Goal: Information Seeking & Learning: Learn about a topic

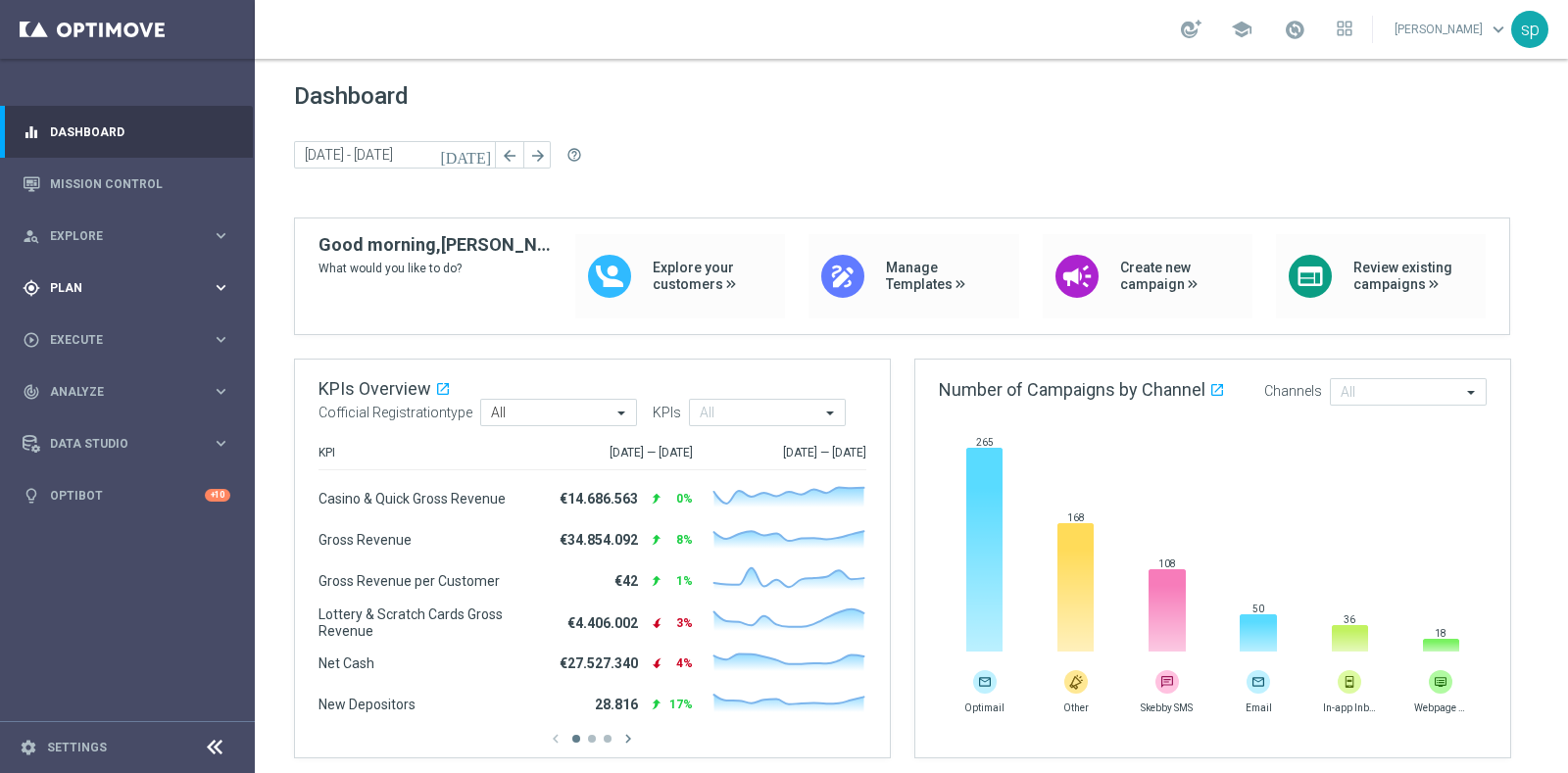
click at [69, 282] on span "Plan" at bounding box center [131, 288] width 162 height 12
click at [87, 324] on link "Target Groups" at bounding box center [127, 328] width 153 height 16
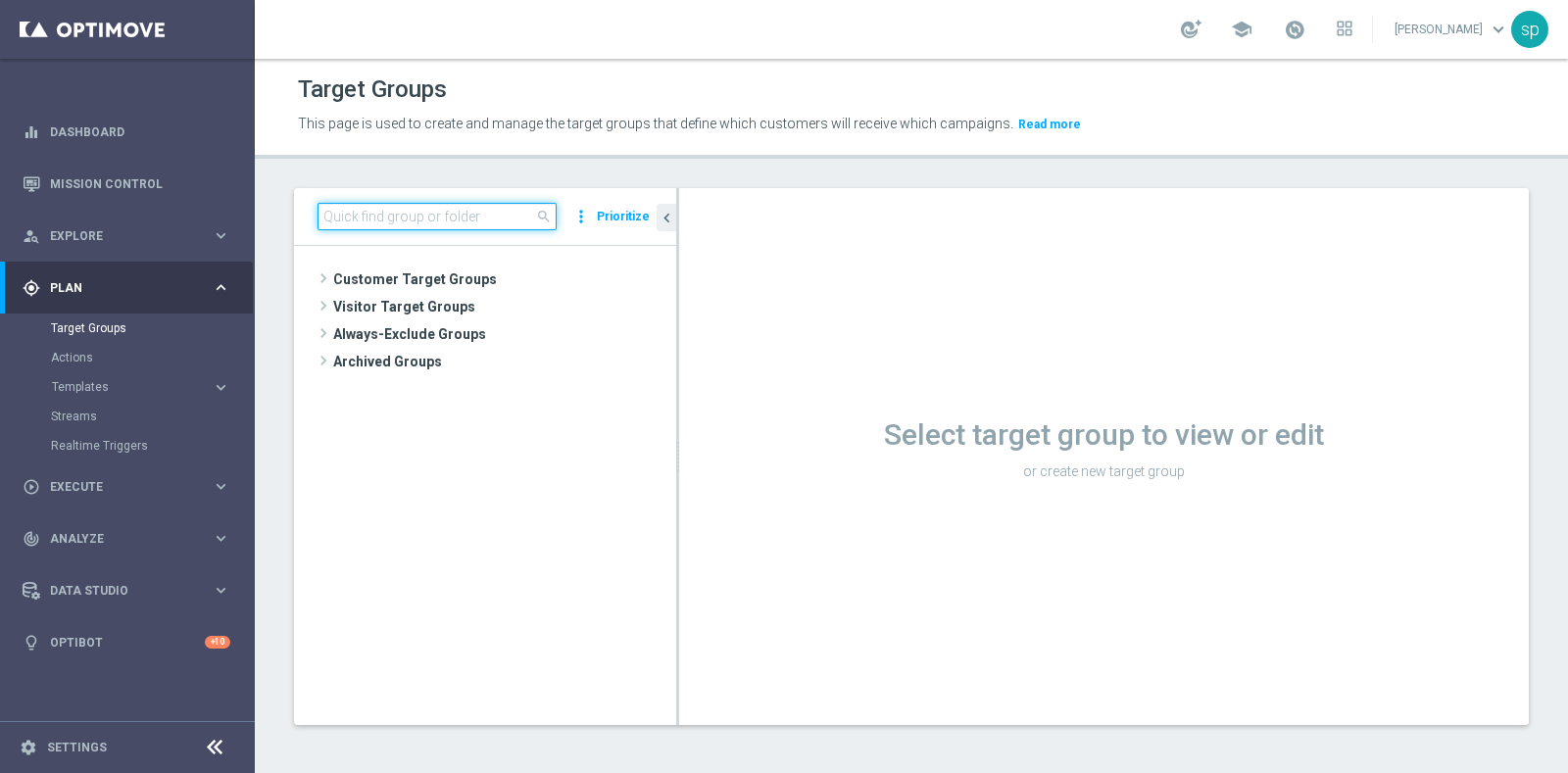
click at [475, 224] on input at bounding box center [437, 217] width 239 height 28
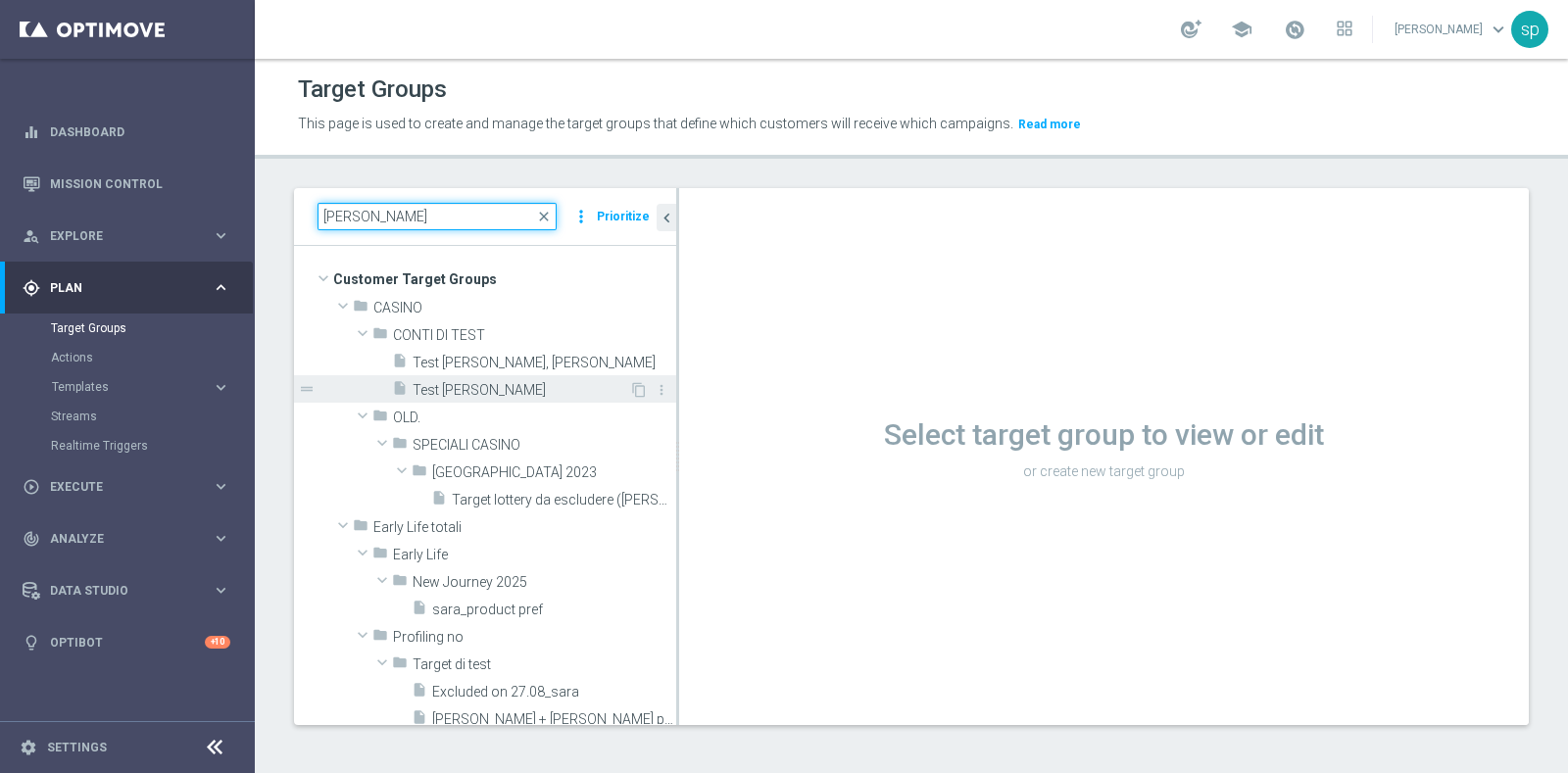
type input "sara"
click at [488, 385] on span "Test conto Sara" at bounding box center [521, 390] width 217 height 17
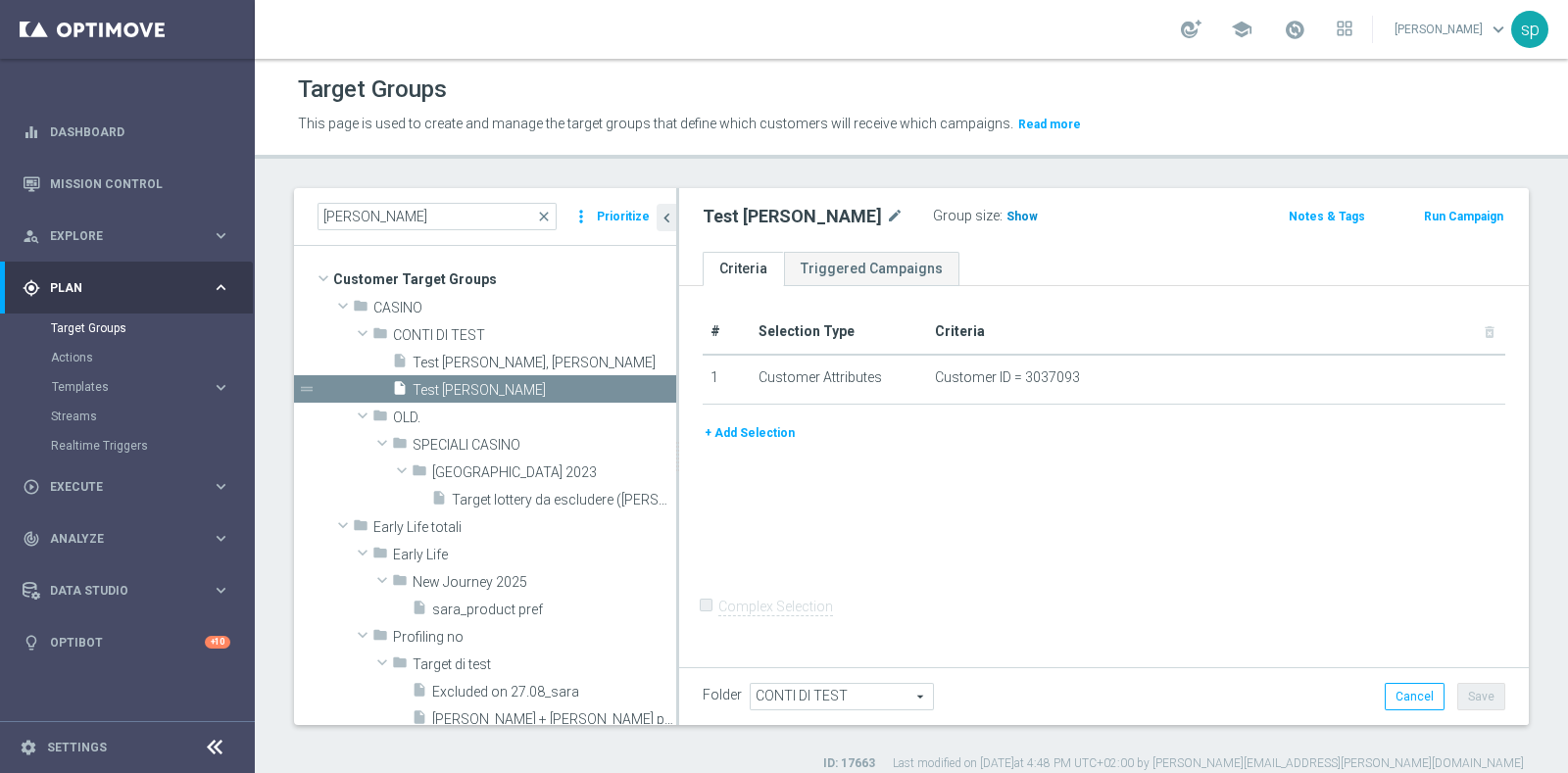
click at [1006, 218] on span "Show" at bounding box center [1022, 217] width 32 height 14
click at [776, 429] on button "+ Add Selection" at bounding box center [748, 433] width 94 height 22
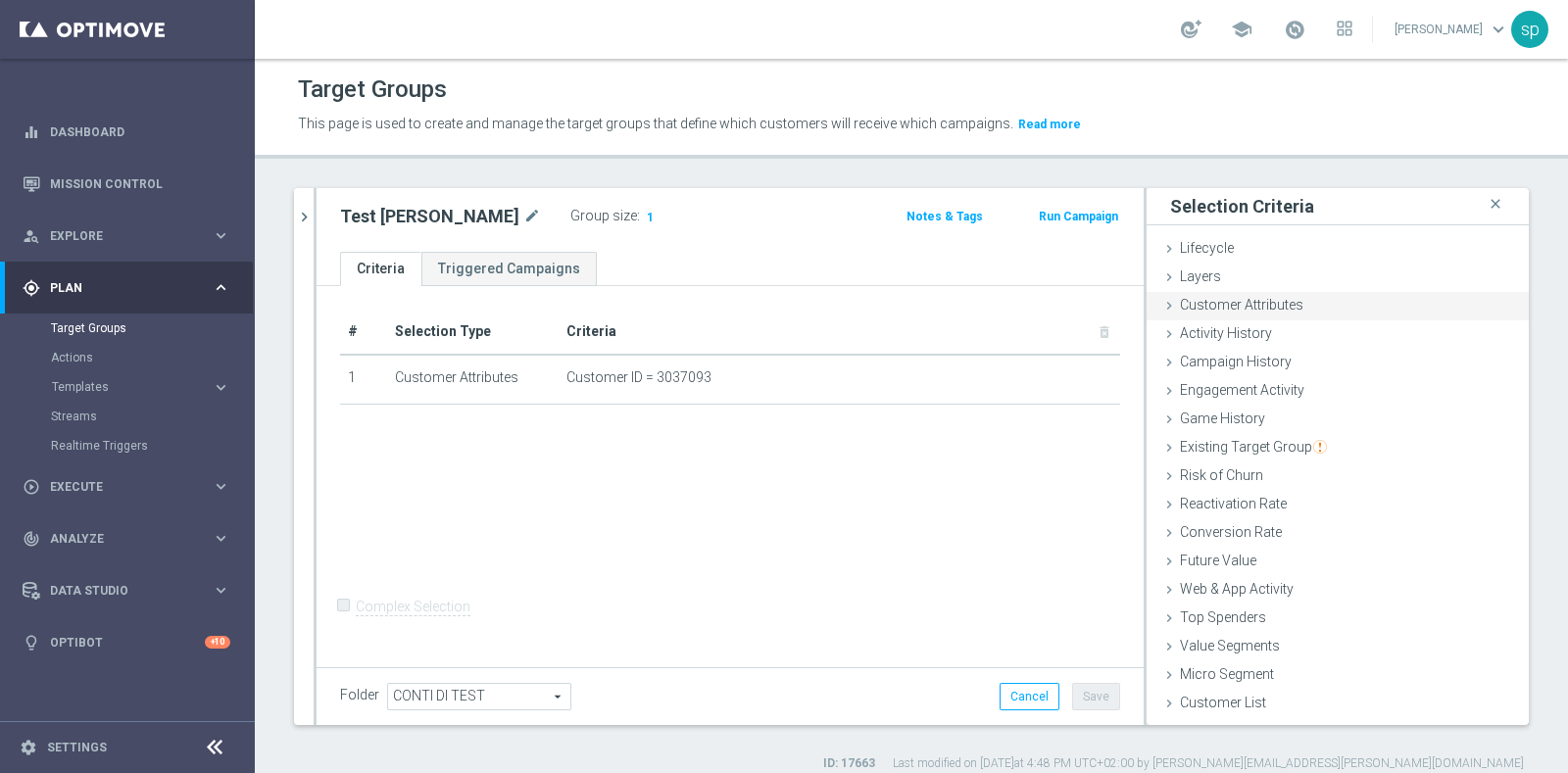
click at [1273, 311] on span "Customer Attributes" at bounding box center [1241, 305] width 123 height 16
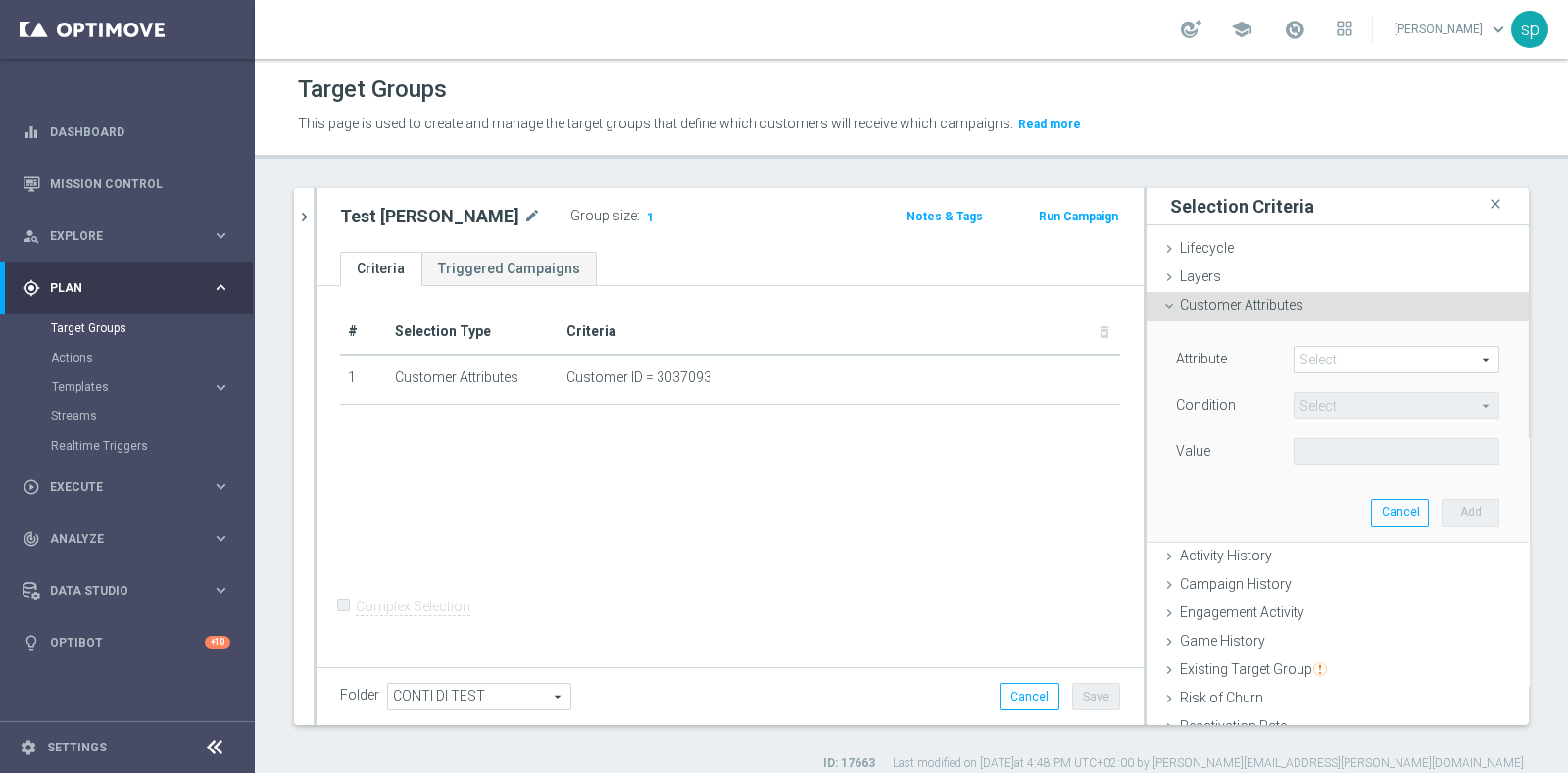
click at [1317, 355] on span at bounding box center [1396, 360] width 204 height 26
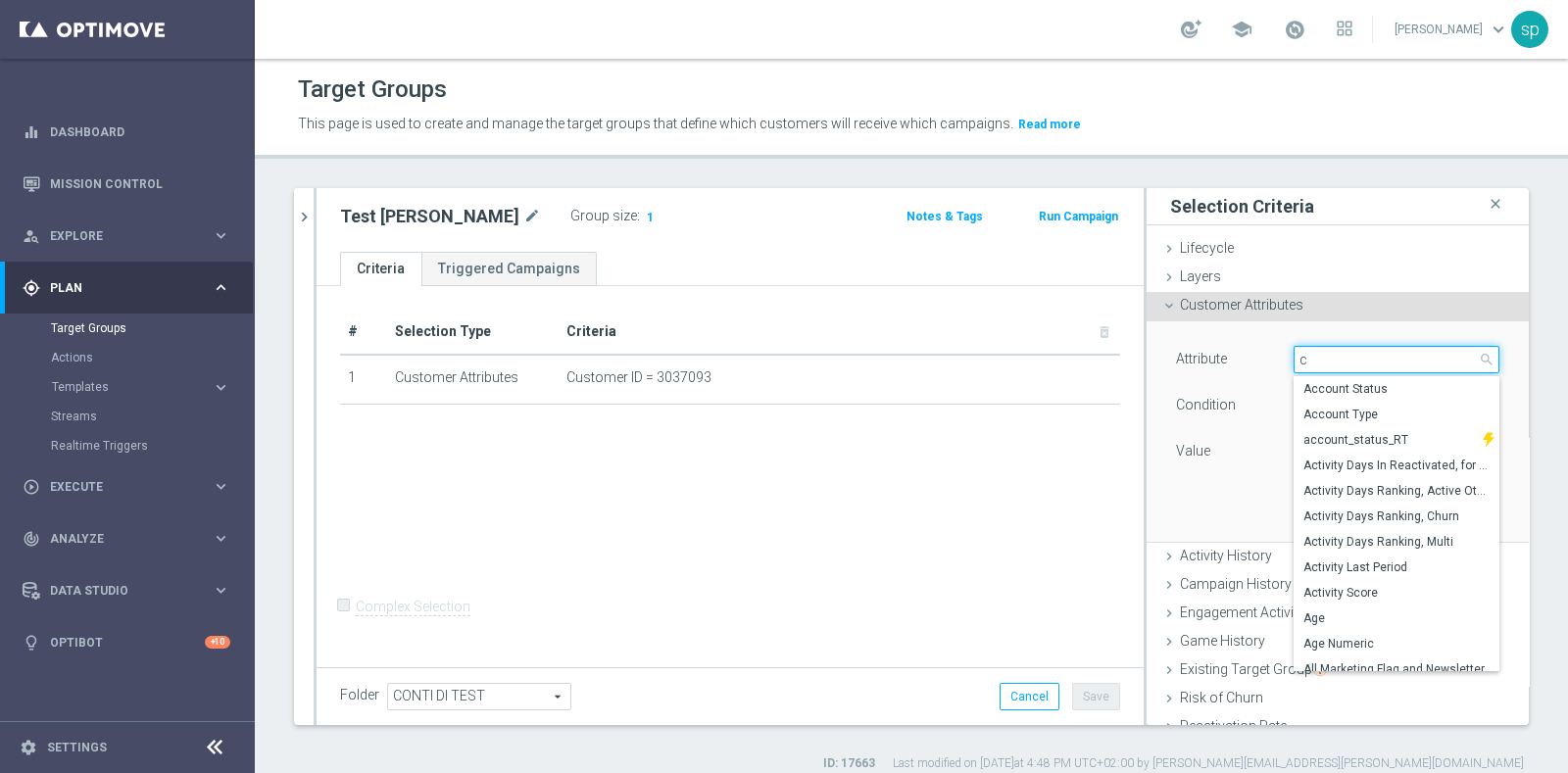
click at [1332, 364] on input "c" at bounding box center [1396, 360] width 206 height 28
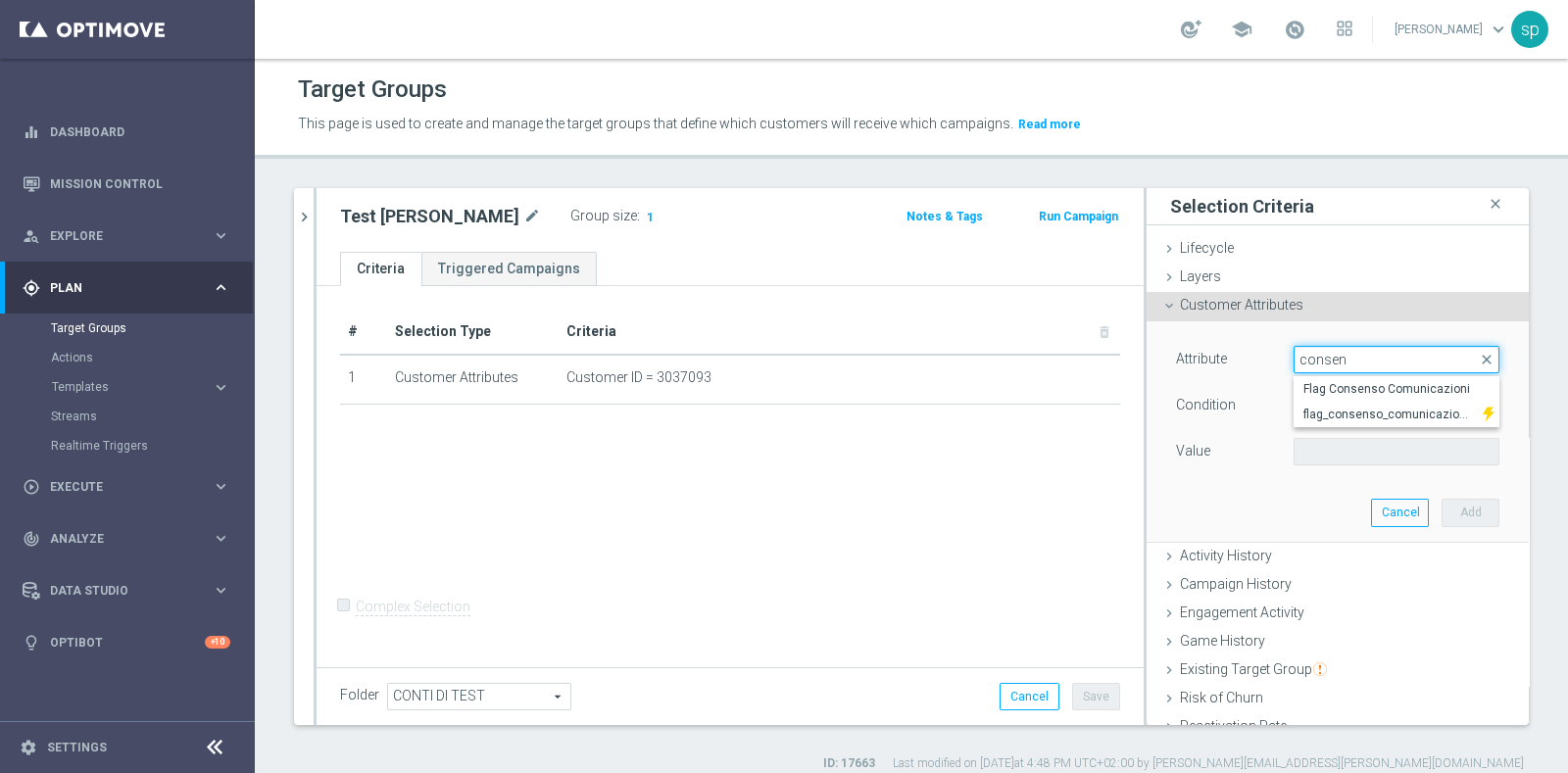
type input "consen"
click at [924, 578] on div "# Selection Type Criteria delete_forever 1 Customer Attributes Customer ID = 30…" at bounding box center [730, 474] width 827 height 378
click at [645, 215] on span "1" at bounding box center [650, 219] width 11 height 19
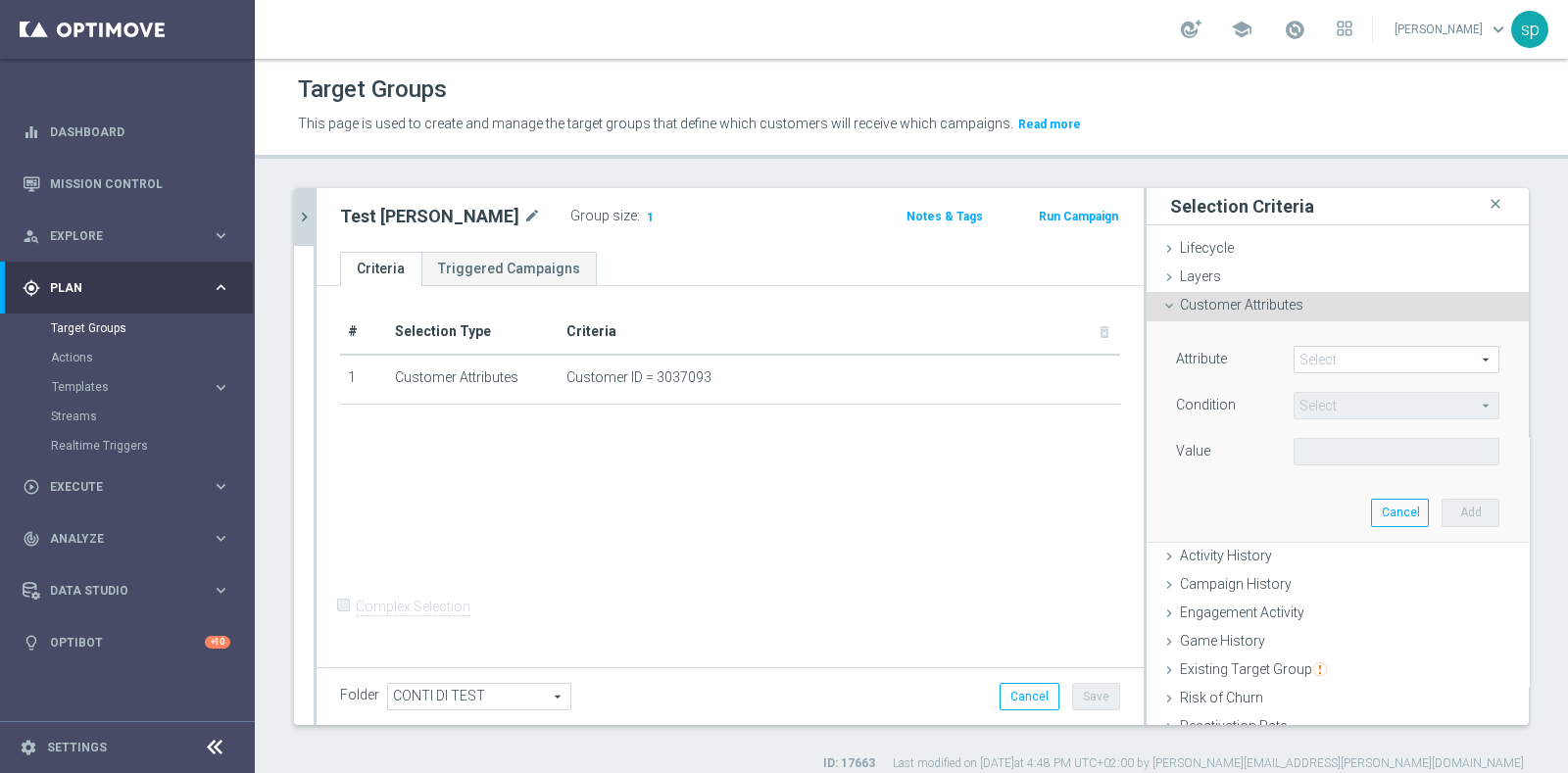
click at [304, 211] on icon "chevron_right" at bounding box center [304, 217] width 19 height 19
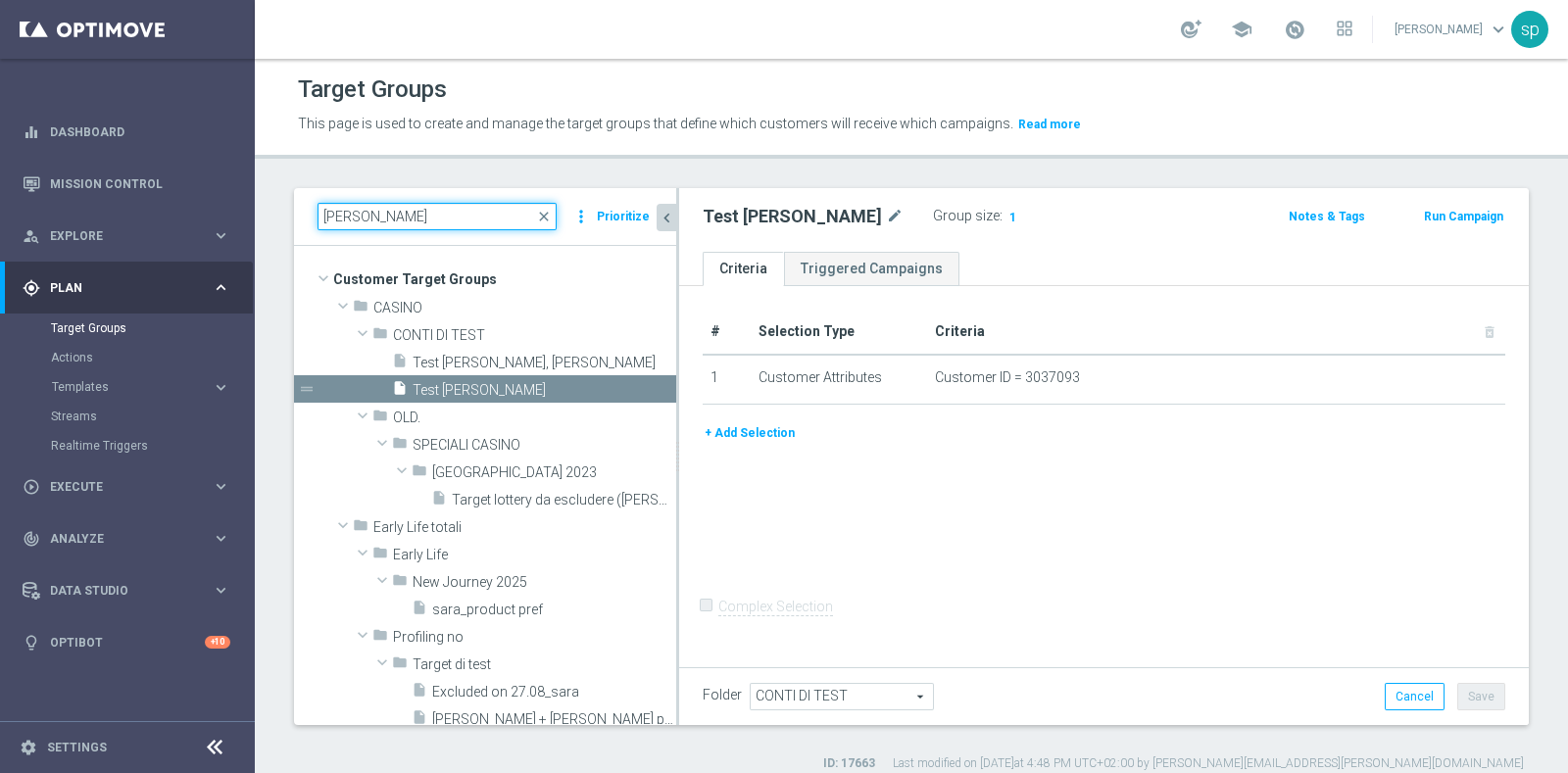
click at [418, 220] on input "sara" at bounding box center [437, 217] width 239 height 28
type input "s"
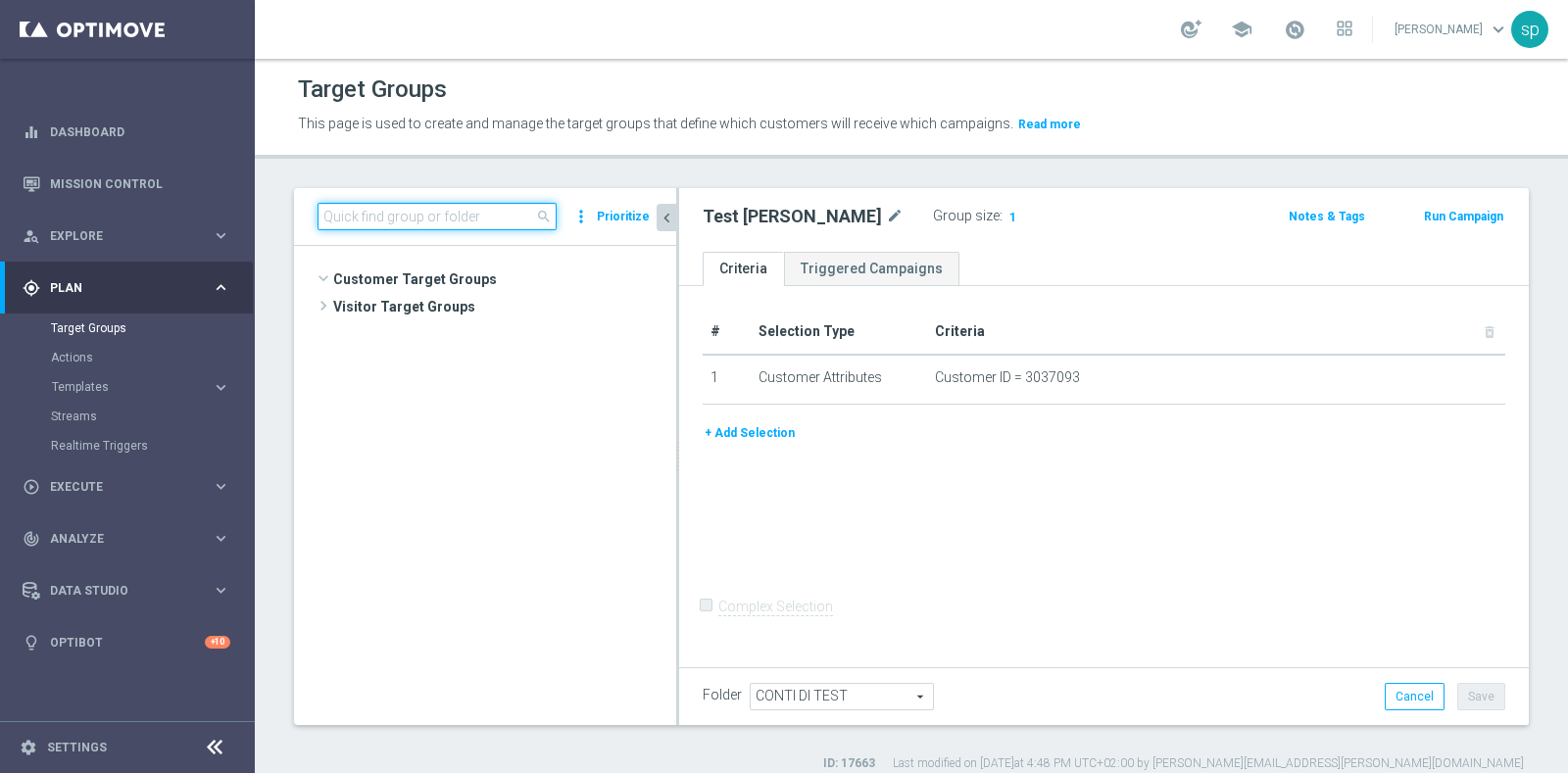
scroll to position [347, 0]
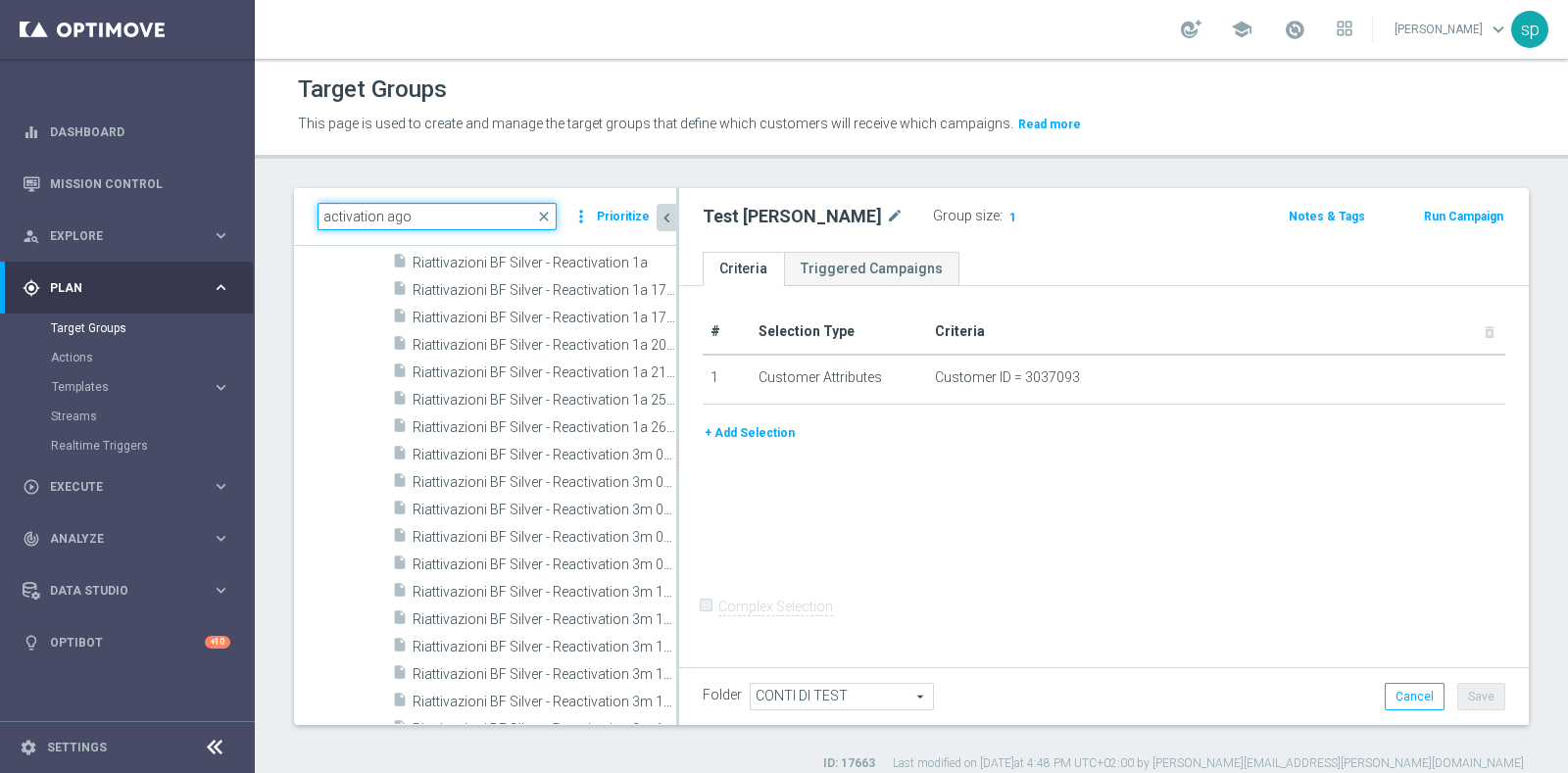
type input "activation ago"
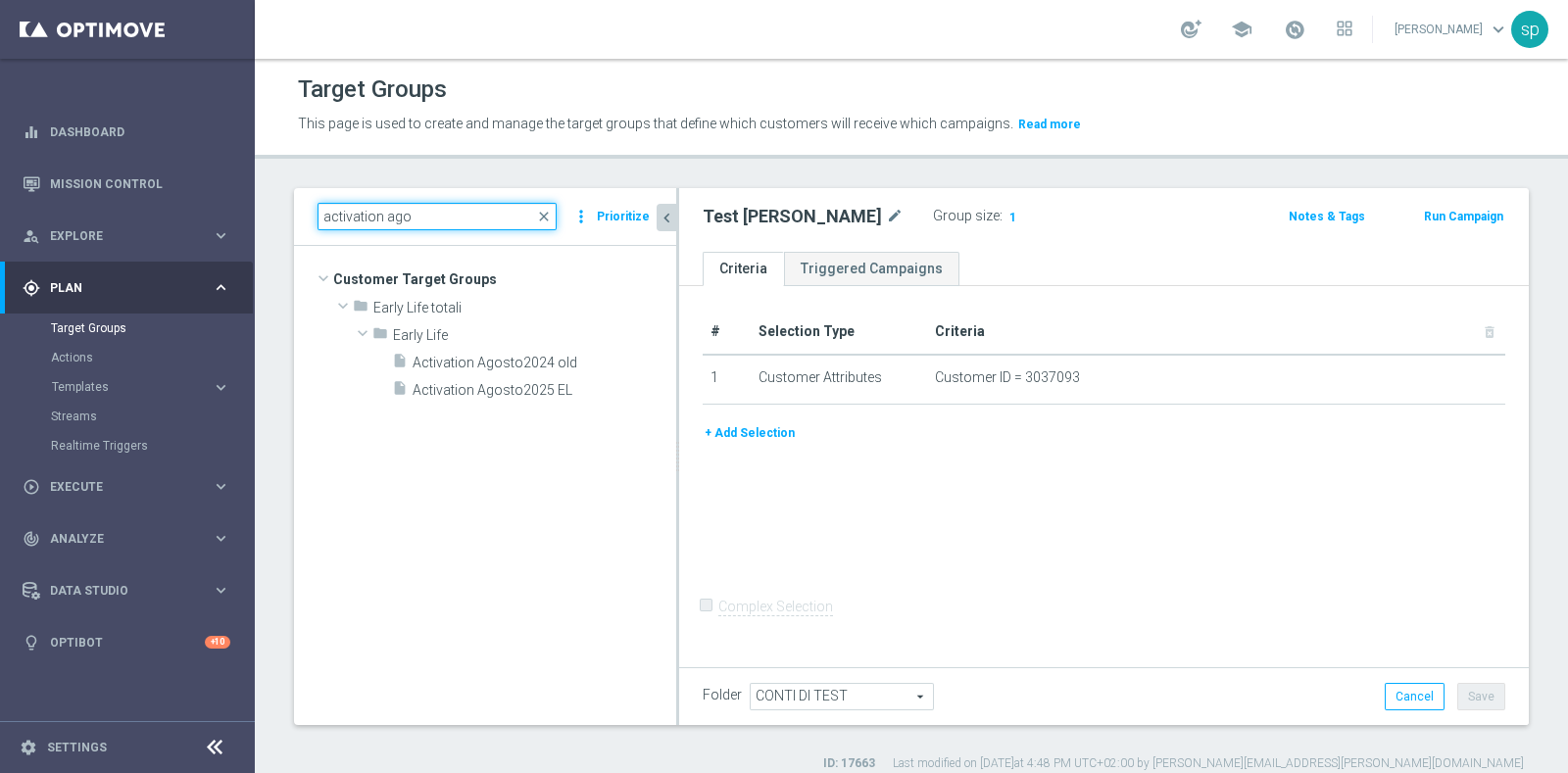
scroll to position [0, 0]
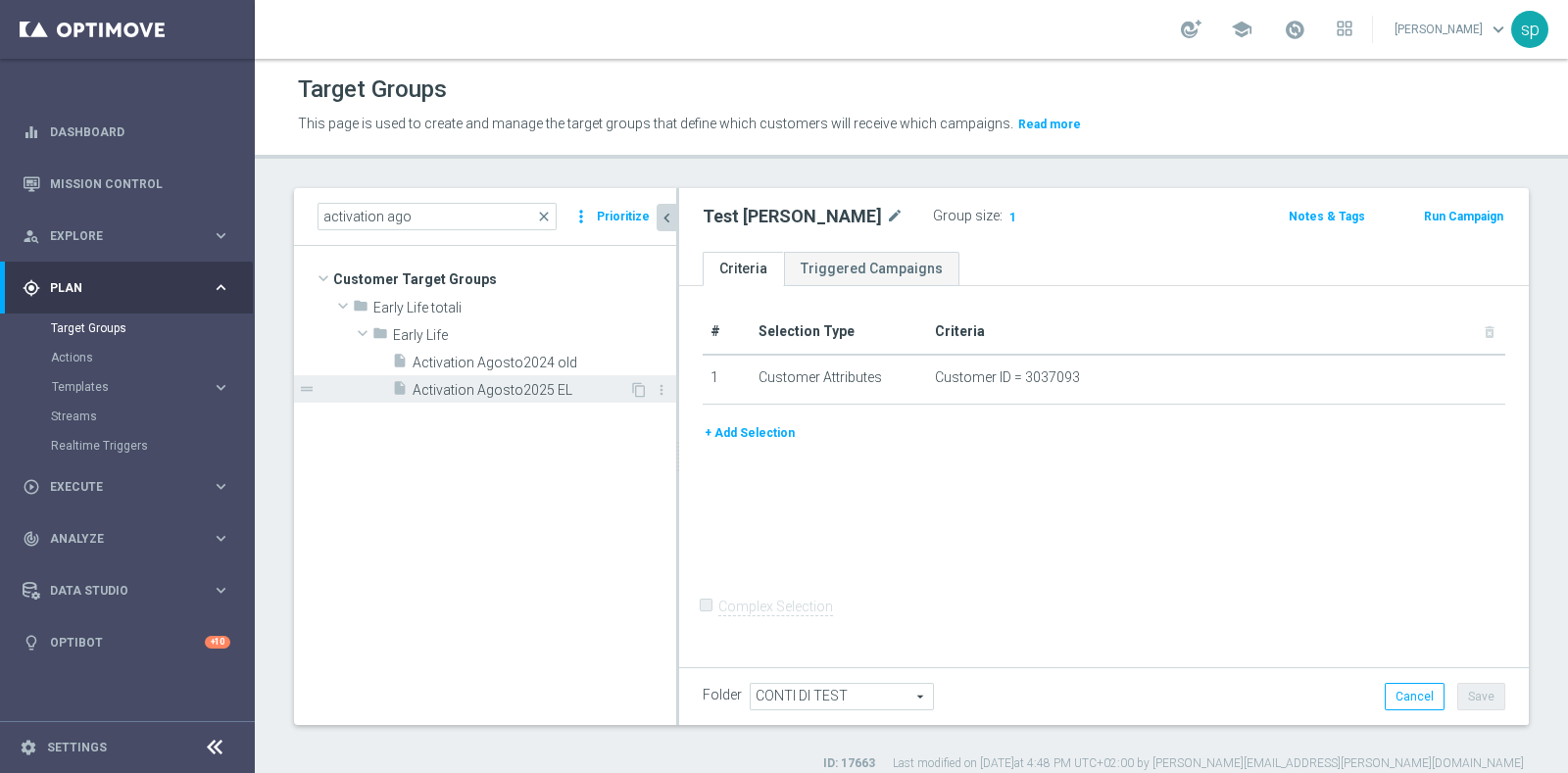
click at [530, 384] on span "Activation Agosto2025 EL" at bounding box center [521, 390] width 217 height 17
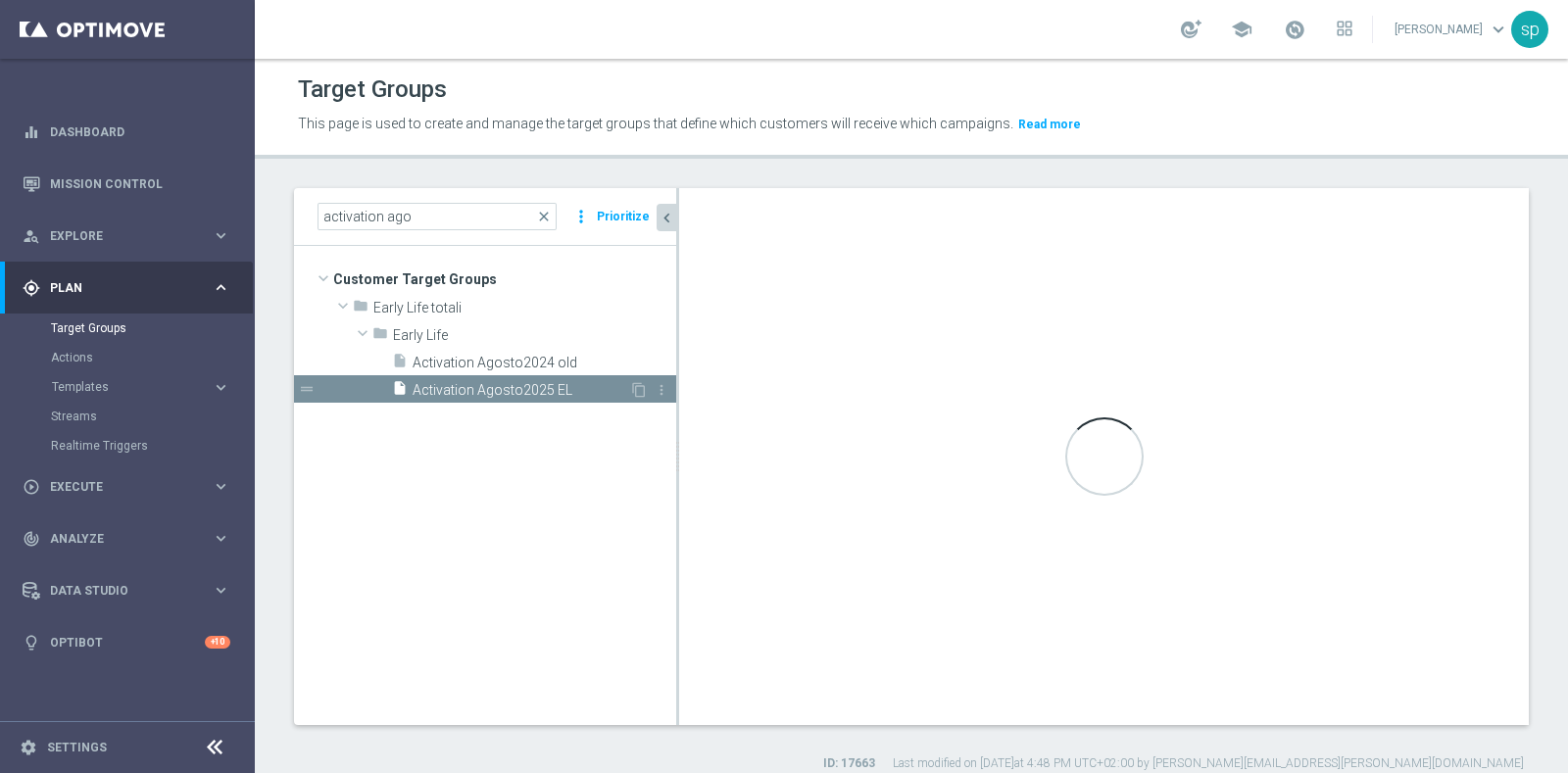
type input "Early Life"
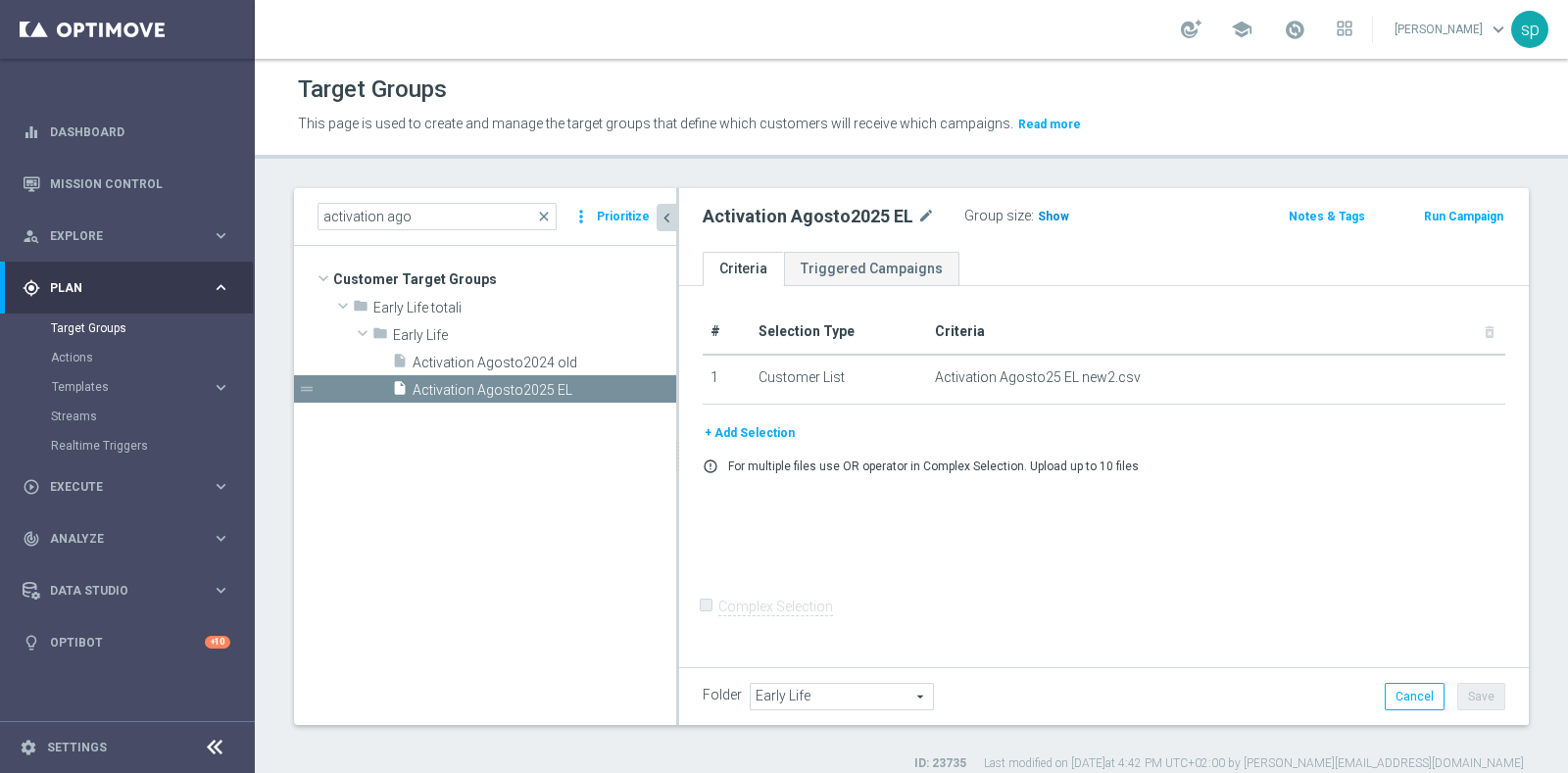
click at [1057, 210] on span "Show" at bounding box center [1053, 217] width 32 height 14
click at [1057, 210] on span "52,071" at bounding box center [1059, 219] width 41 height 19
click at [917, 213] on icon "mode_edit" at bounding box center [926, 217] width 18 height 24
click at [98, 176] on link "Mission Control" at bounding box center [140, 183] width 180 height 52
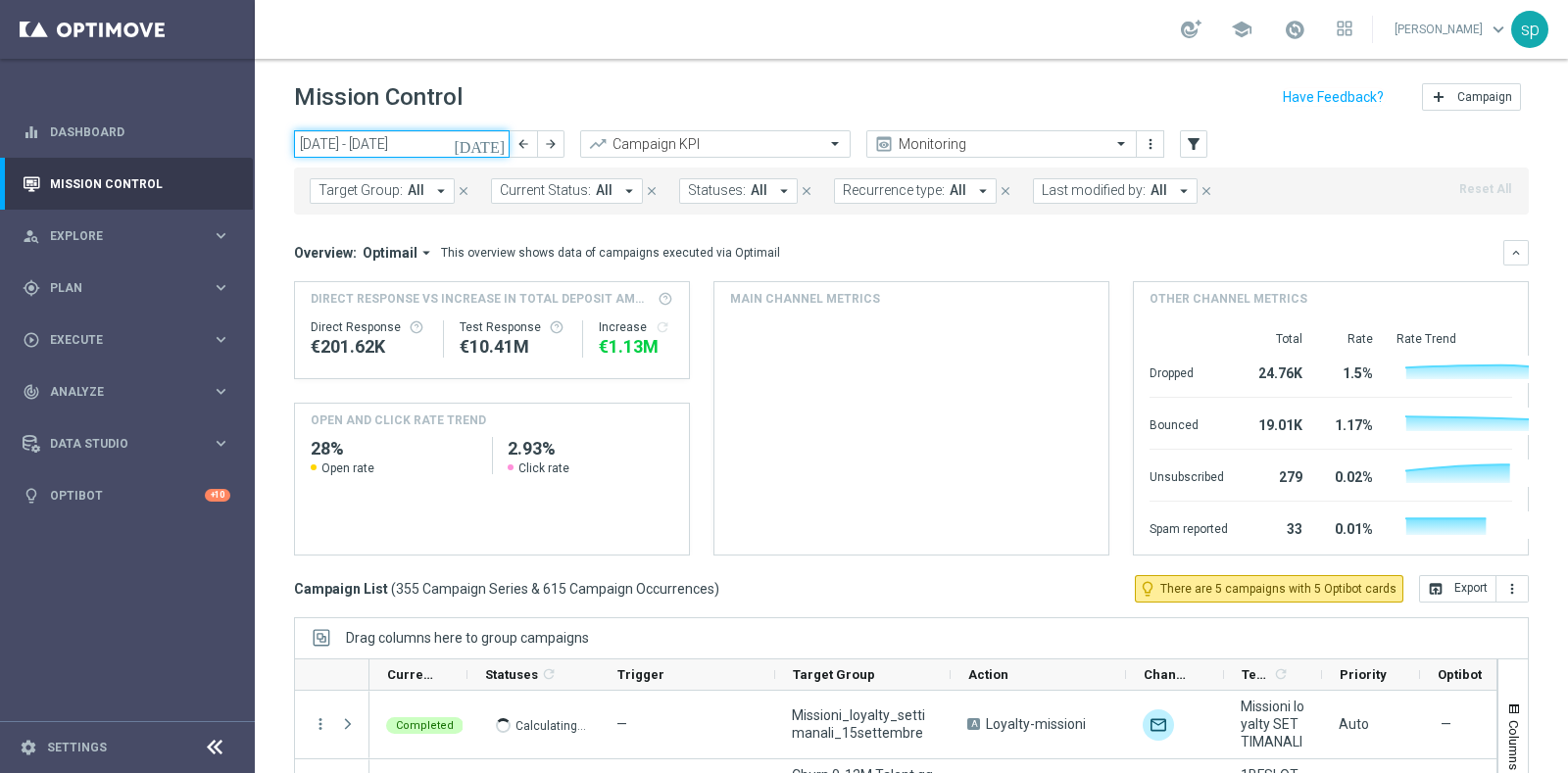
click at [362, 140] on input "15 Sep 2025 - 21 Sep 2025" at bounding box center [401, 144] width 216 height 28
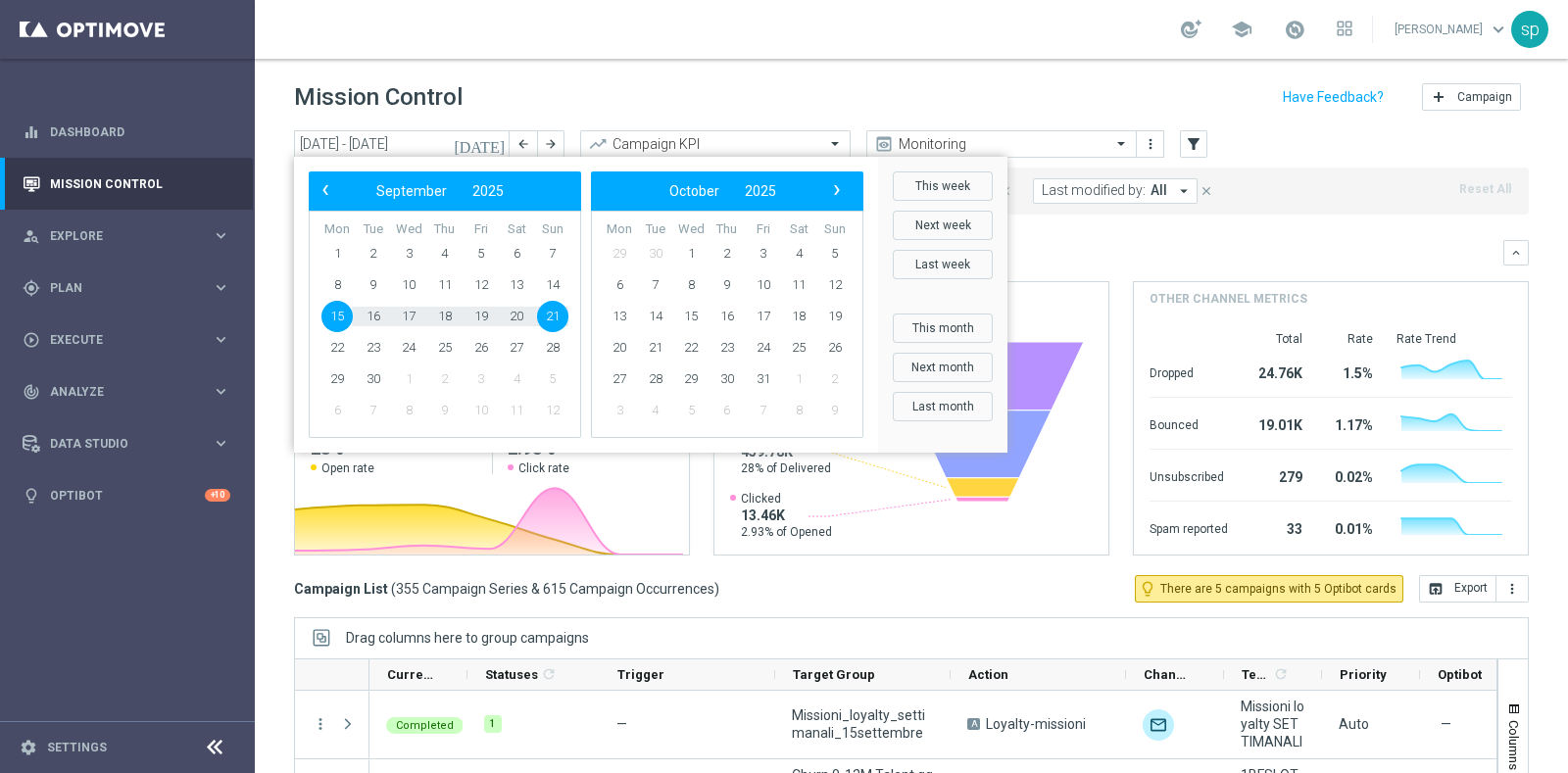
click at [336, 301] on span "15" at bounding box center [337, 316] width 32 height 32
type input "15 Sep 2025 - 15 Sep 2025"
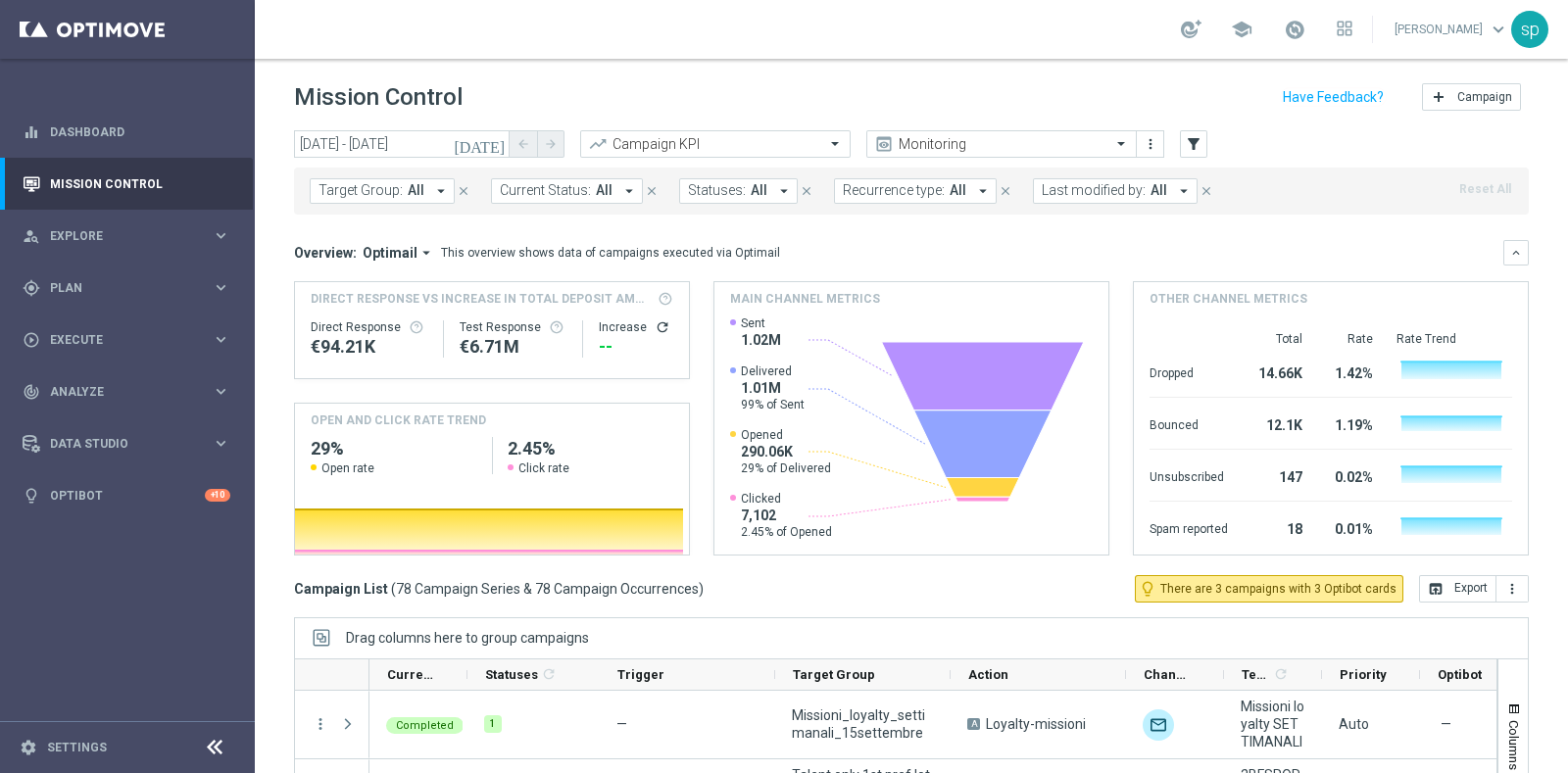
click at [1071, 193] on span "Last modified by:" at bounding box center [1093, 190] width 104 height 17
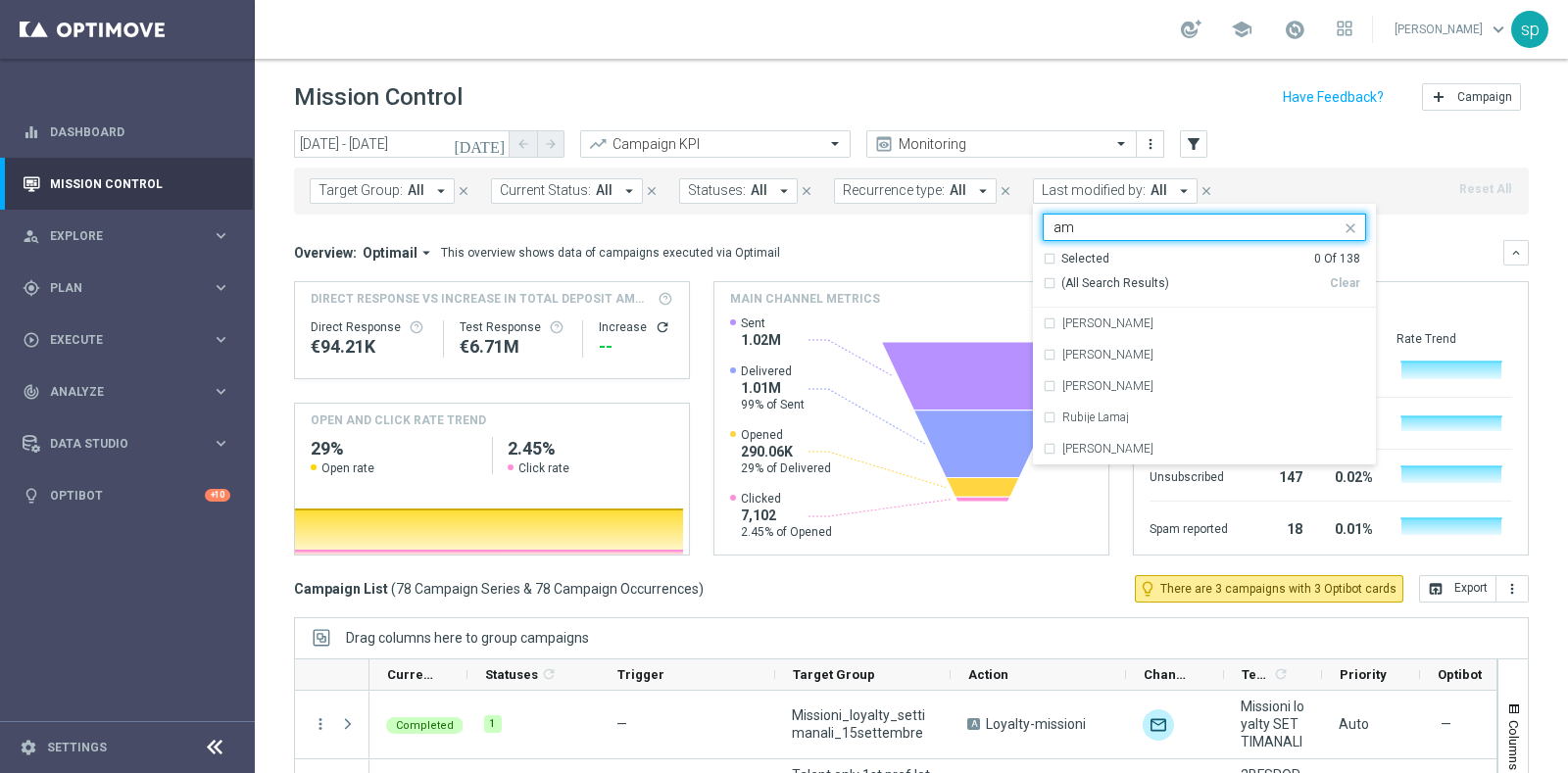
type input "a"
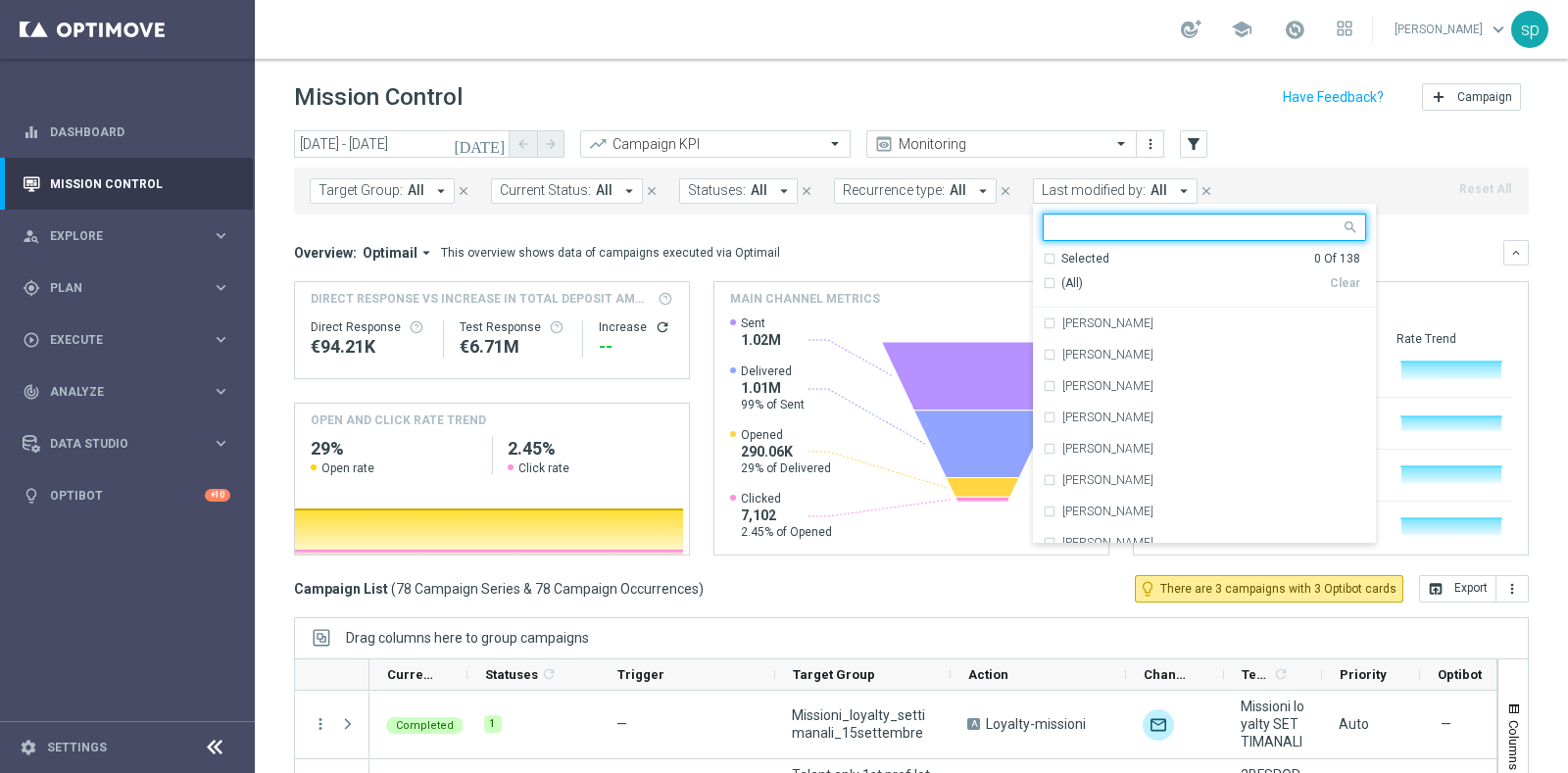
type input "a"
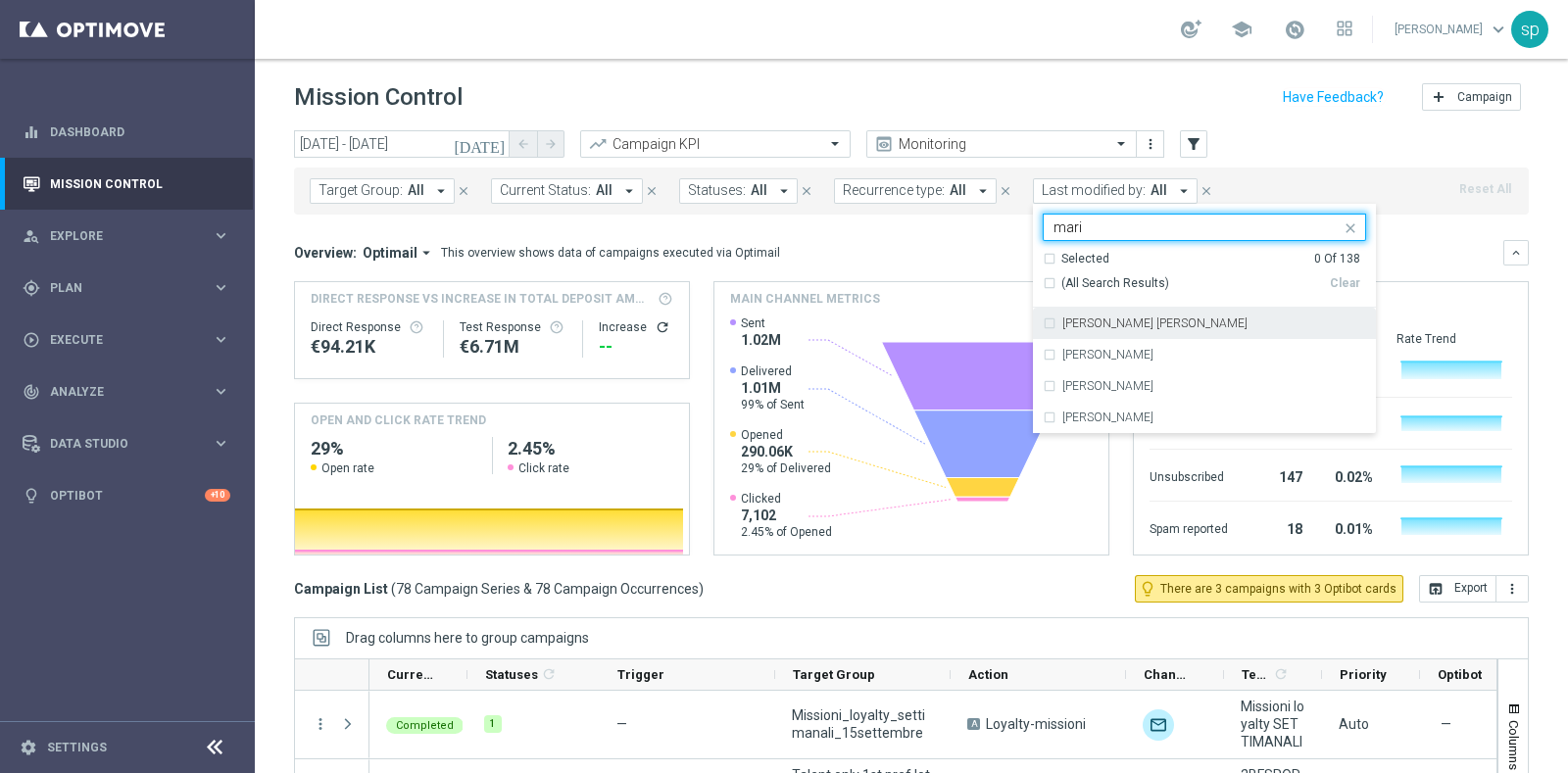
click at [1121, 310] on div "Maria Grazia Garofalo" at bounding box center [1204, 323] width 323 height 32
type input "mari"
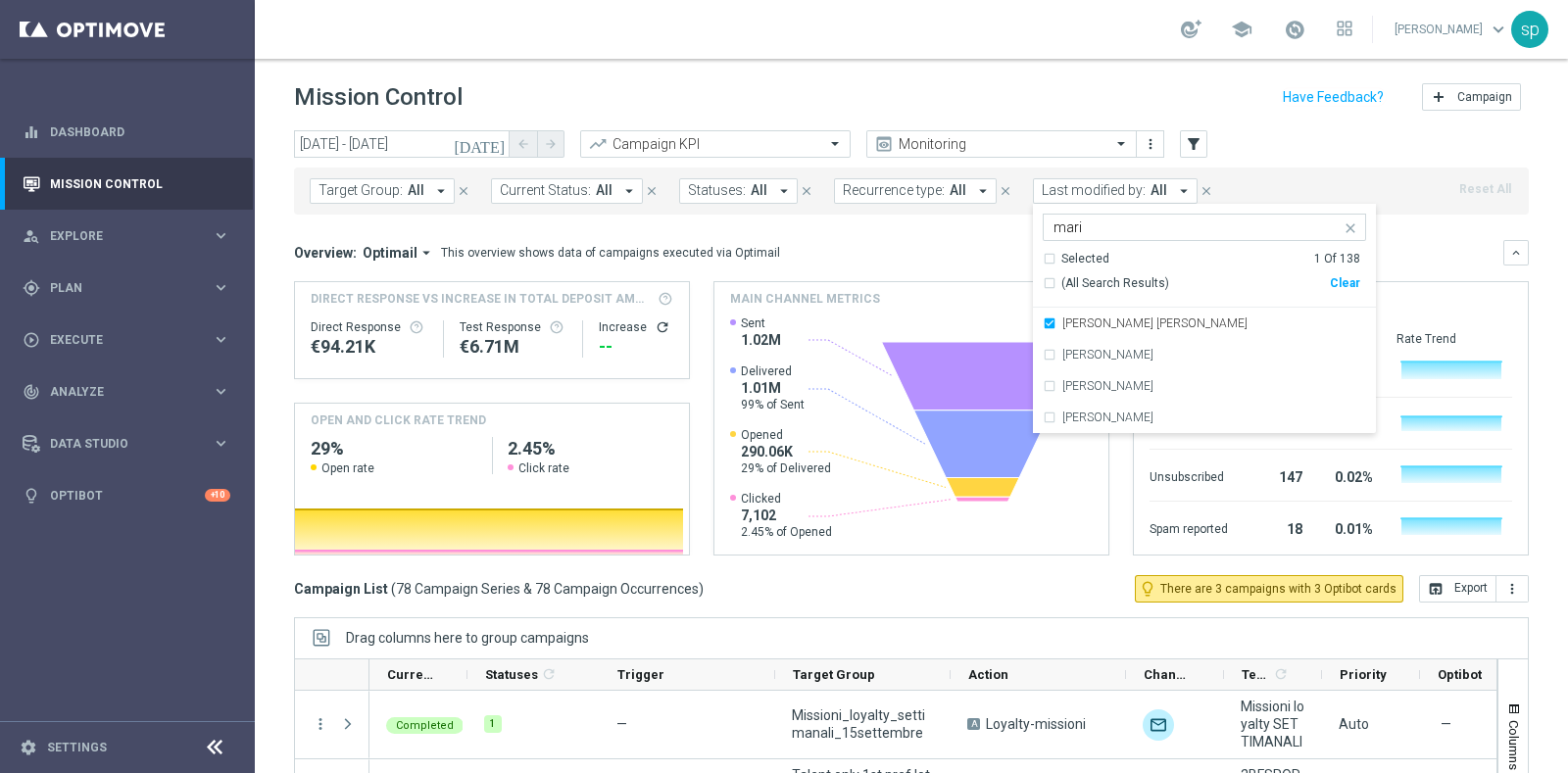
click at [1418, 228] on mini-dashboard "Overview: Optimail arrow_drop_down This overview shows data of campaigns execut…" at bounding box center [911, 395] width 1235 height 361
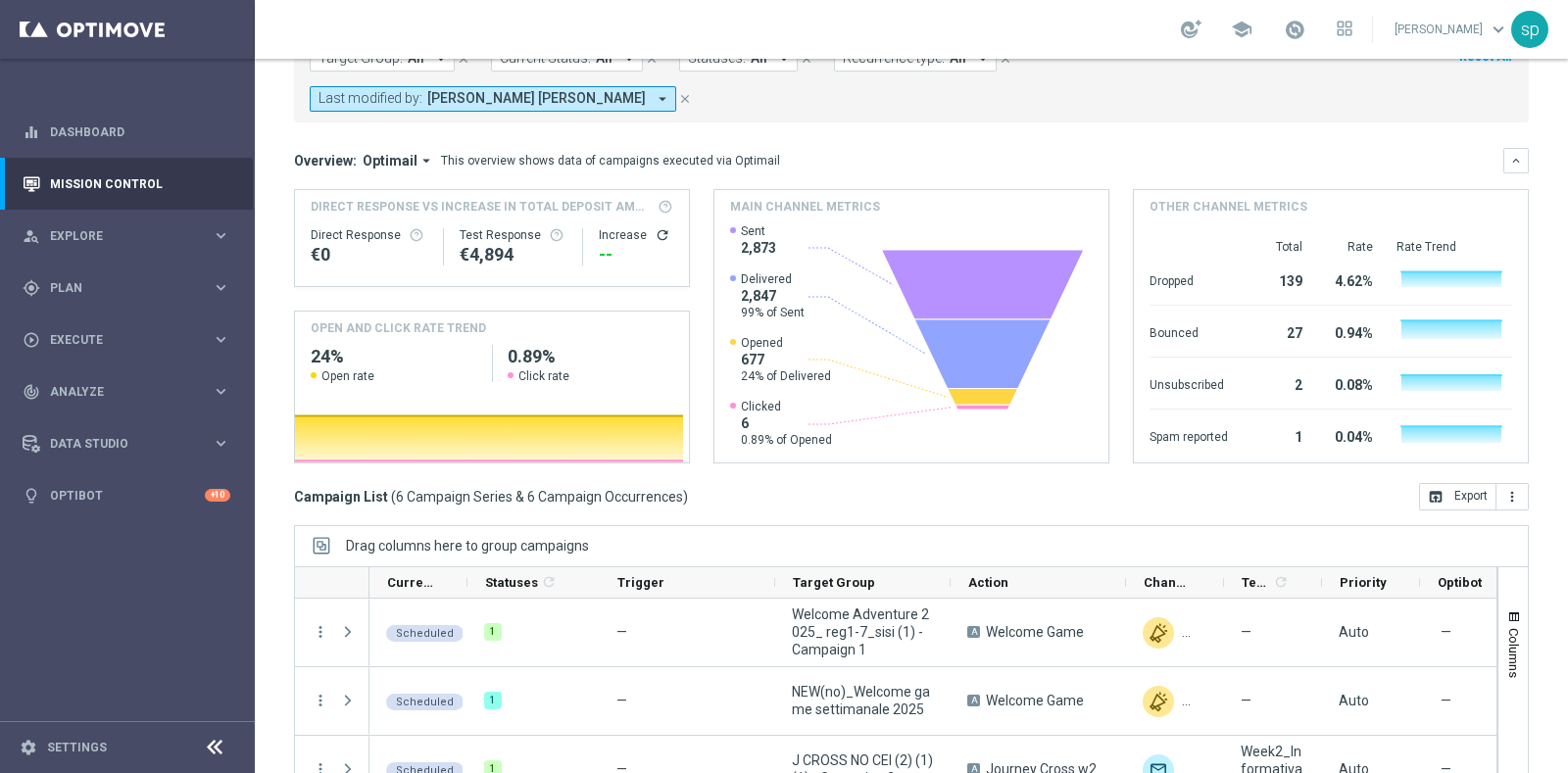
scroll to position [147, 0]
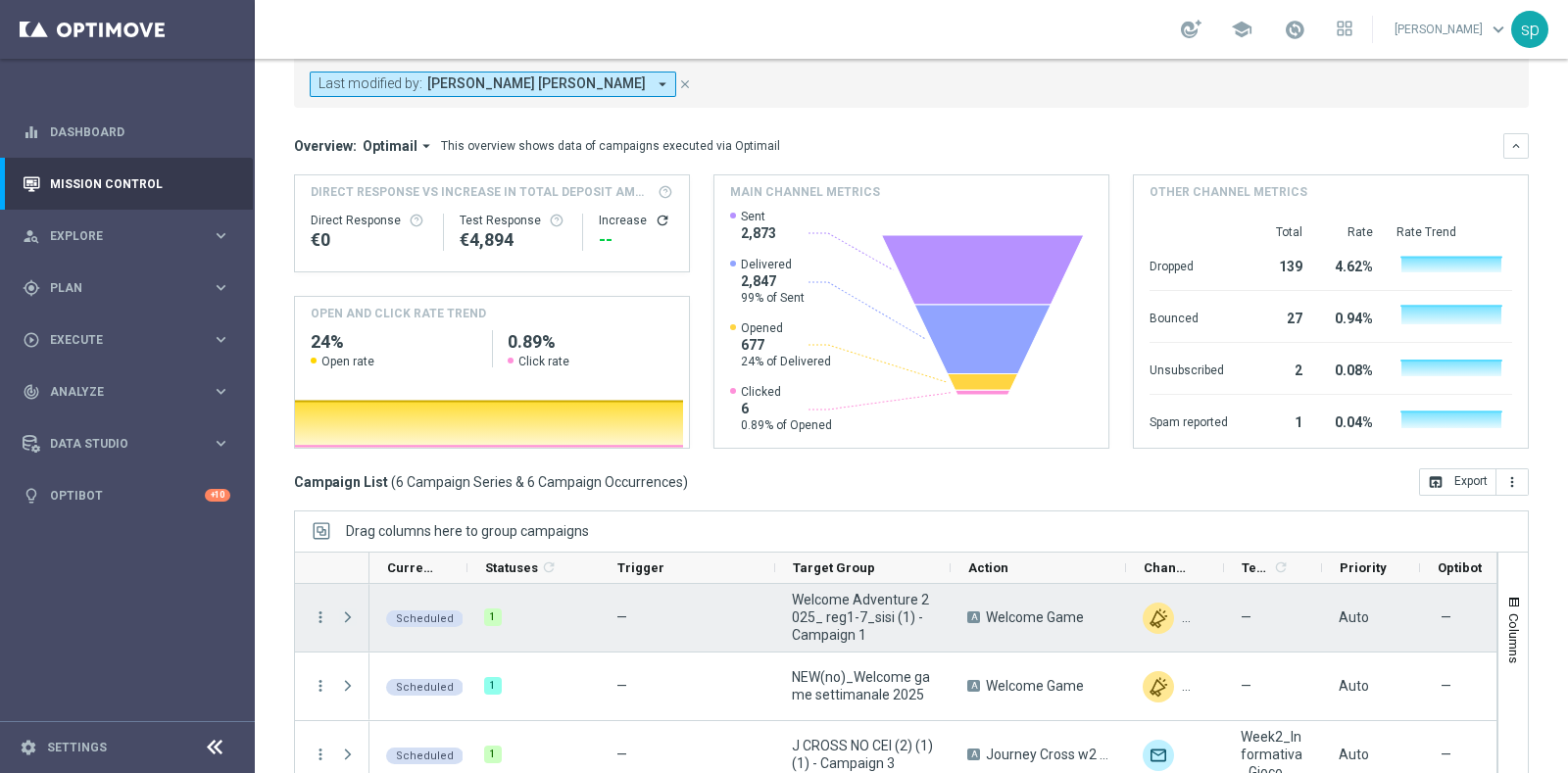
click at [350, 609] on span "Press SPACE to select this row." at bounding box center [348, 617] width 18 height 16
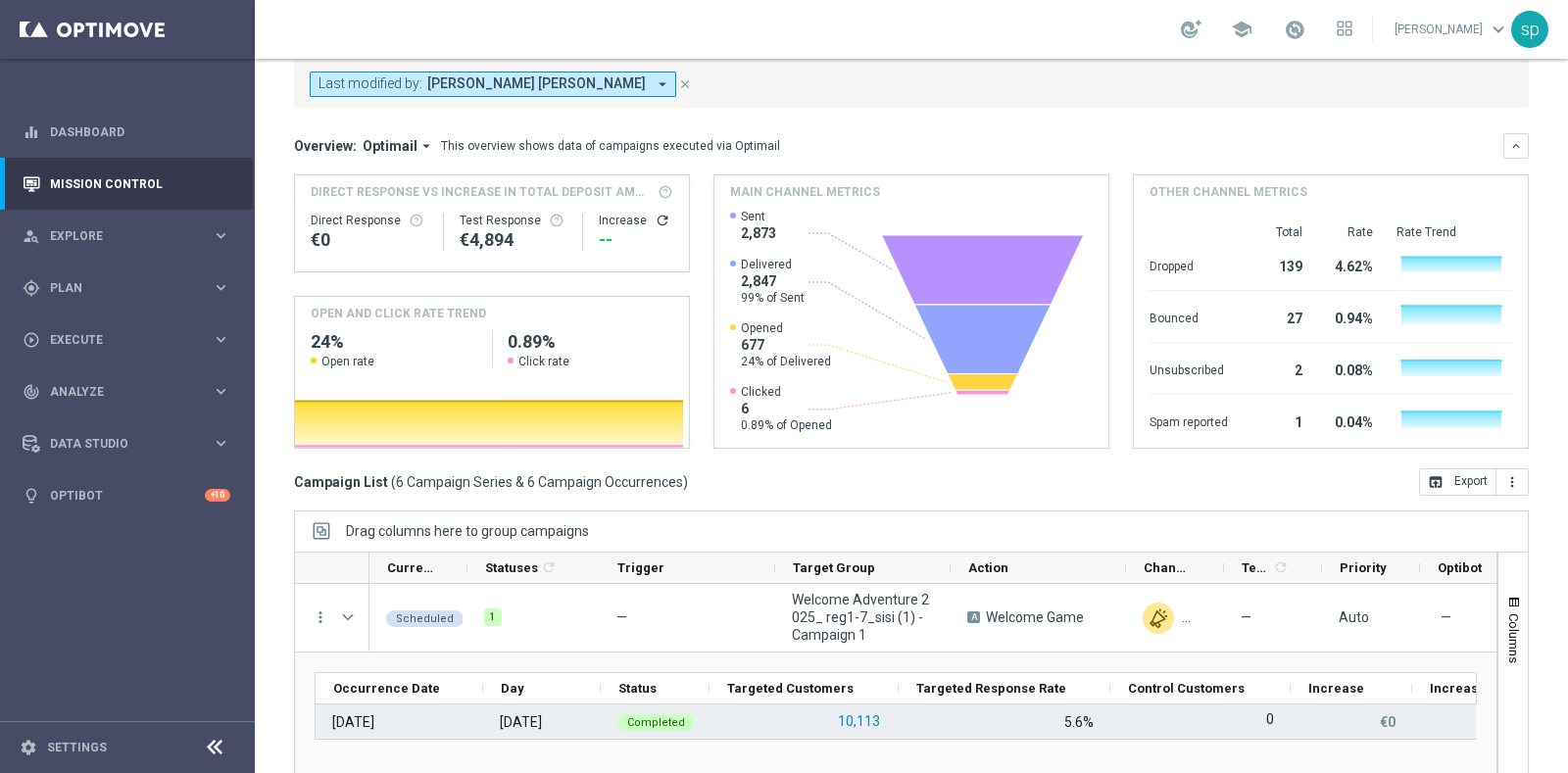
scroll to position [0, 0]
click at [867, 709] on button "10,113" at bounding box center [859, 721] width 46 height 25
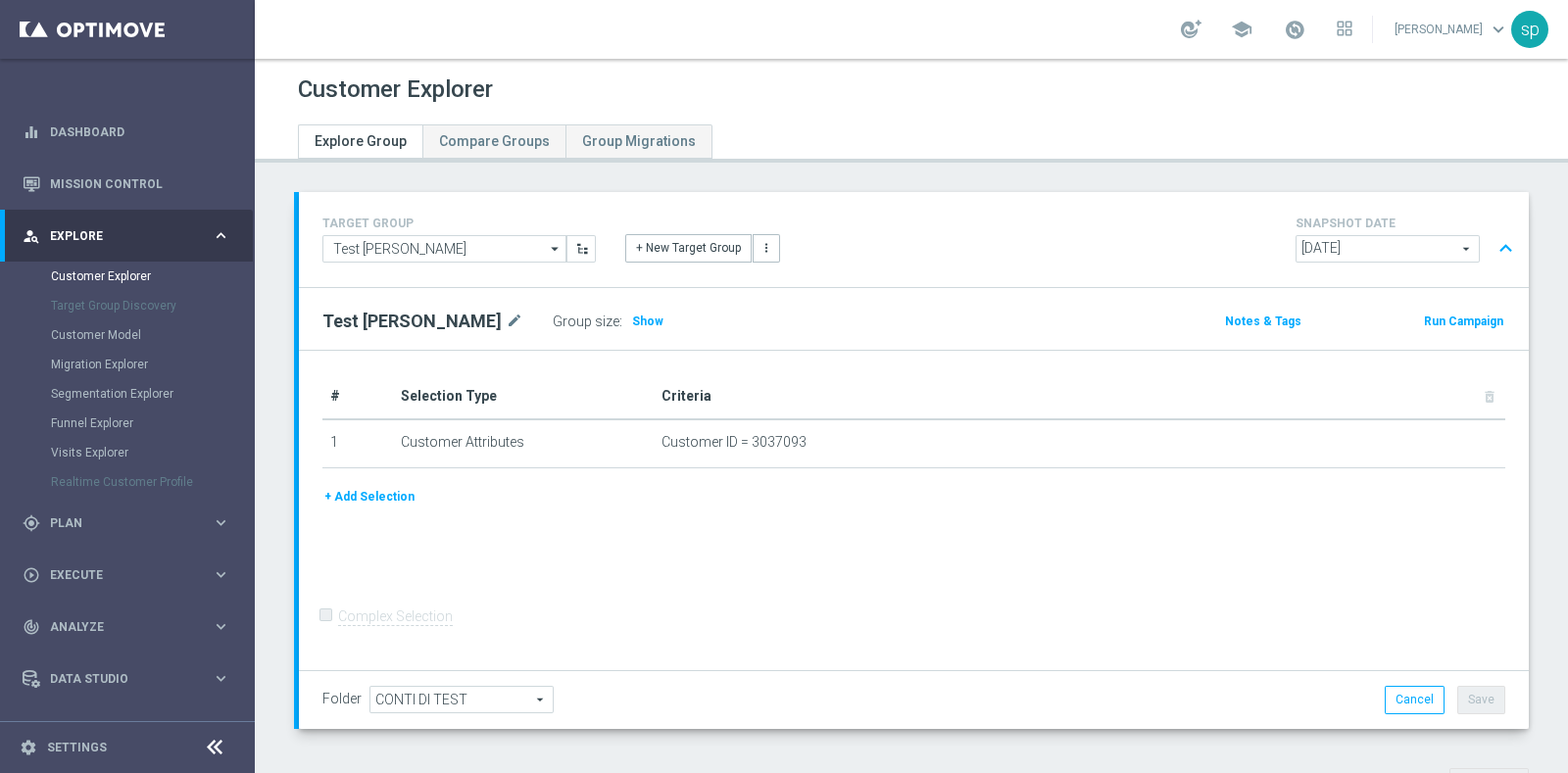
scroll to position [624, 0]
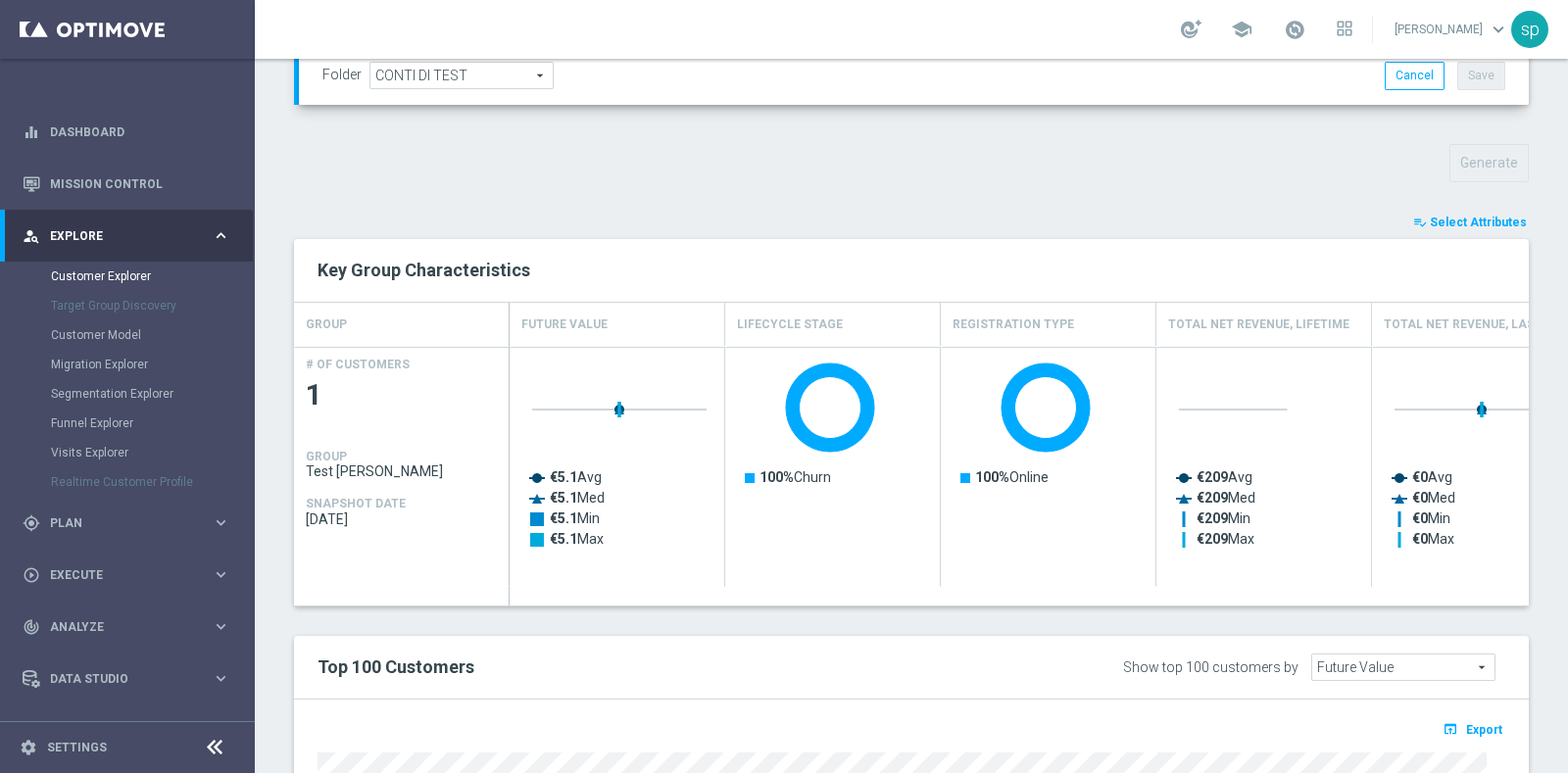
click at [1457, 216] on span "Select Attributes" at bounding box center [1478, 223] width 97 height 14
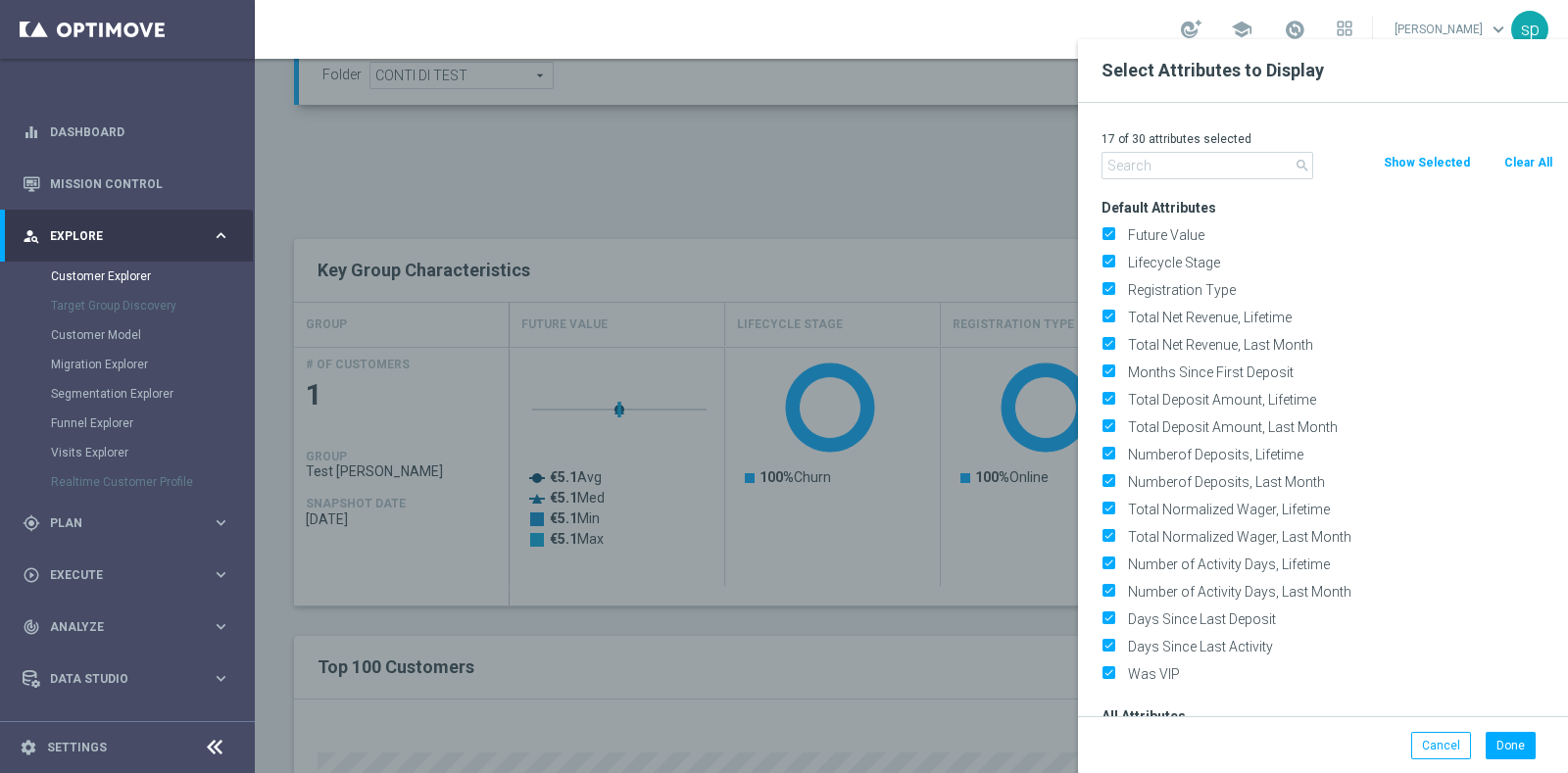
click at [1529, 167] on button "Clear All" at bounding box center [1528, 163] width 52 height 22
checkbox input "false"
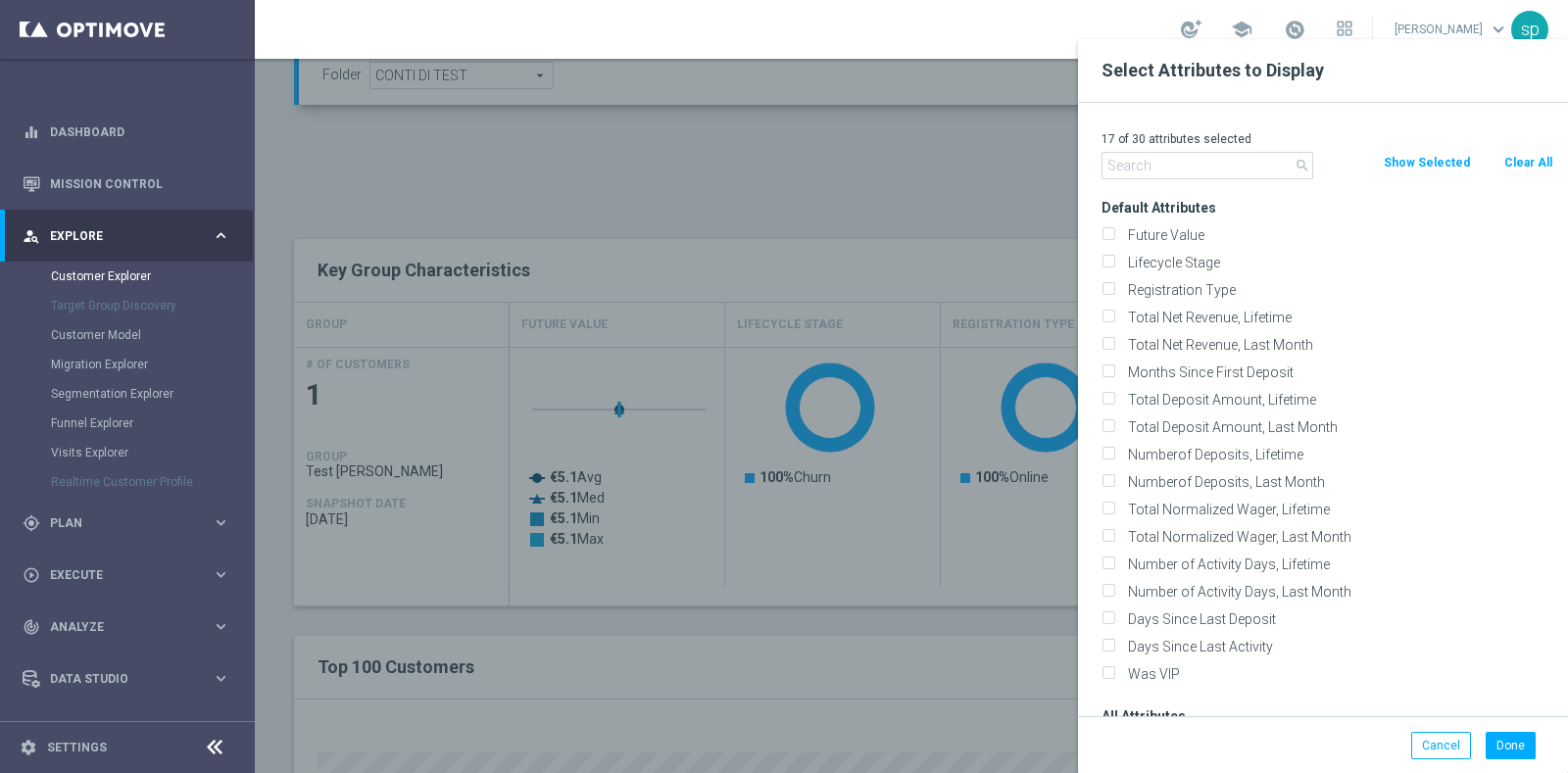
checkbox input "false"
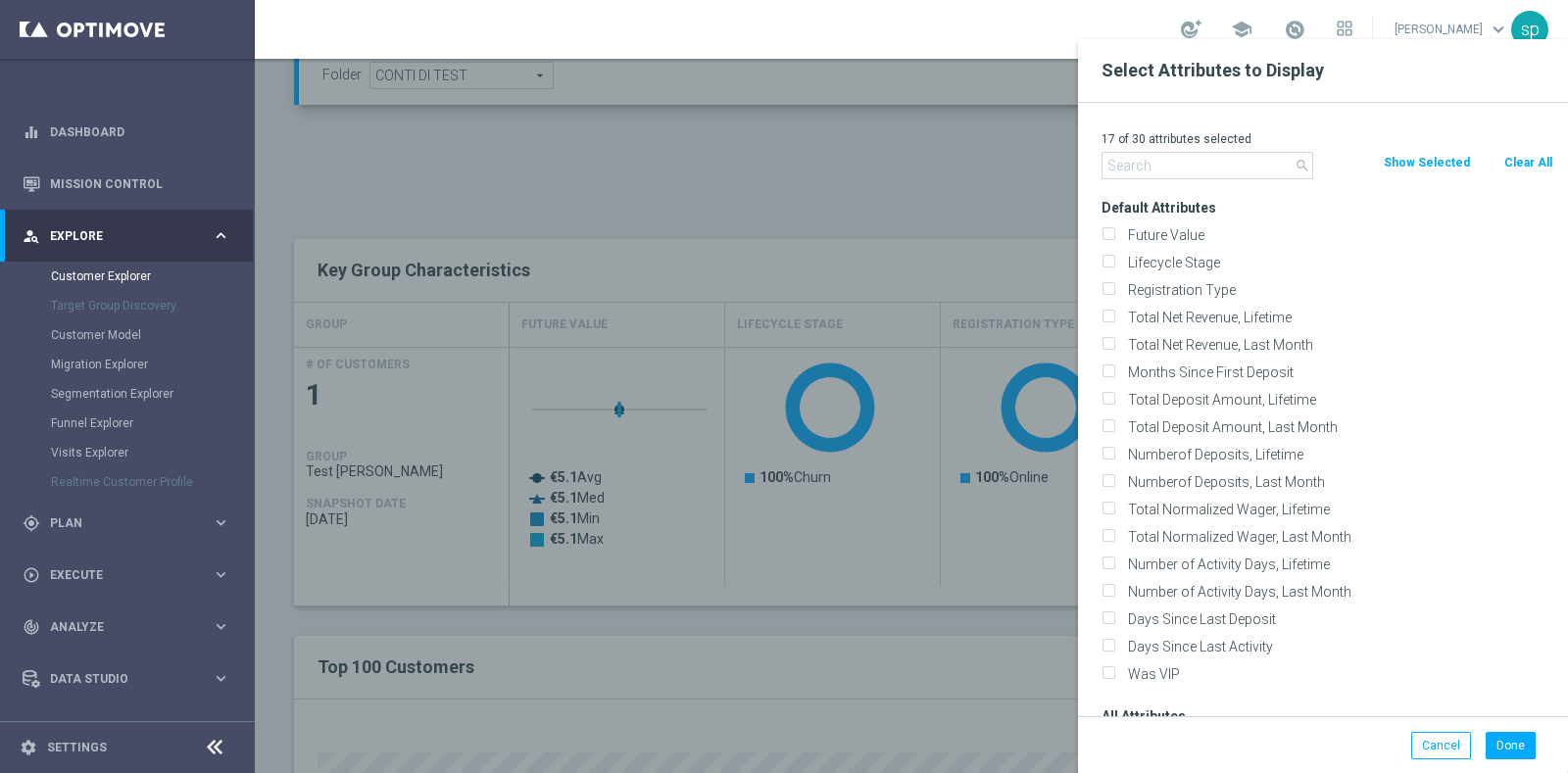
checkbox input "false"
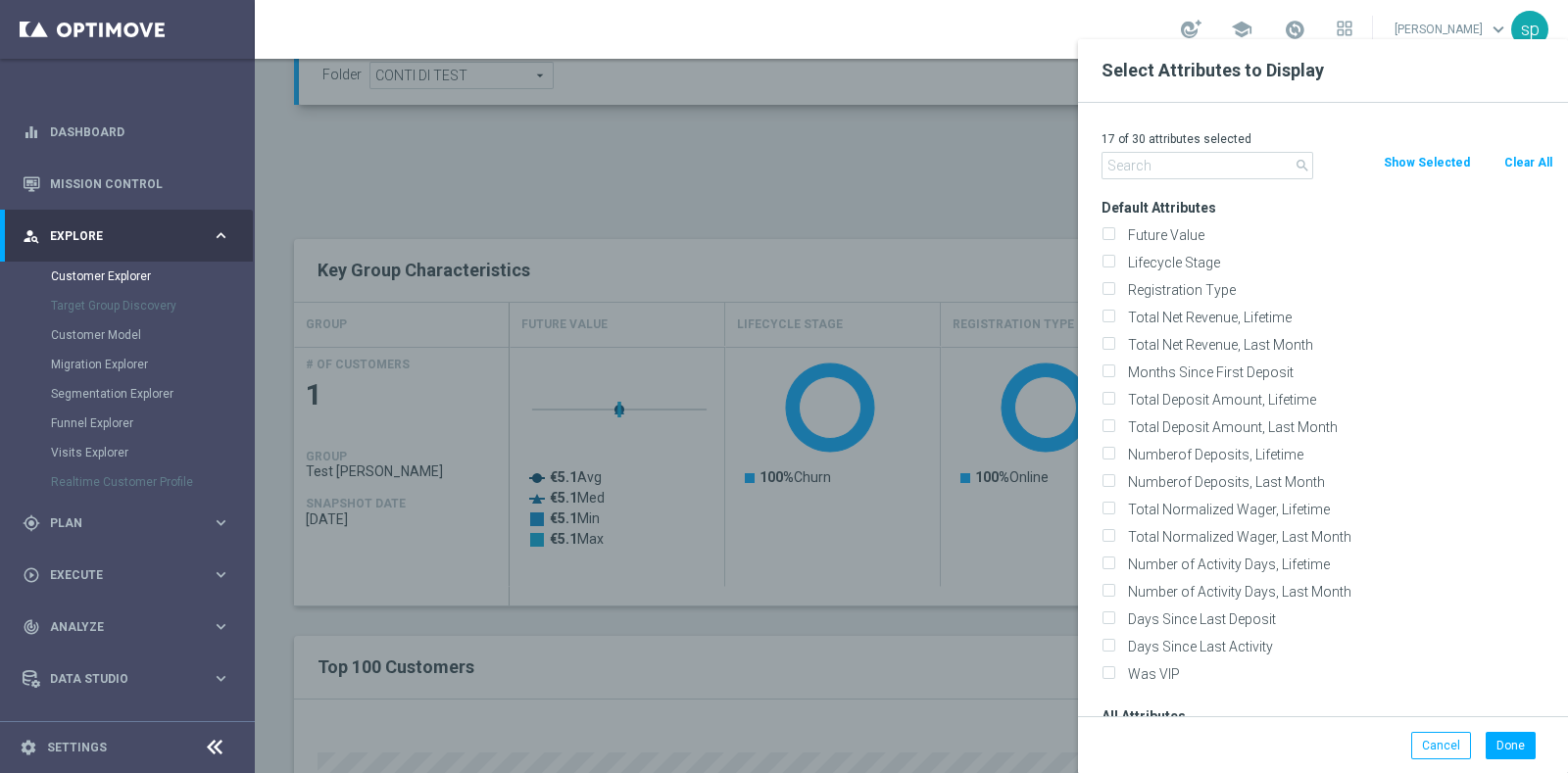
checkbox input "false"
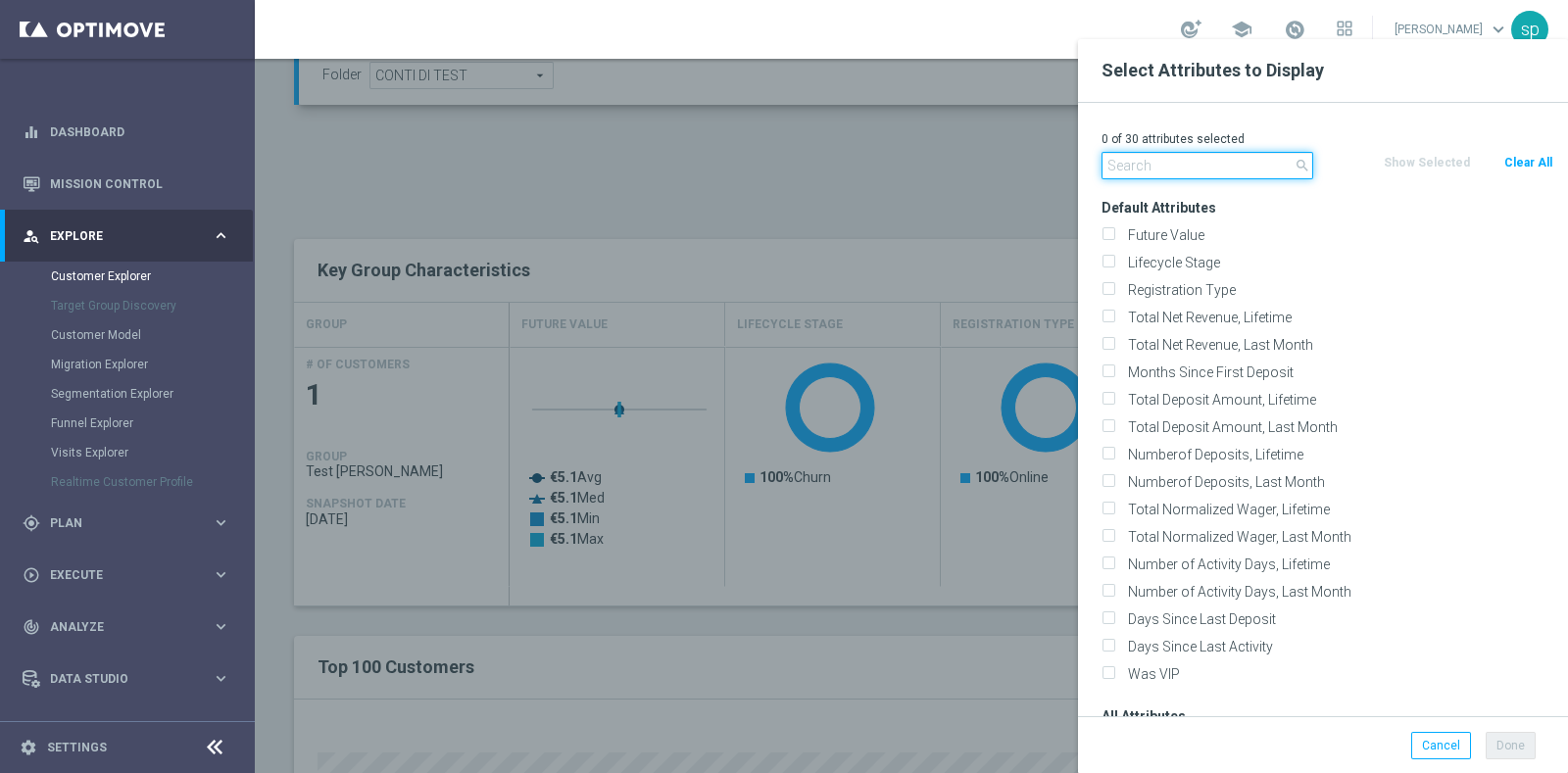
click at [1190, 159] on input "text" at bounding box center [1207, 166] width 212 height 28
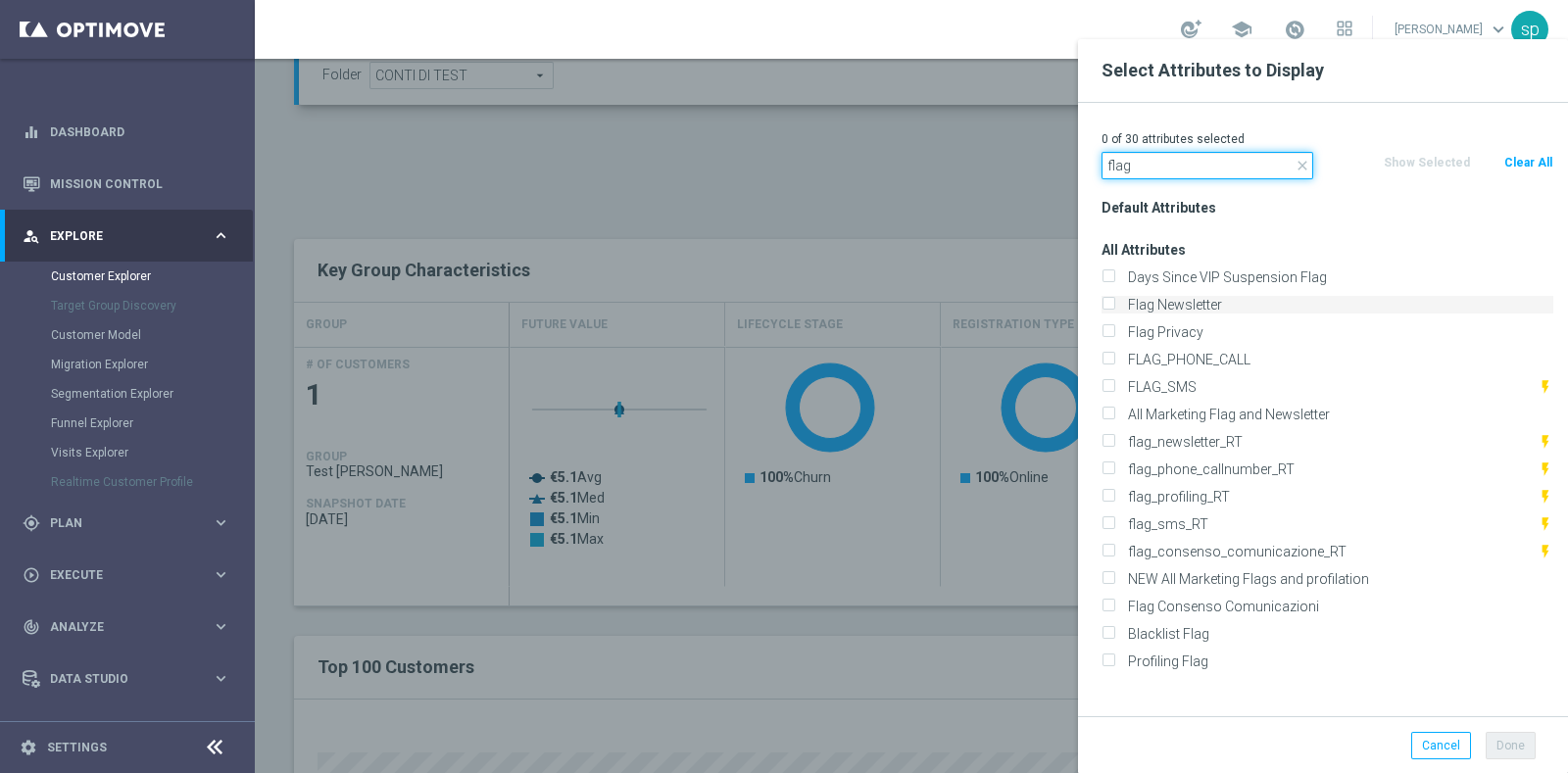
type input "flag"
click at [1208, 304] on label "Flag Newsletter" at bounding box center [1337, 305] width 432 height 18
click at [1114, 304] on input "Flag Newsletter" at bounding box center [1107, 307] width 13 height 13
checkbox input "true"
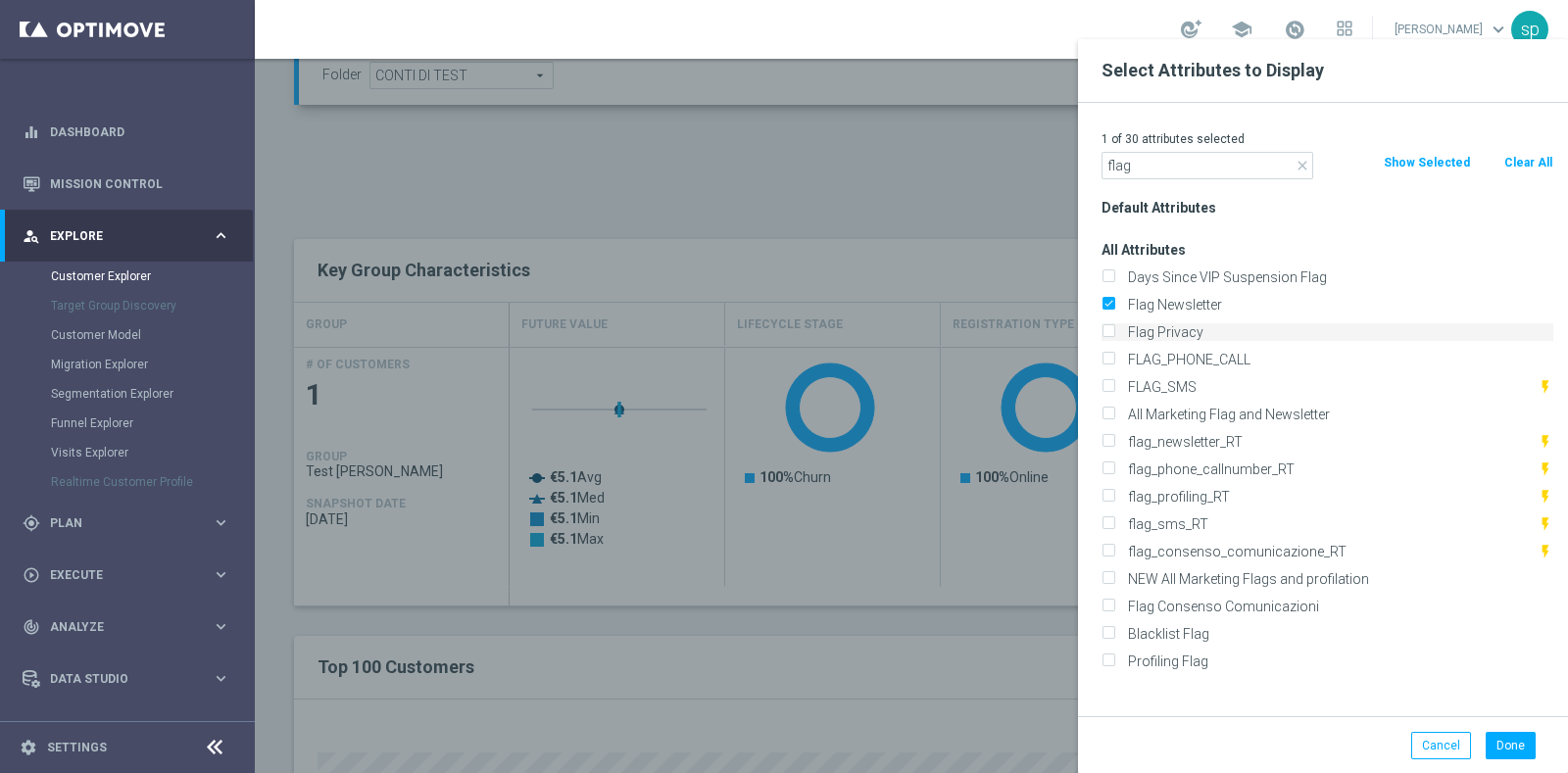
click at [1209, 334] on label "Flag Privacy" at bounding box center [1337, 332] width 432 height 18
click at [1114, 334] on input "Flag Privacy" at bounding box center [1107, 334] width 13 height 13
checkbox input "true"
click at [1249, 556] on label "flag_consenso_comunicazione_RT" at bounding box center [1329, 551] width 416 height 18
click at [1114, 556] on input "flag_consenso_comunicazione_RT" at bounding box center [1107, 553] width 13 height 13
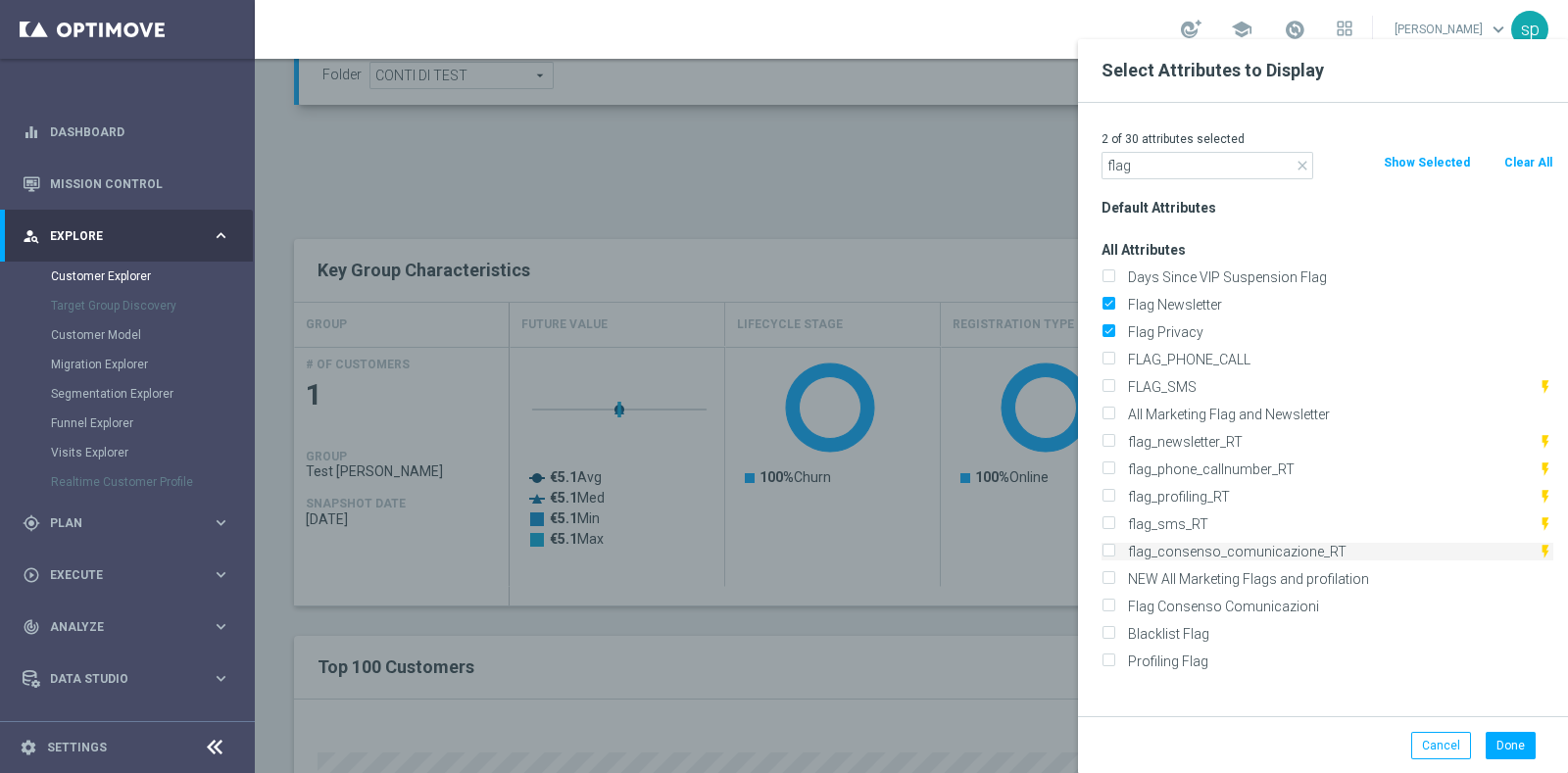
checkbox input "true"
click at [1254, 604] on label "Flag Consenso Comunicazioni" at bounding box center [1337, 606] width 432 height 18
click at [1114, 604] on input "Flag Consenso Comunicazioni" at bounding box center [1107, 608] width 13 height 13
checkbox input "true"
click at [1237, 438] on label "flag_newsletter_RT" at bounding box center [1329, 442] width 416 height 18
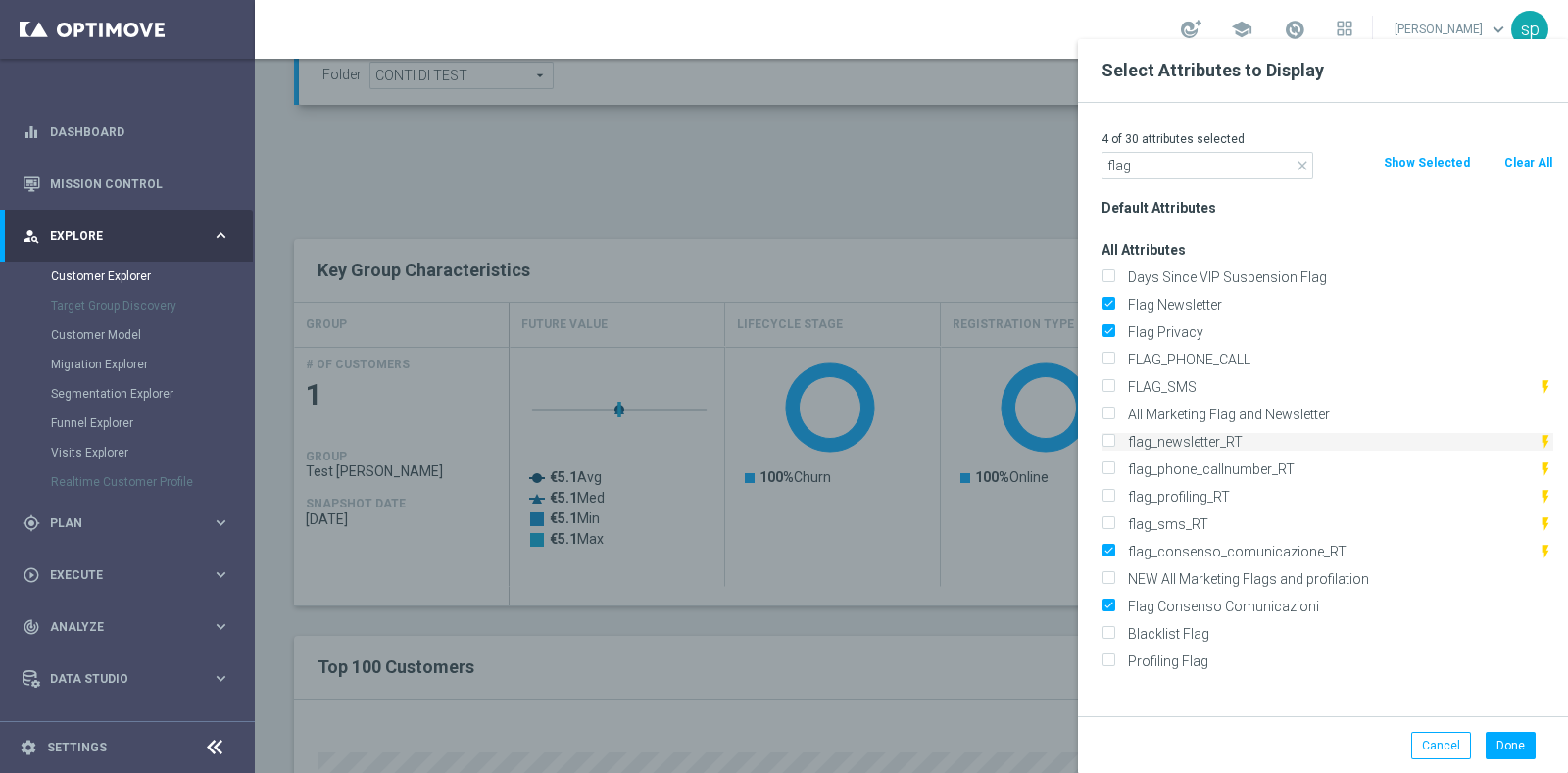
click at [1114, 438] on input "flag_newsletter_RT" at bounding box center [1107, 444] width 13 height 13
checkbox input "true"
click at [1230, 492] on label "flag_profiling_RT" at bounding box center [1329, 497] width 416 height 18
click at [1114, 493] on input "flag_profiling_RT" at bounding box center [1107, 499] width 13 height 13
checkbox input "true"
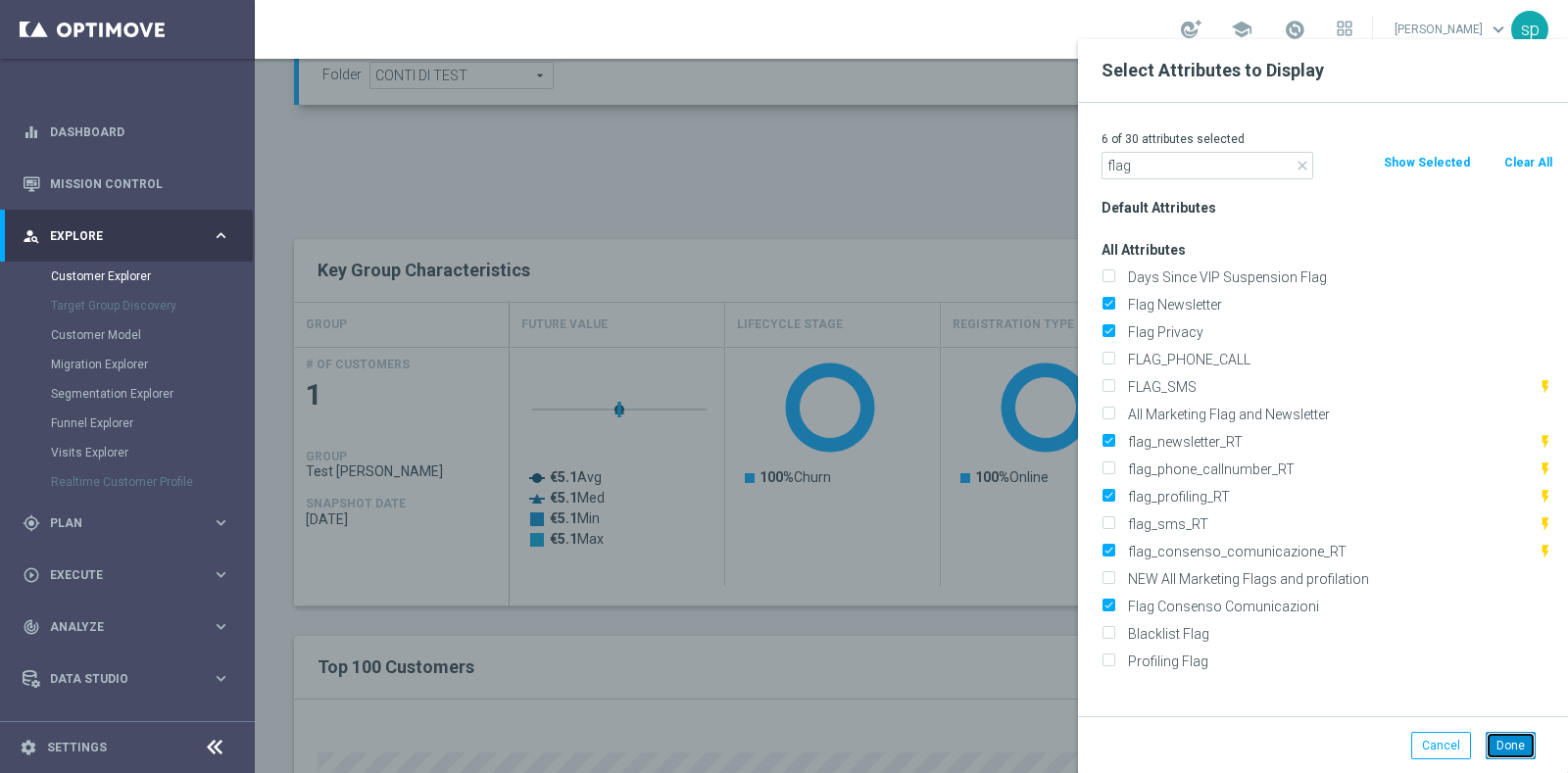
click at [1504, 732] on button "Done" at bounding box center [1510, 745] width 50 height 28
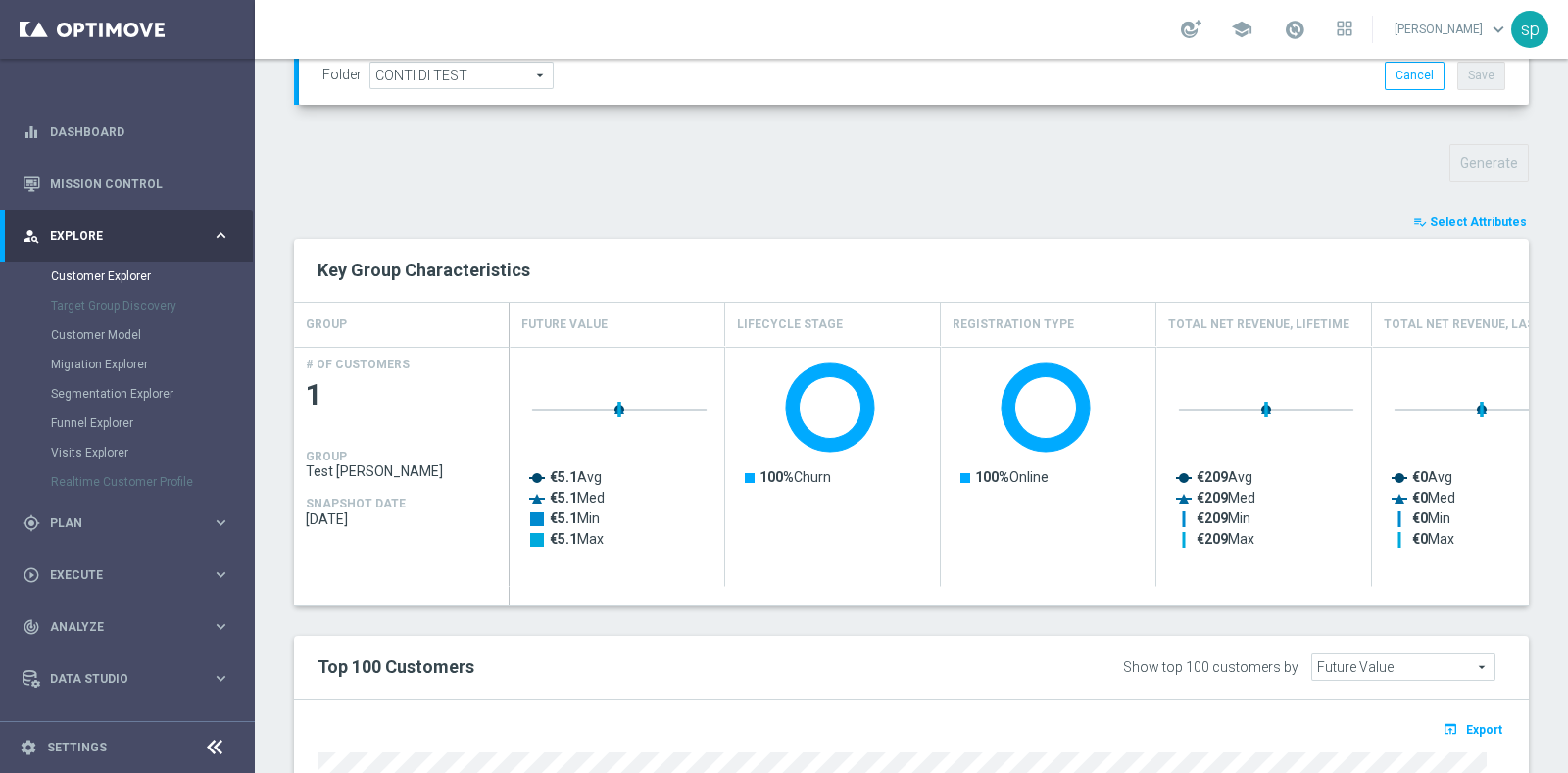
type input "Search"
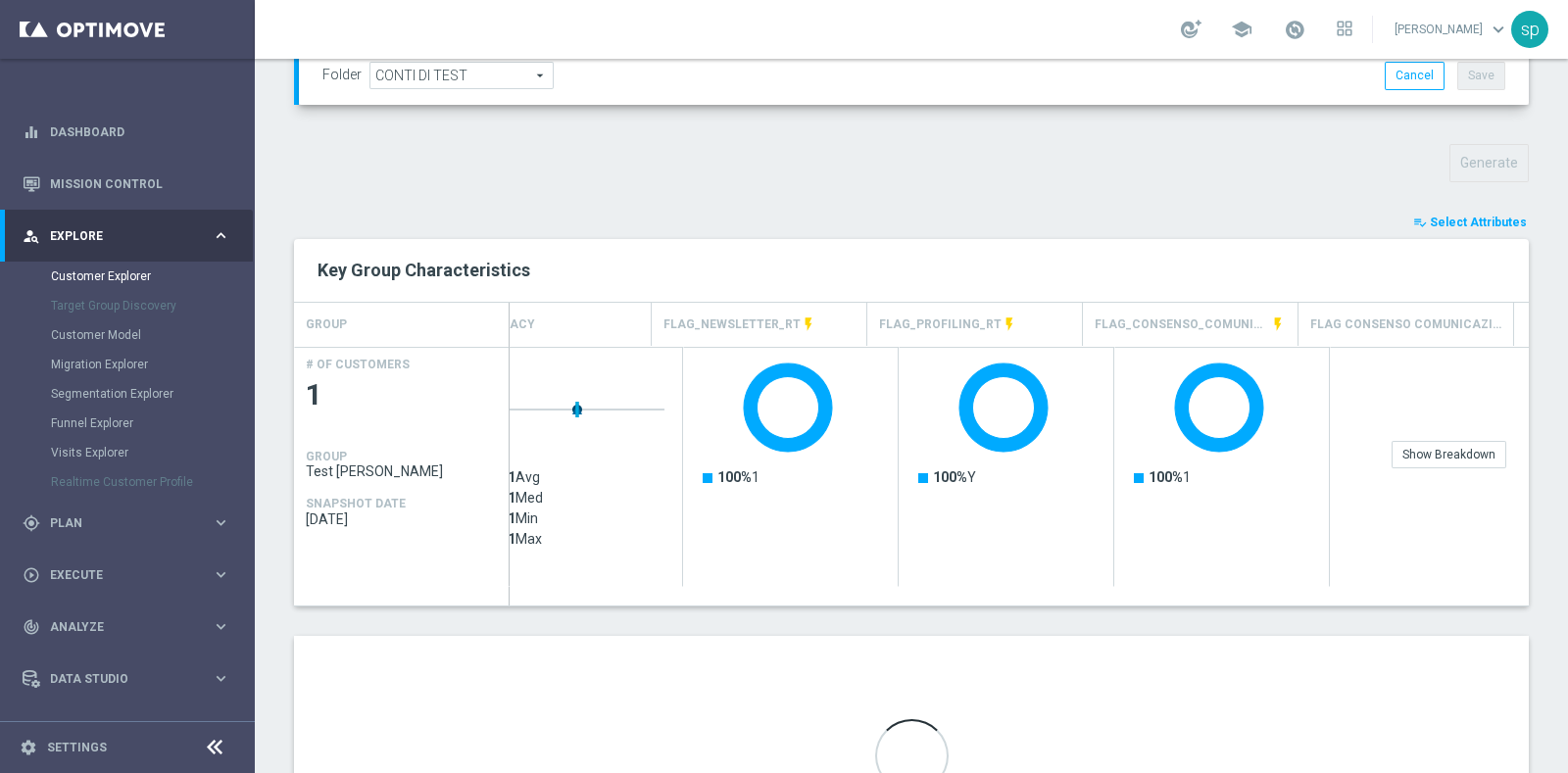
scroll to position [0, 293]
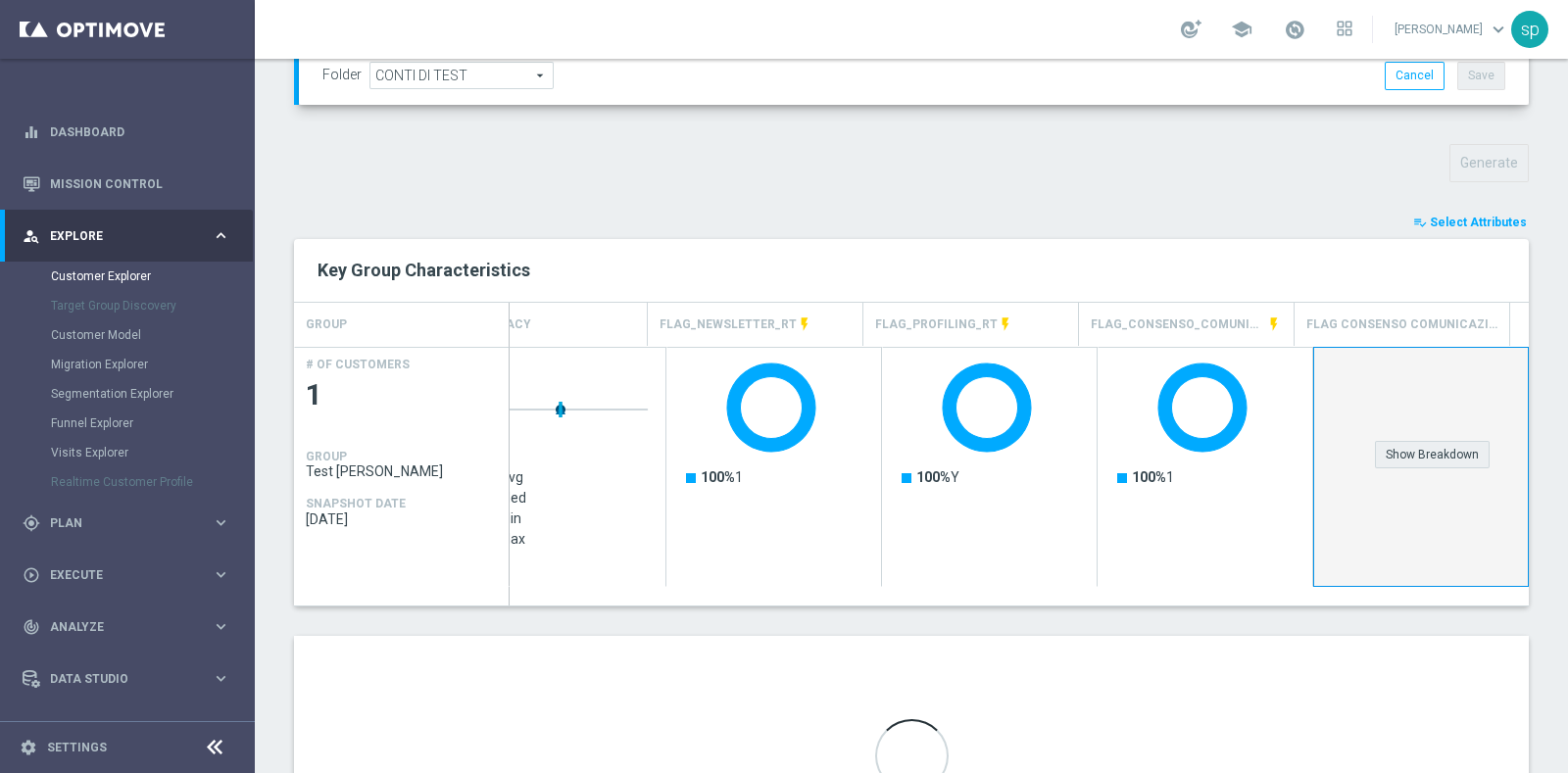
click at [1431, 451] on div "Show Breakdown" at bounding box center [1432, 455] width 114 height 28
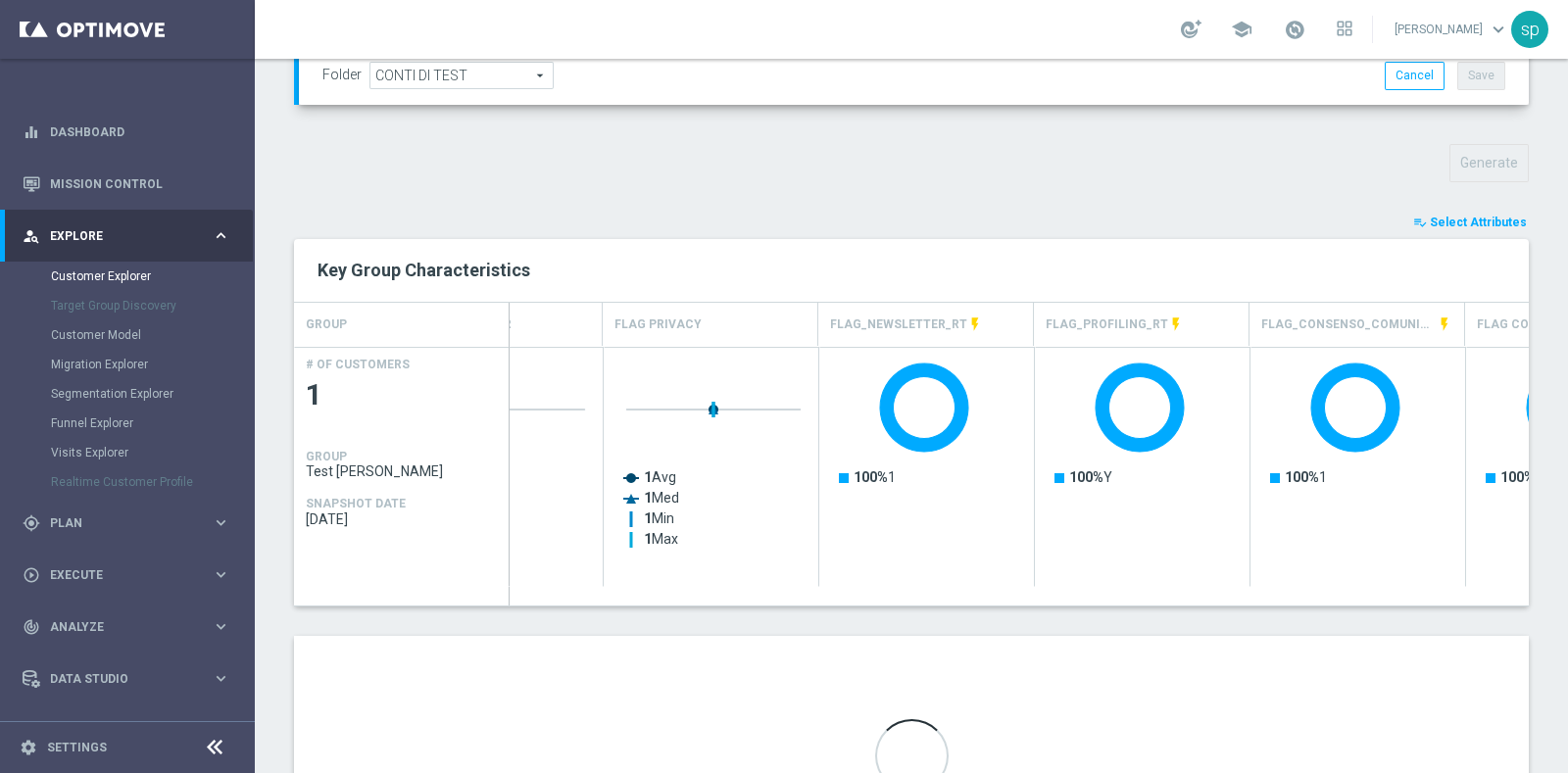
scroll to position [0, 0]
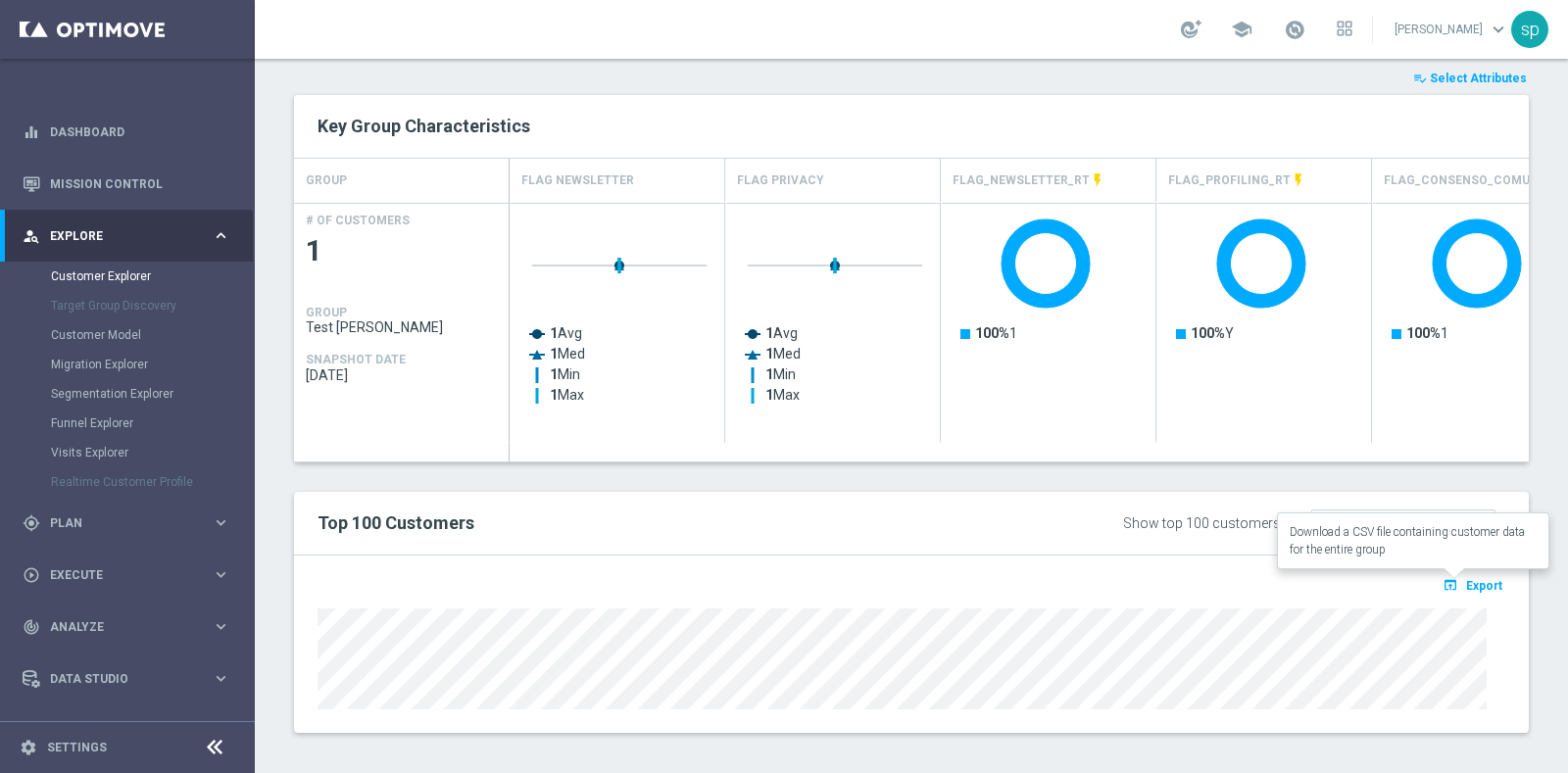
click at [1468, 580] on span "Export" at bounding box center [1483, 586] width 36 height 14
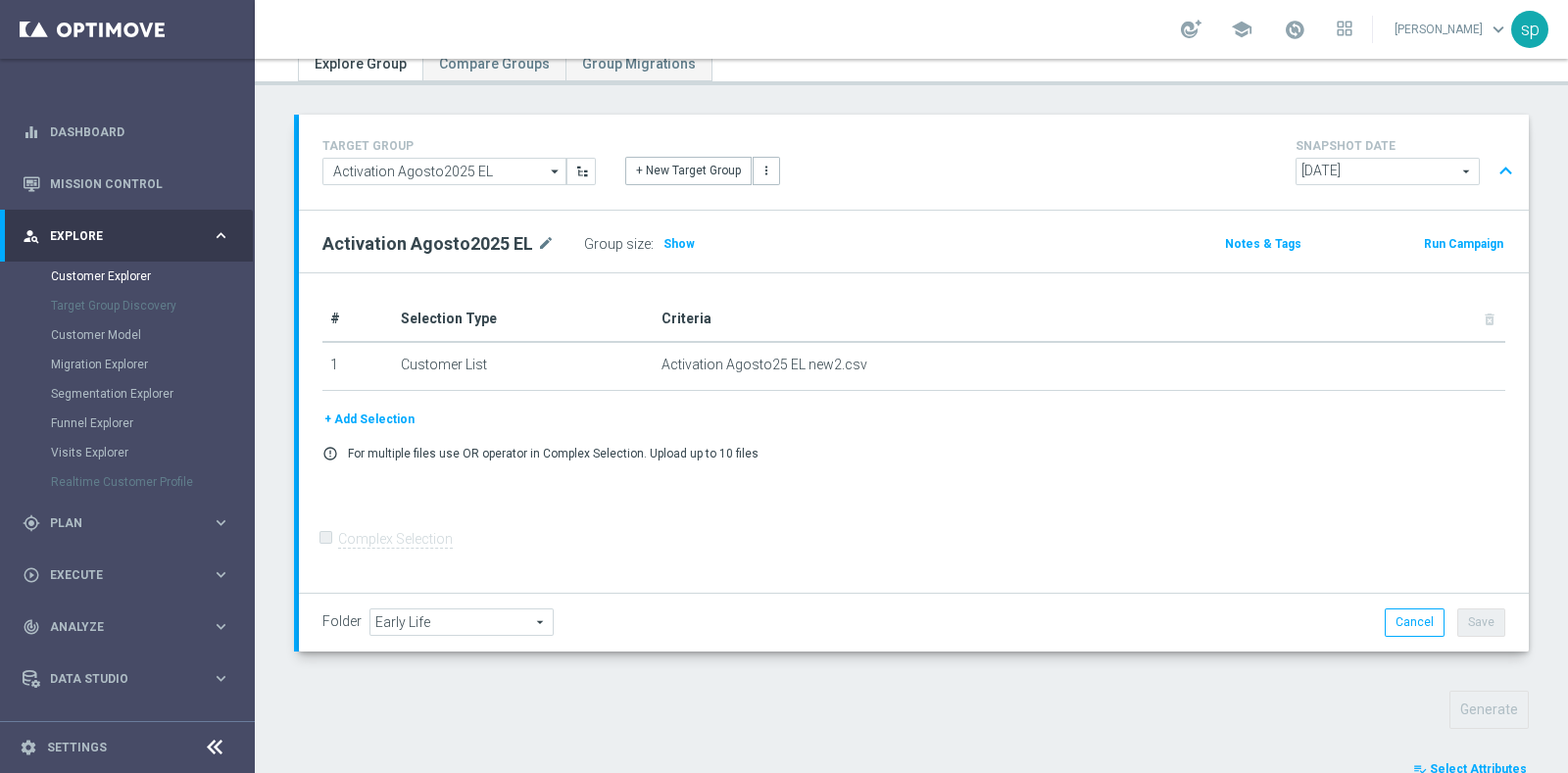
scroll to position [701, 0]
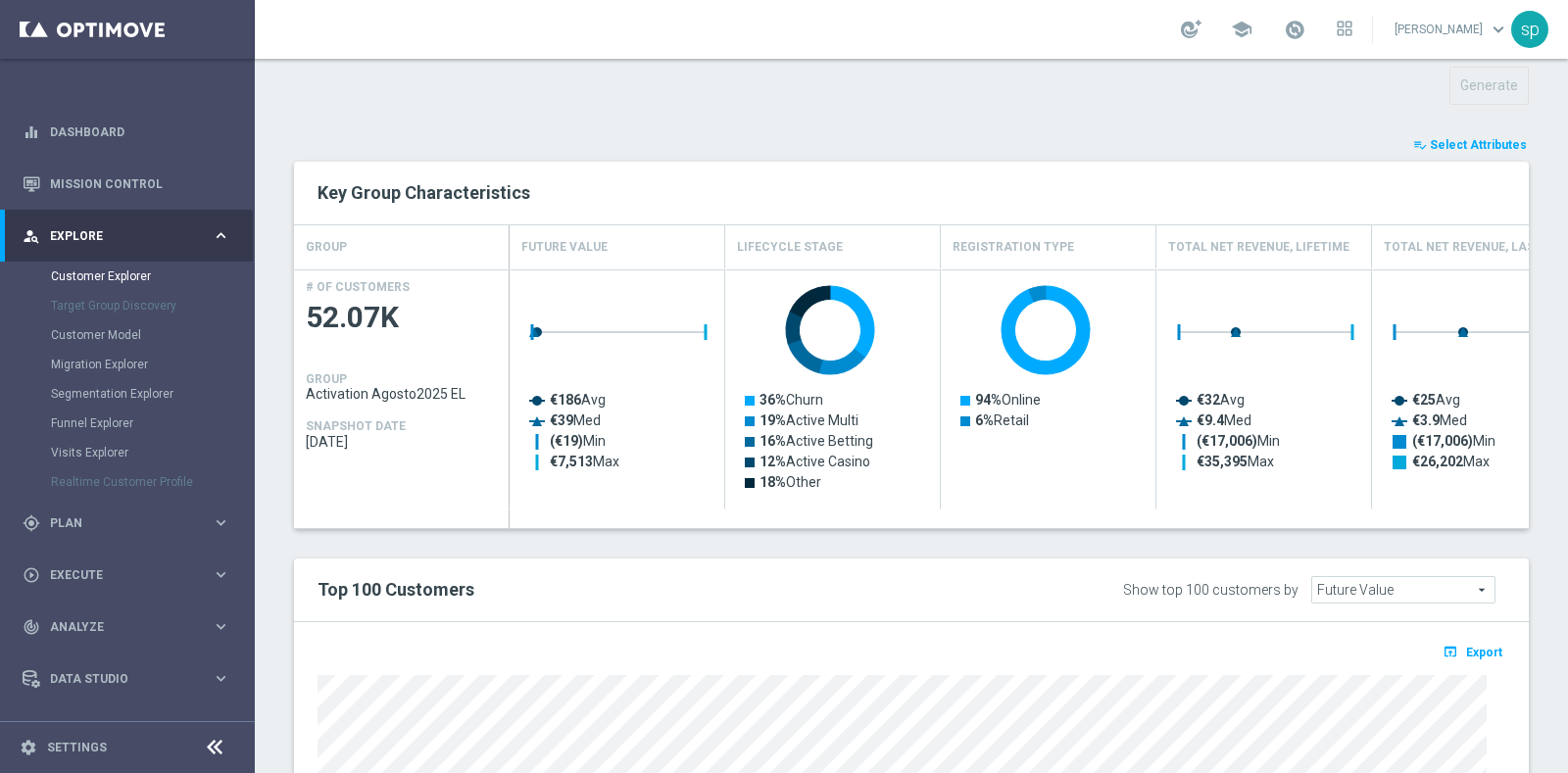
click at [1464, 127] on div "TARGET GROUP Activation Agosto2025 EL Activation Agosto2025 EL arrow_drop_down …" at bounding box center [910, 310] width 1313 height 1639
click at [1469, 134] on button "playlist_add_check Select Attributes" at bounding box center [1469, 145] width 117 height 22
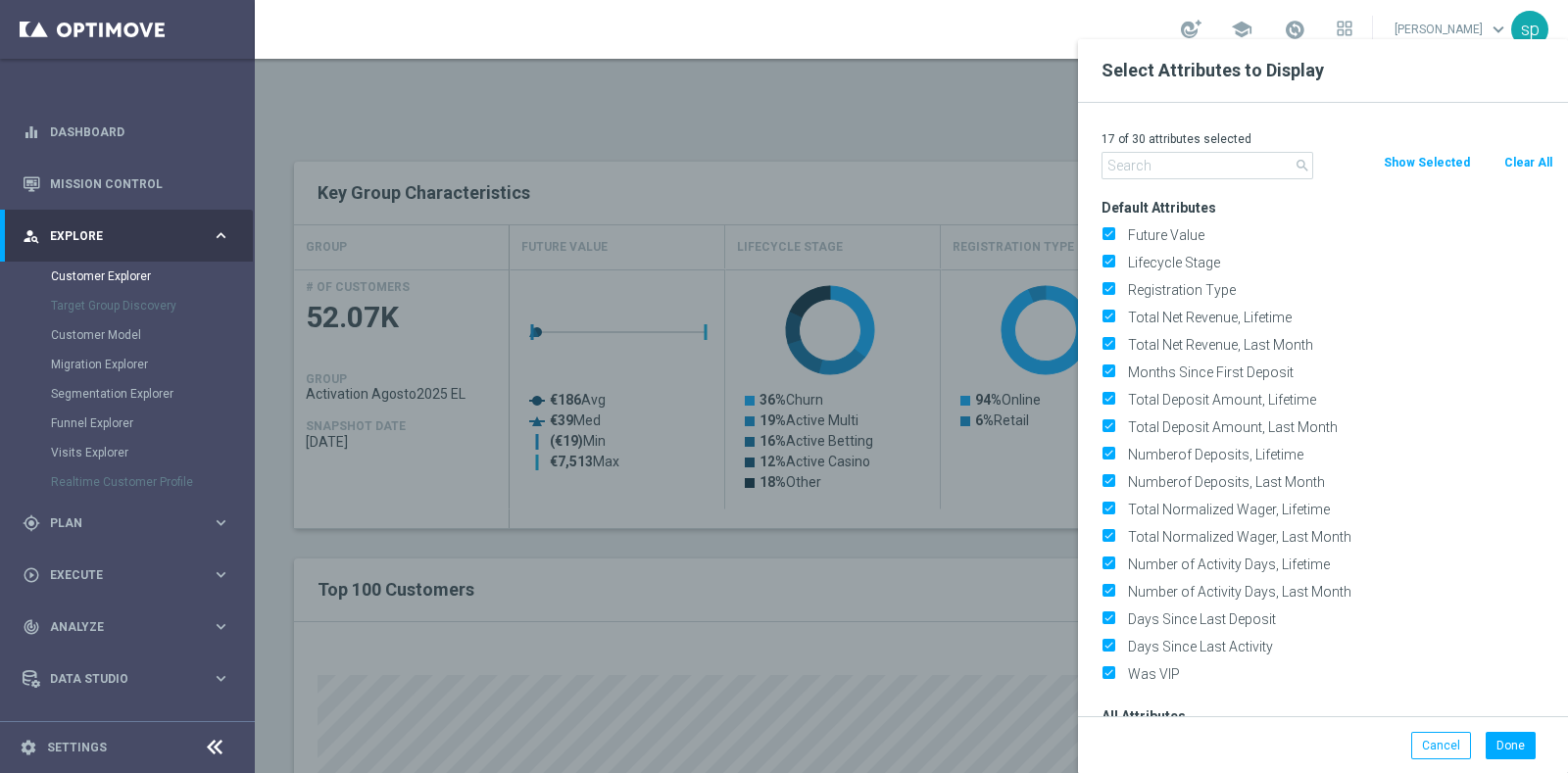
click at [1532, 159] on button "Clear All" at bounding box center [1528, 163] width 52 height 22
checkbox input "false"
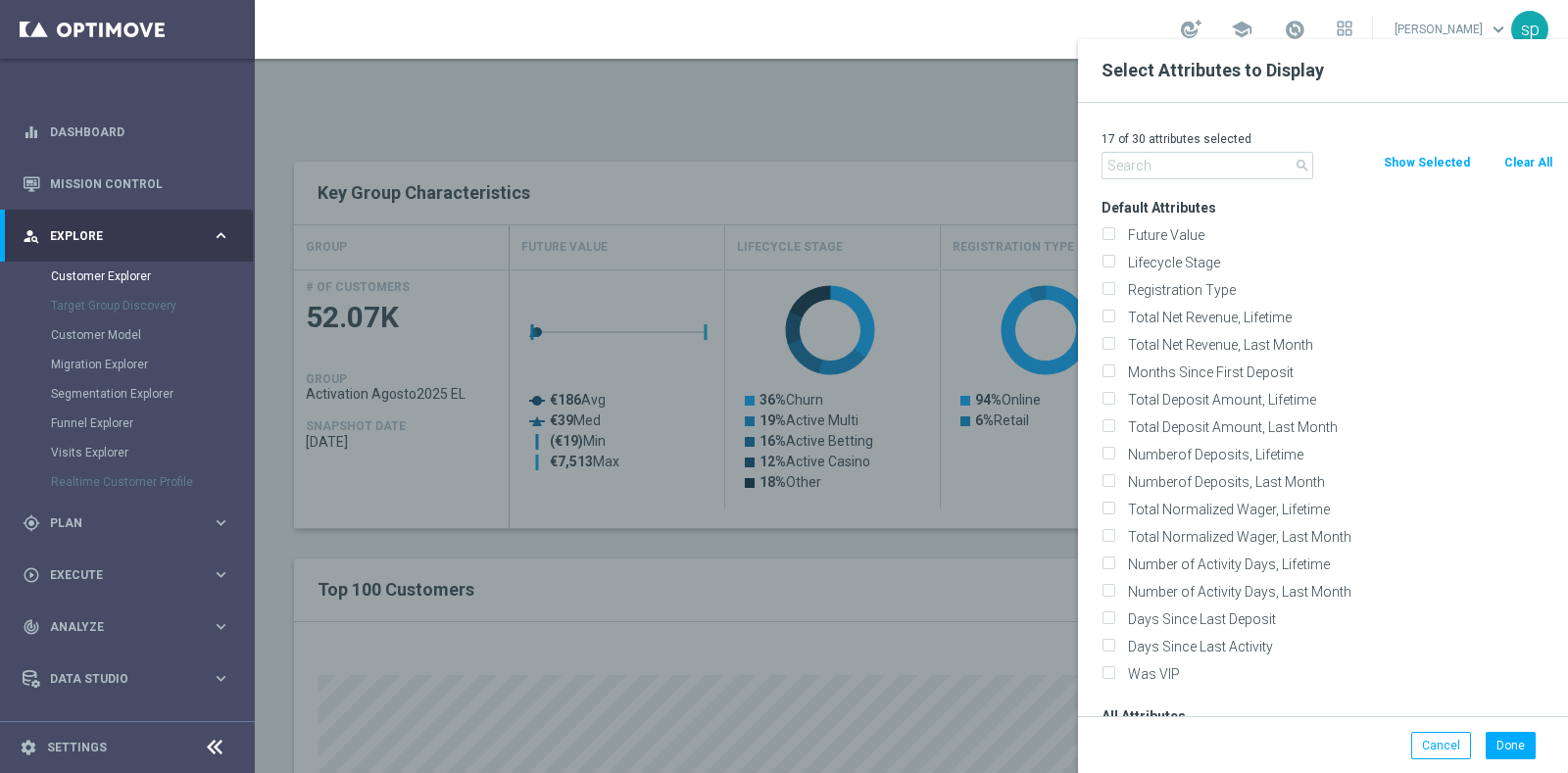
checkbox input "false"
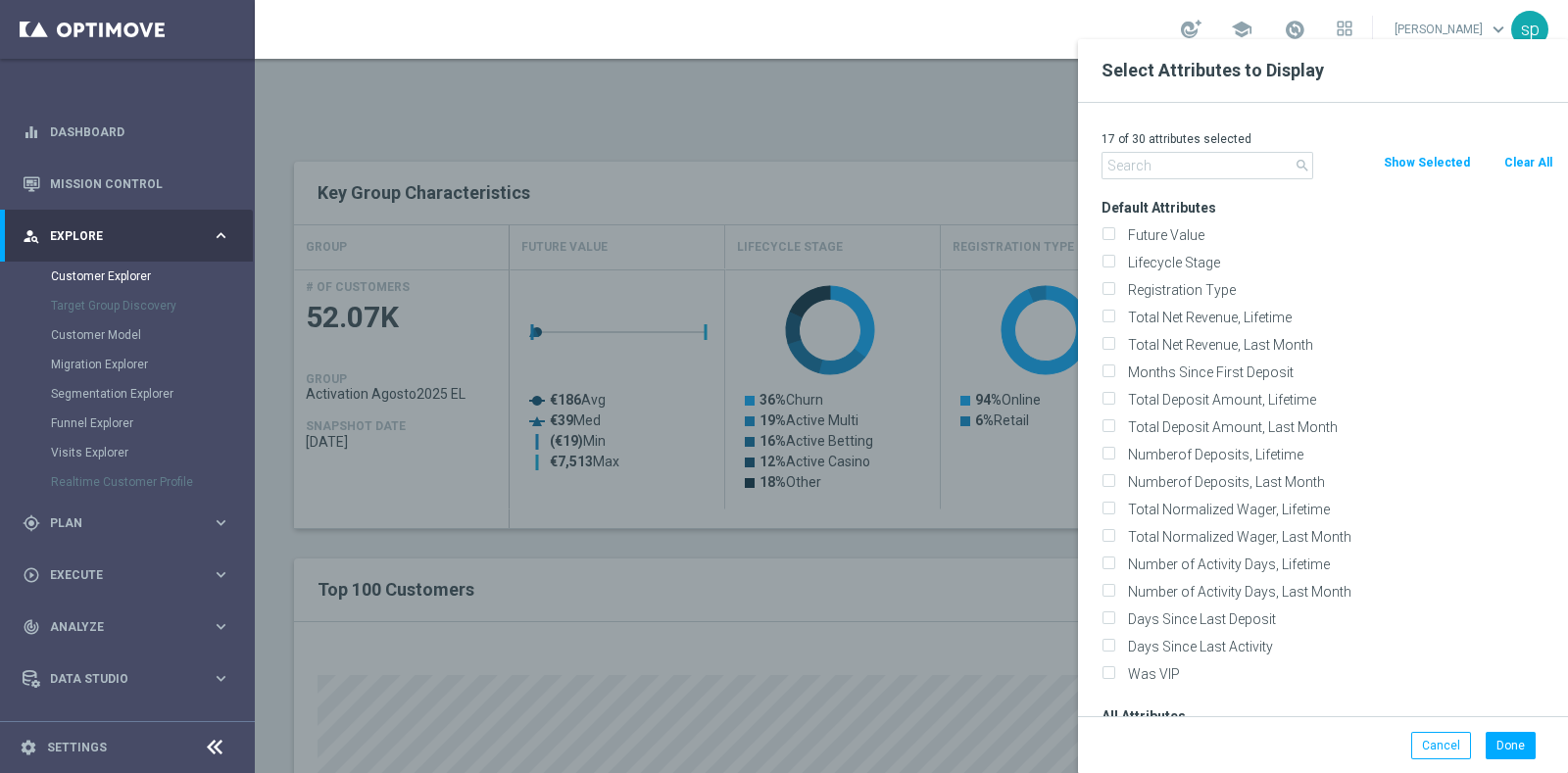
checkbox input "false"
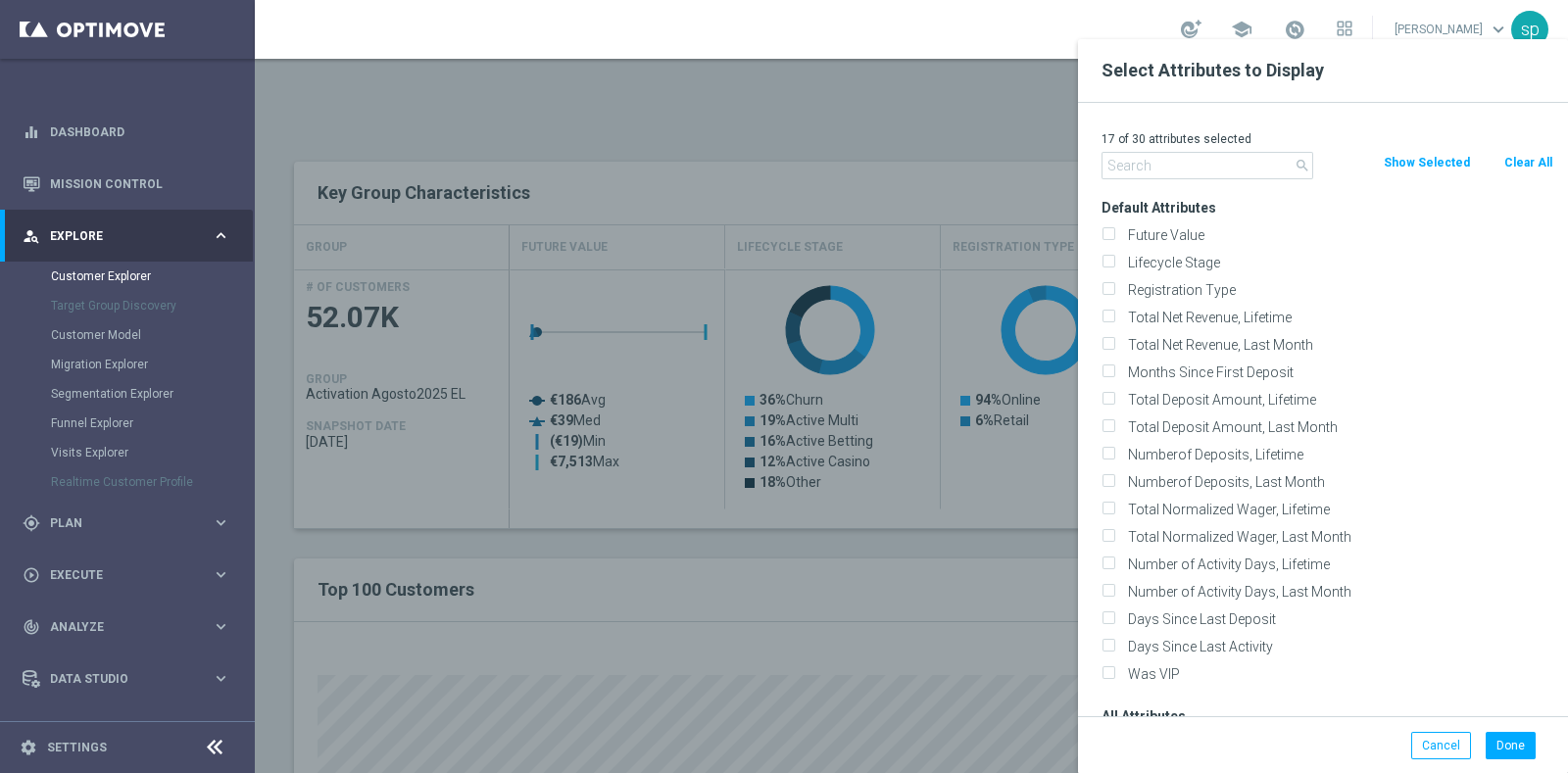
checkbox input "false"
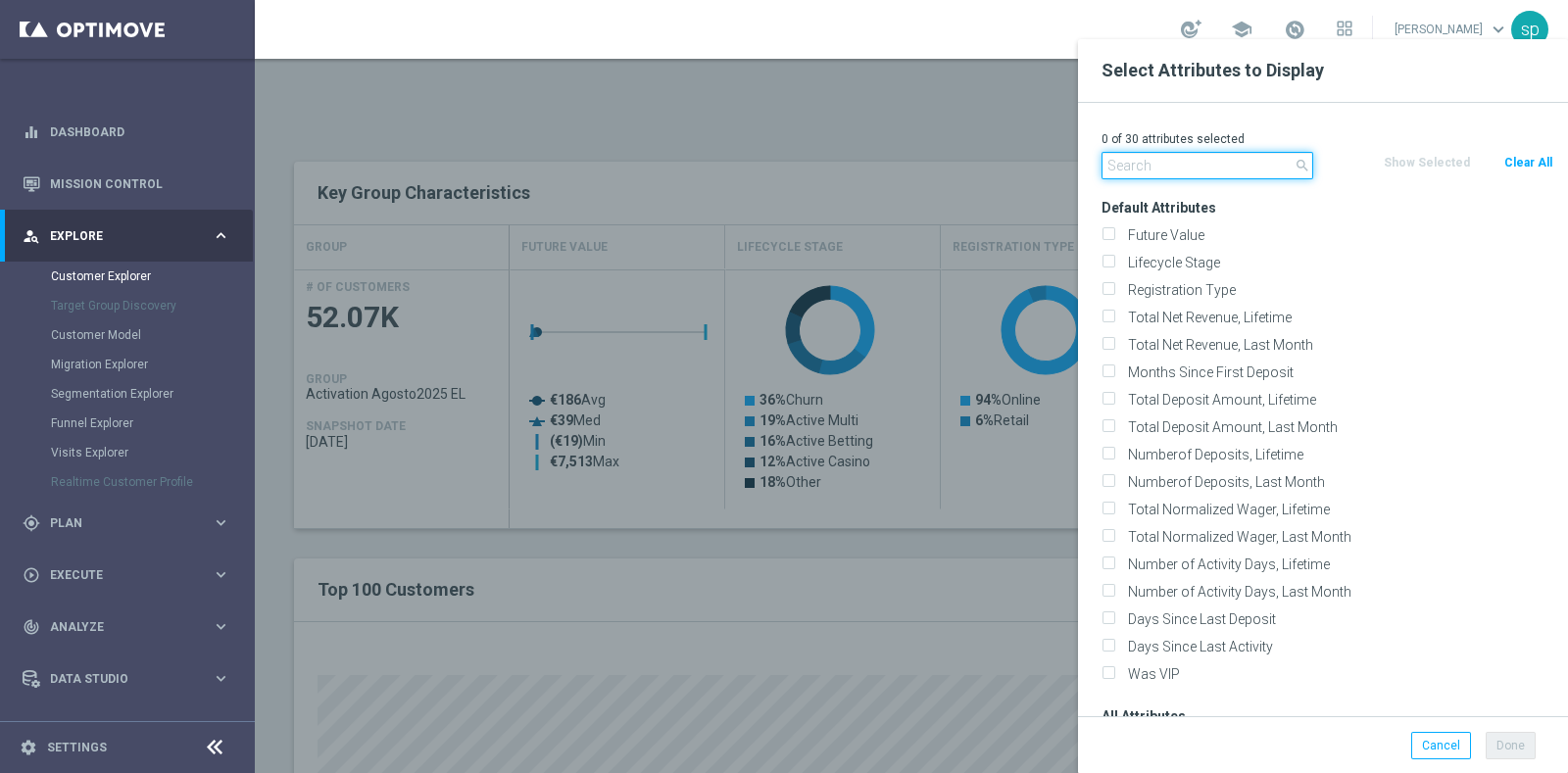
click at [1220, 173] on input "text" at bounding box center [1207, 166] width 212 height 28
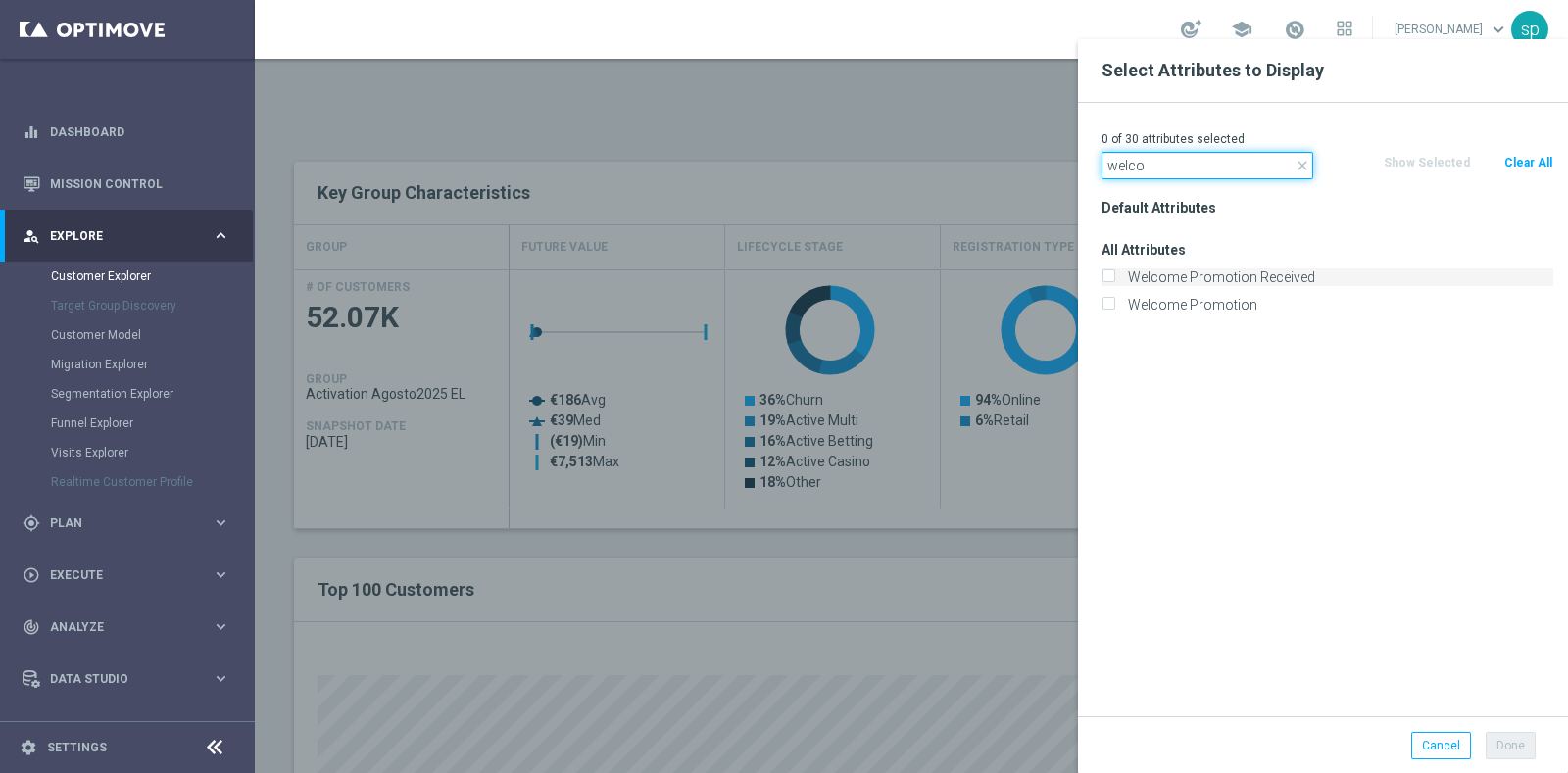
type input "welco"
click at [1242, 272] on label "Welcome Promotion Received" at bounding box center [1337, 277] width 432 height 18
click at [1114, 273] on input "Welcome Promotion Received" at bounding box center [1107, 279] width 13 height 13
checkbox input "true"
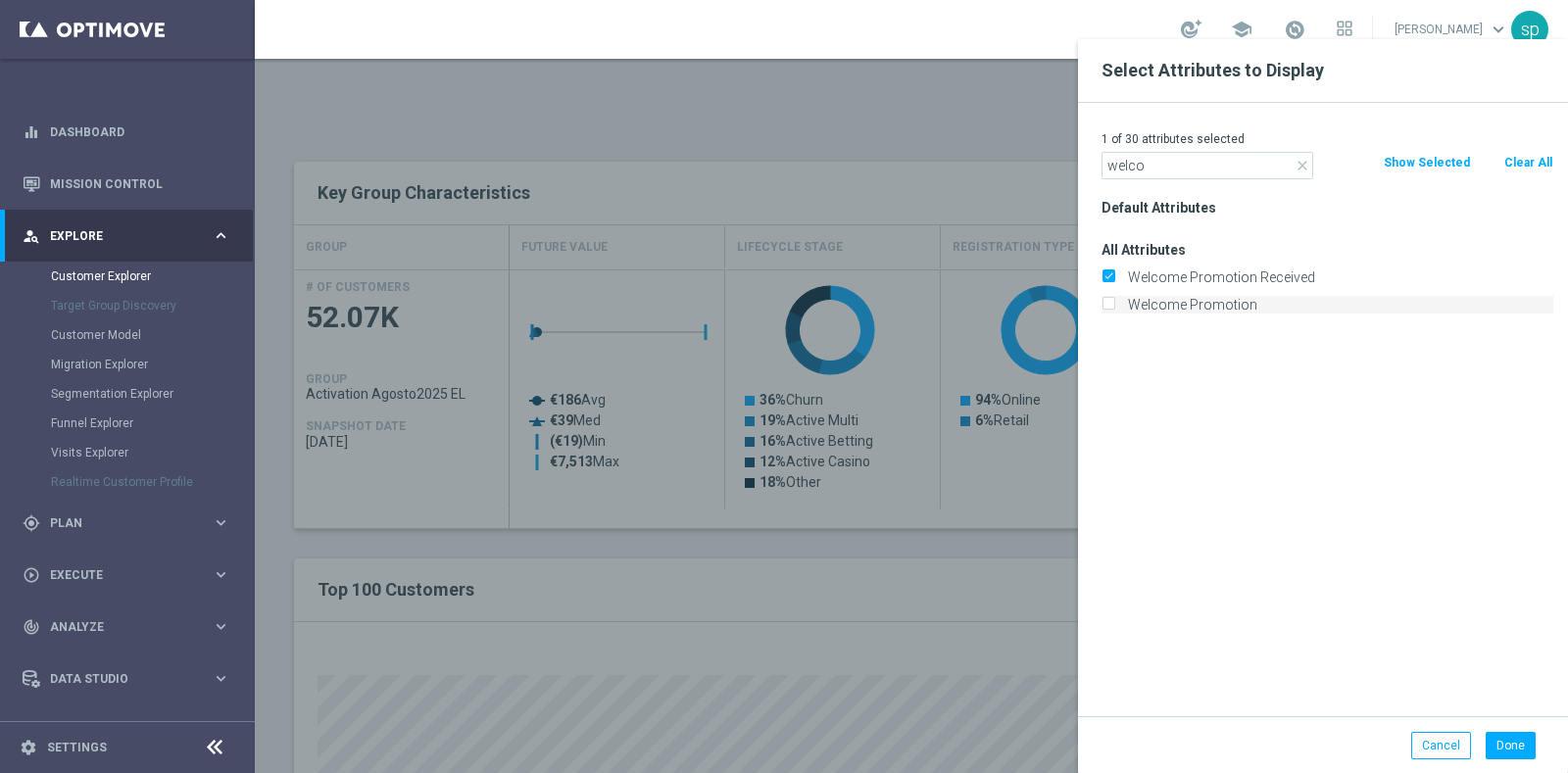
click at [1225, 302] on label "Welcome Promotion" at bounding box center [1337, 305] width 432 height 18
click at [1114, 302] on input "Welcome Promotion" at bounding box center [1107, 307] width 13 height 13
checkbox input "true"
click at [1513, 740] on button "Done" at bounding box center [1510, 745] width 50 height 28
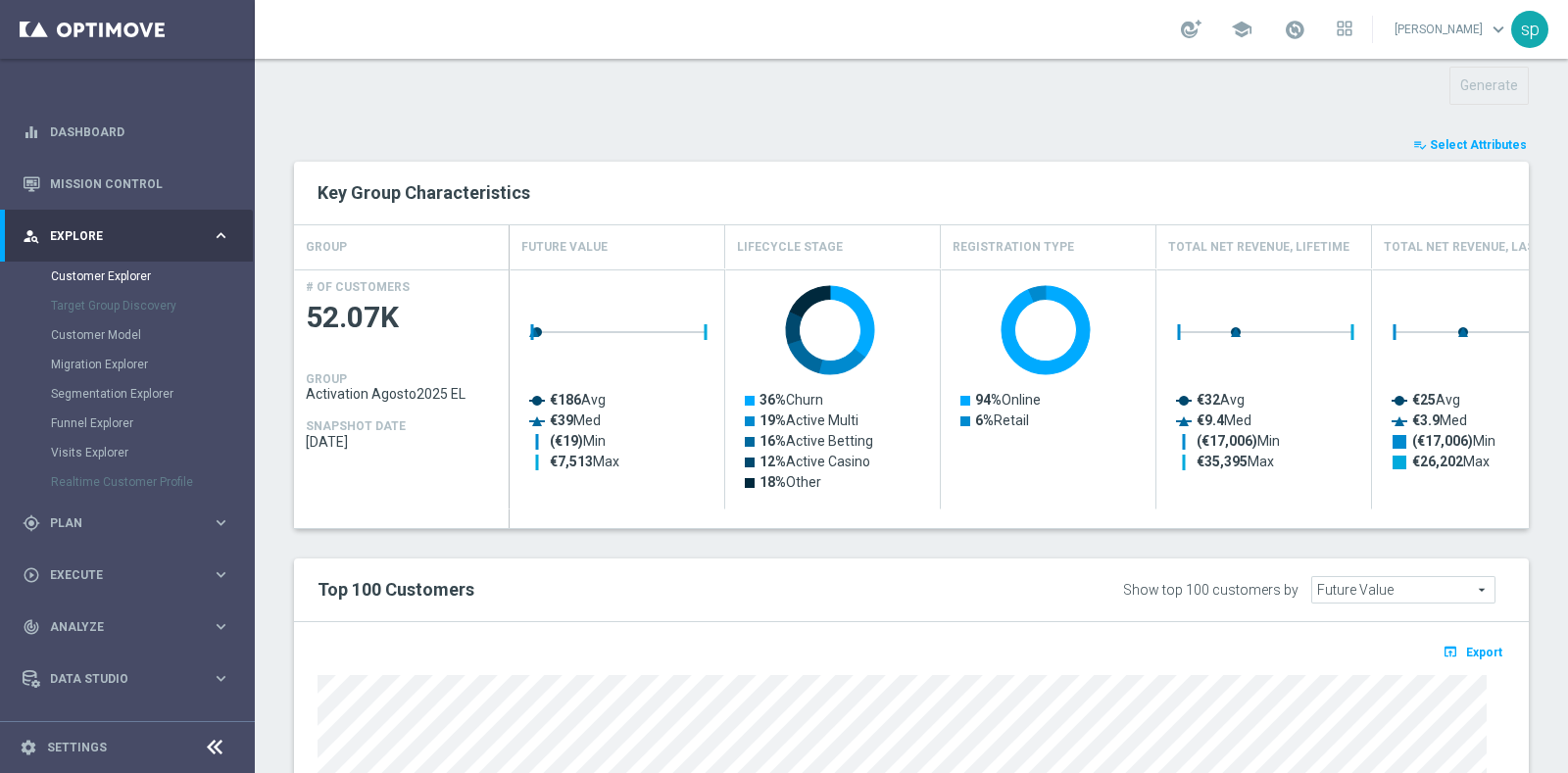
type input "Search"
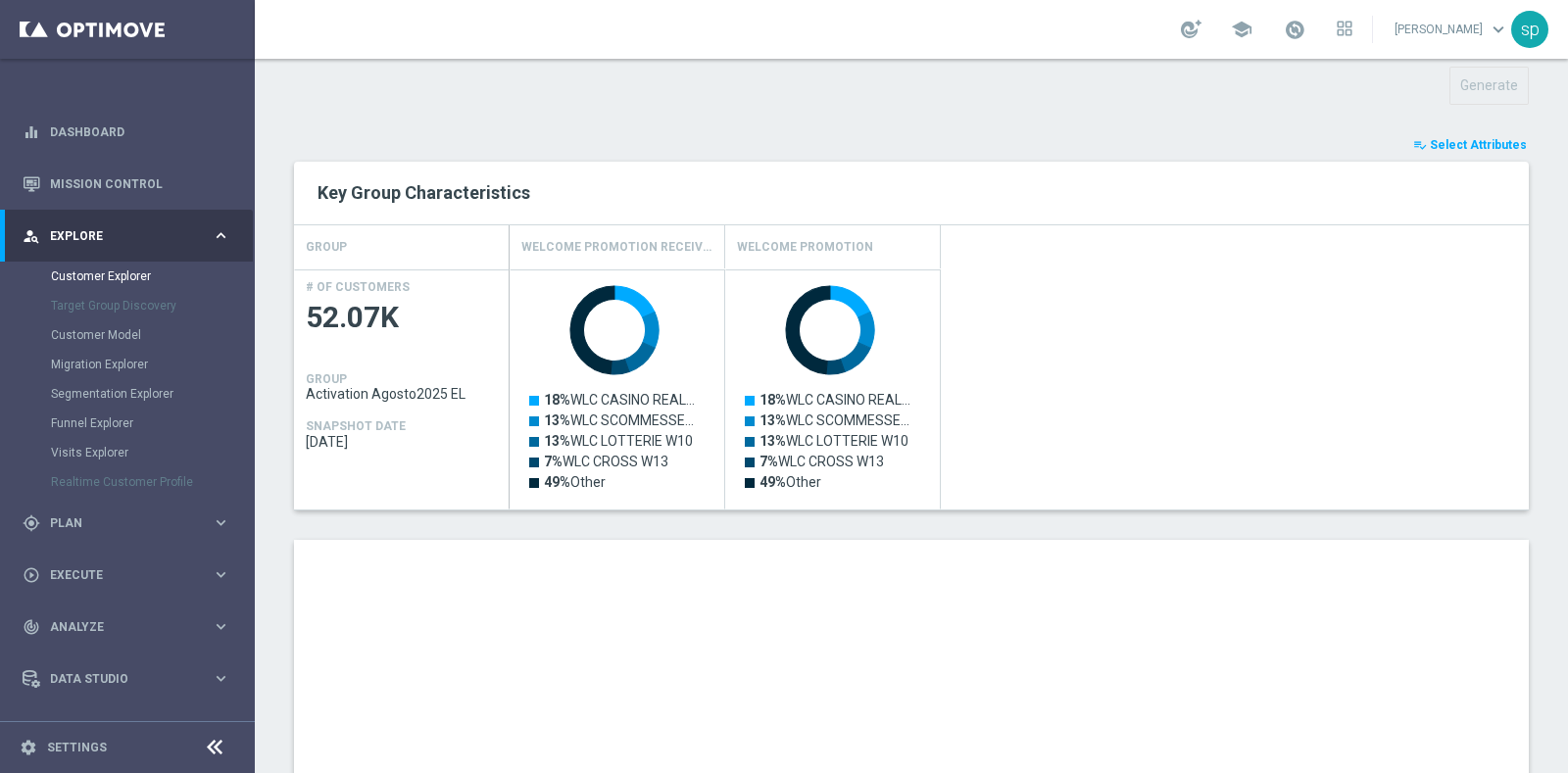
scroll to position [1056, 0]
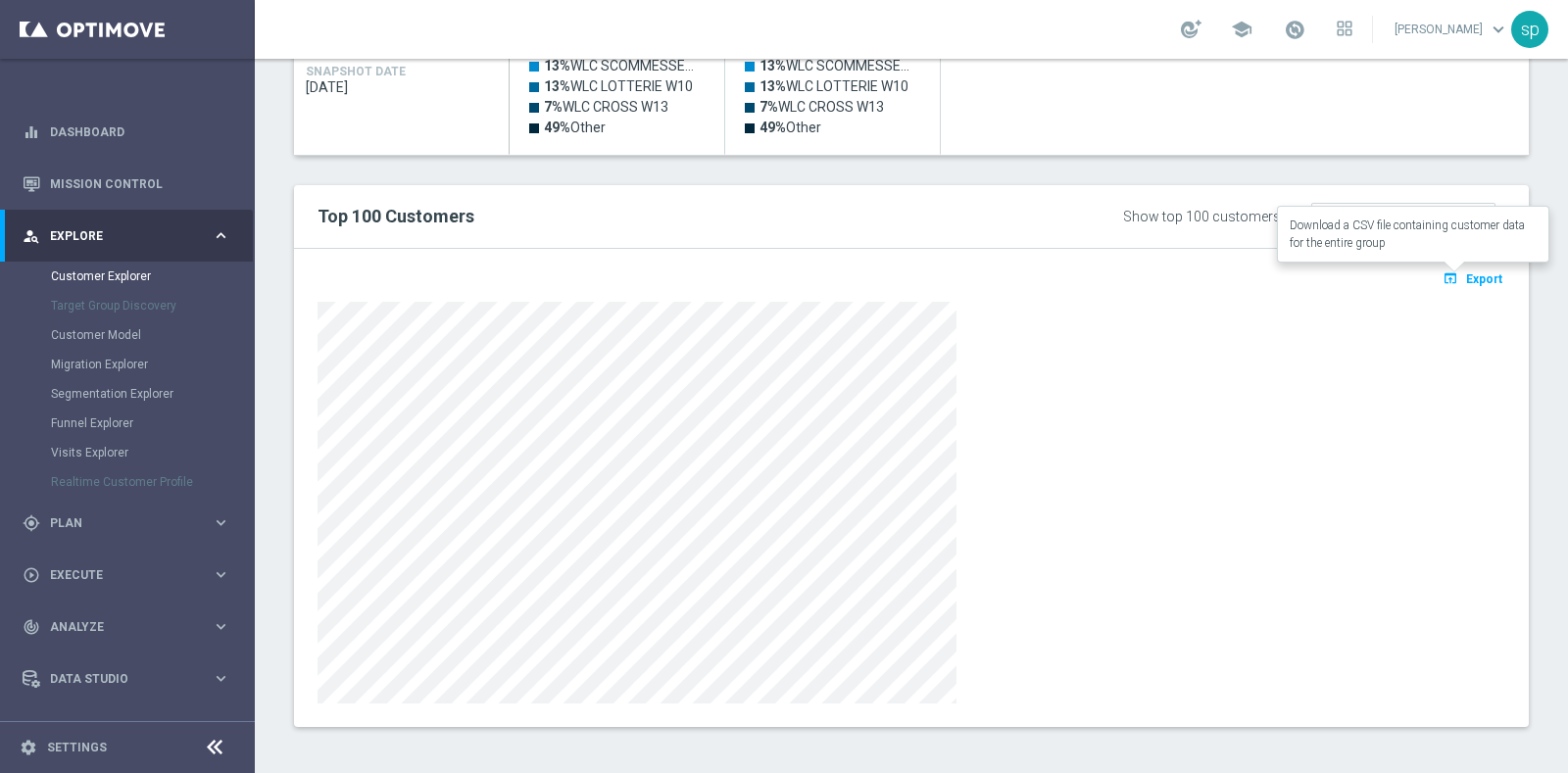
click at [1465, 280] on span "Export" at bounding box center [1483, 279] width 36 height 14
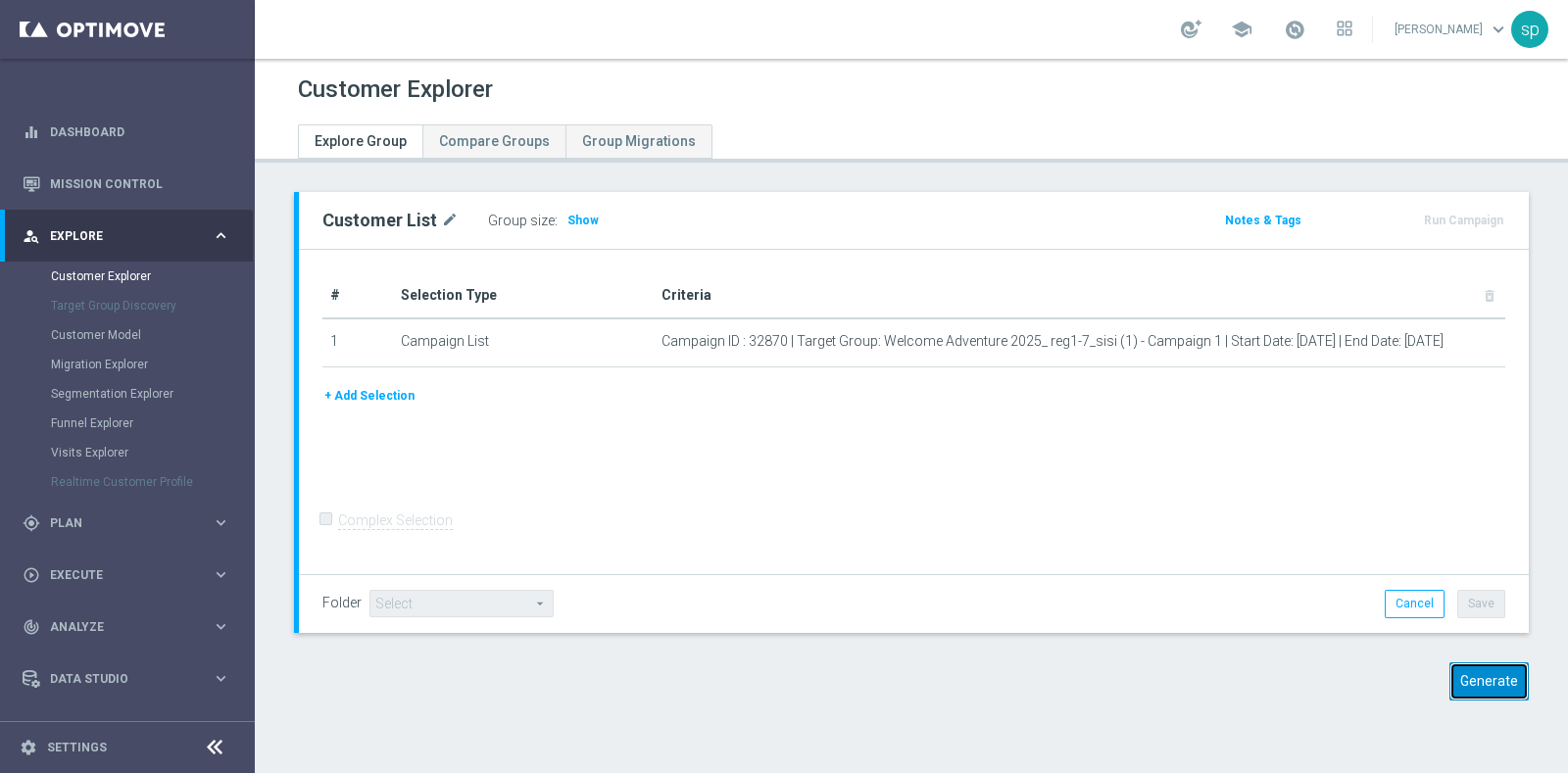
click at [1483, 688] on button "Generate" at bounding box center [1489, 681] width 79 height 38
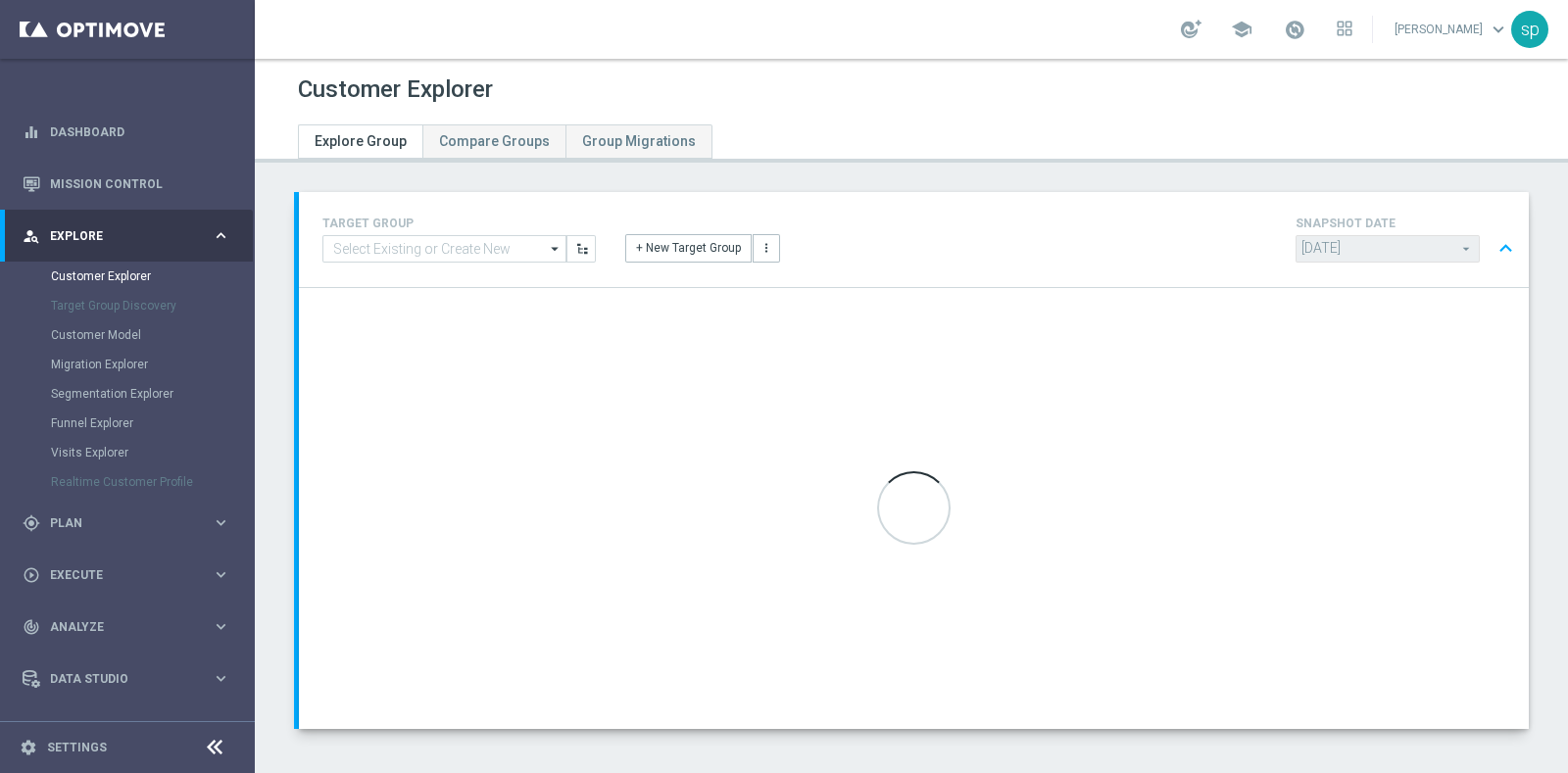
click at [1544, 713] on div "TARGET GROUP arrow_drop_down Show Selected 0 of NaN 01.02 reminder 2701 BIANCOL…" at bounding box center [910, 513] width 1313 height 641
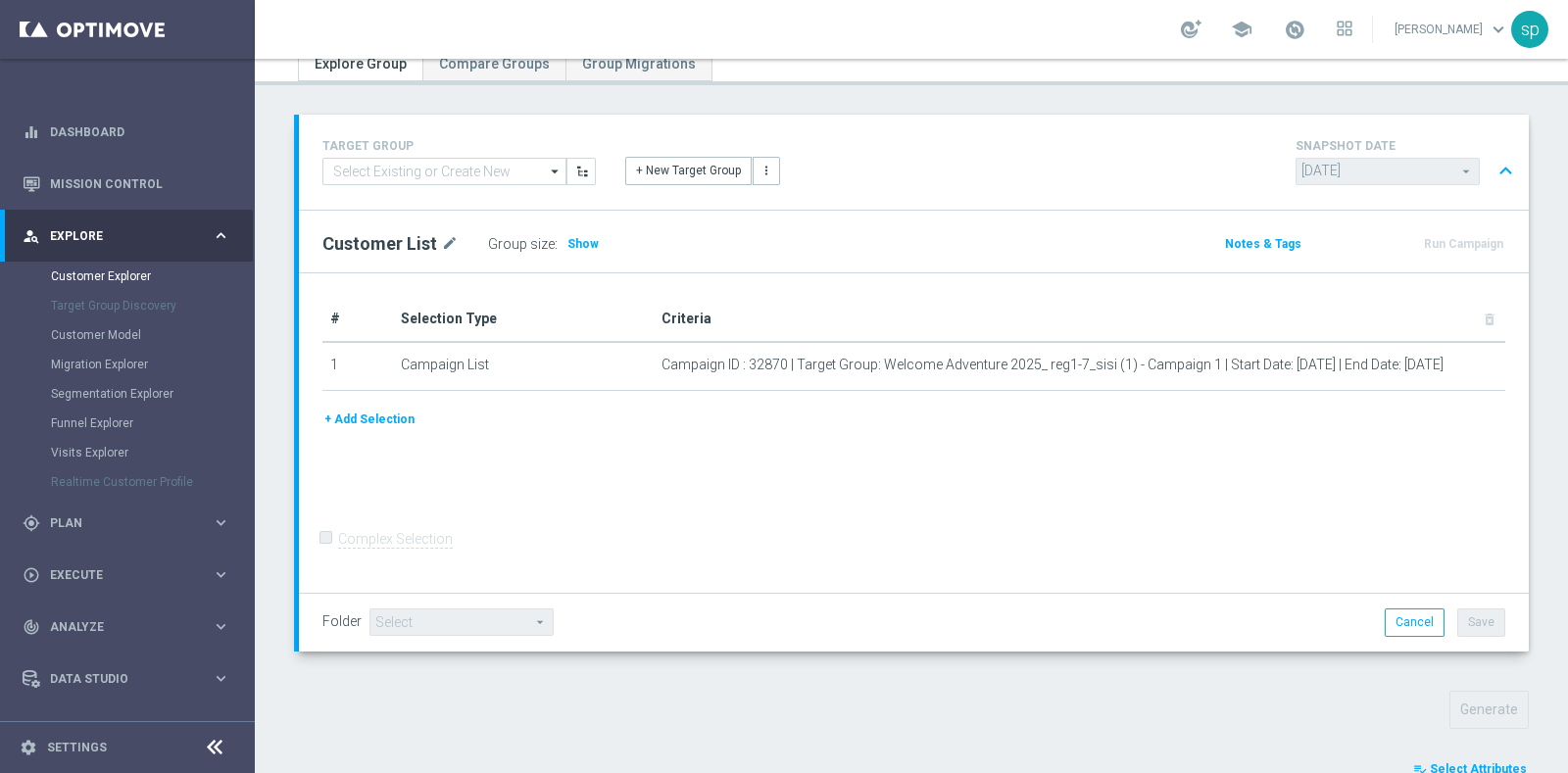
scroll to position [644, 0]
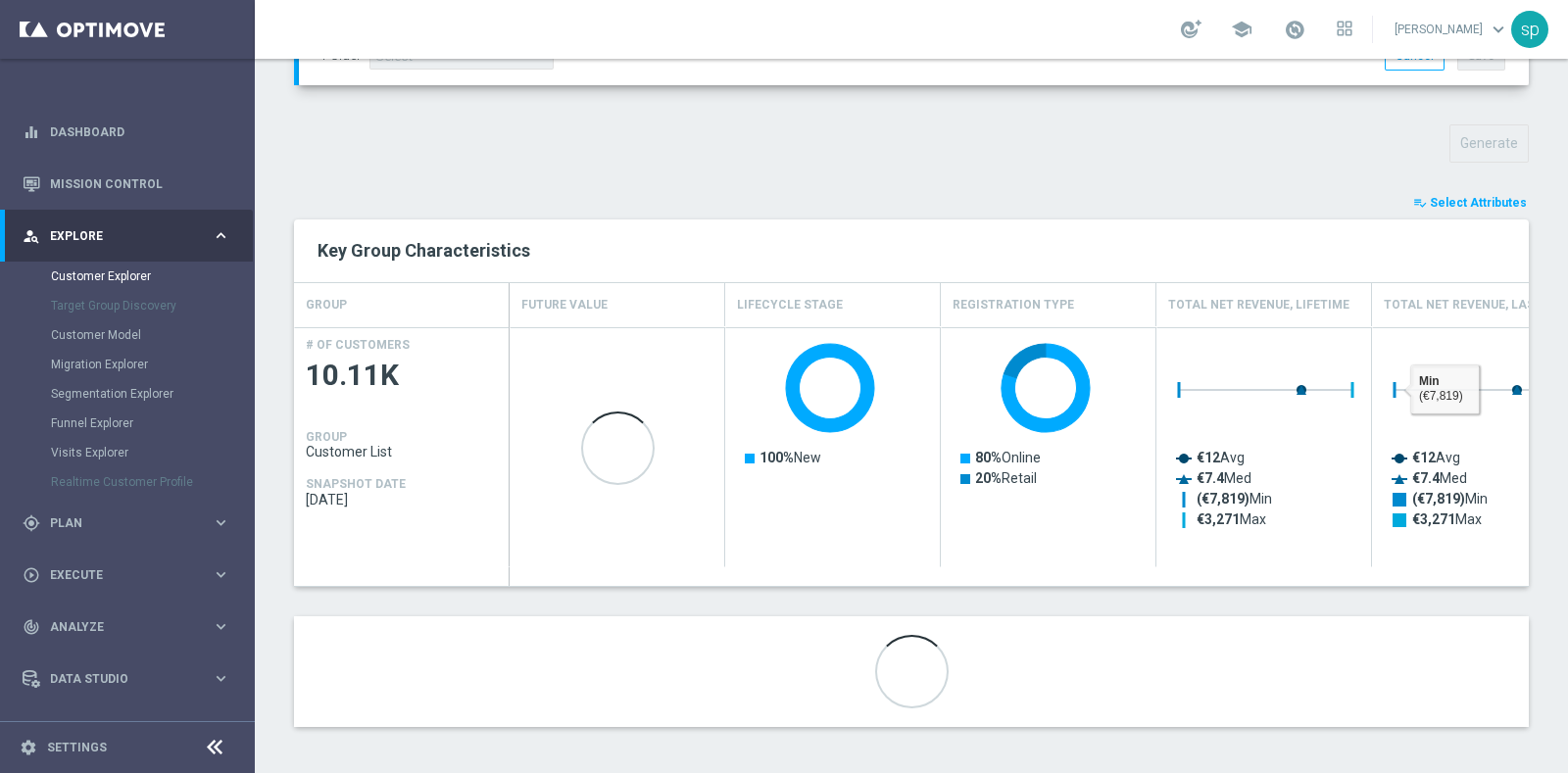
click at [1462, 198] on span "Select Attributes" at bounding box center [1478, 203] width 97 height 14
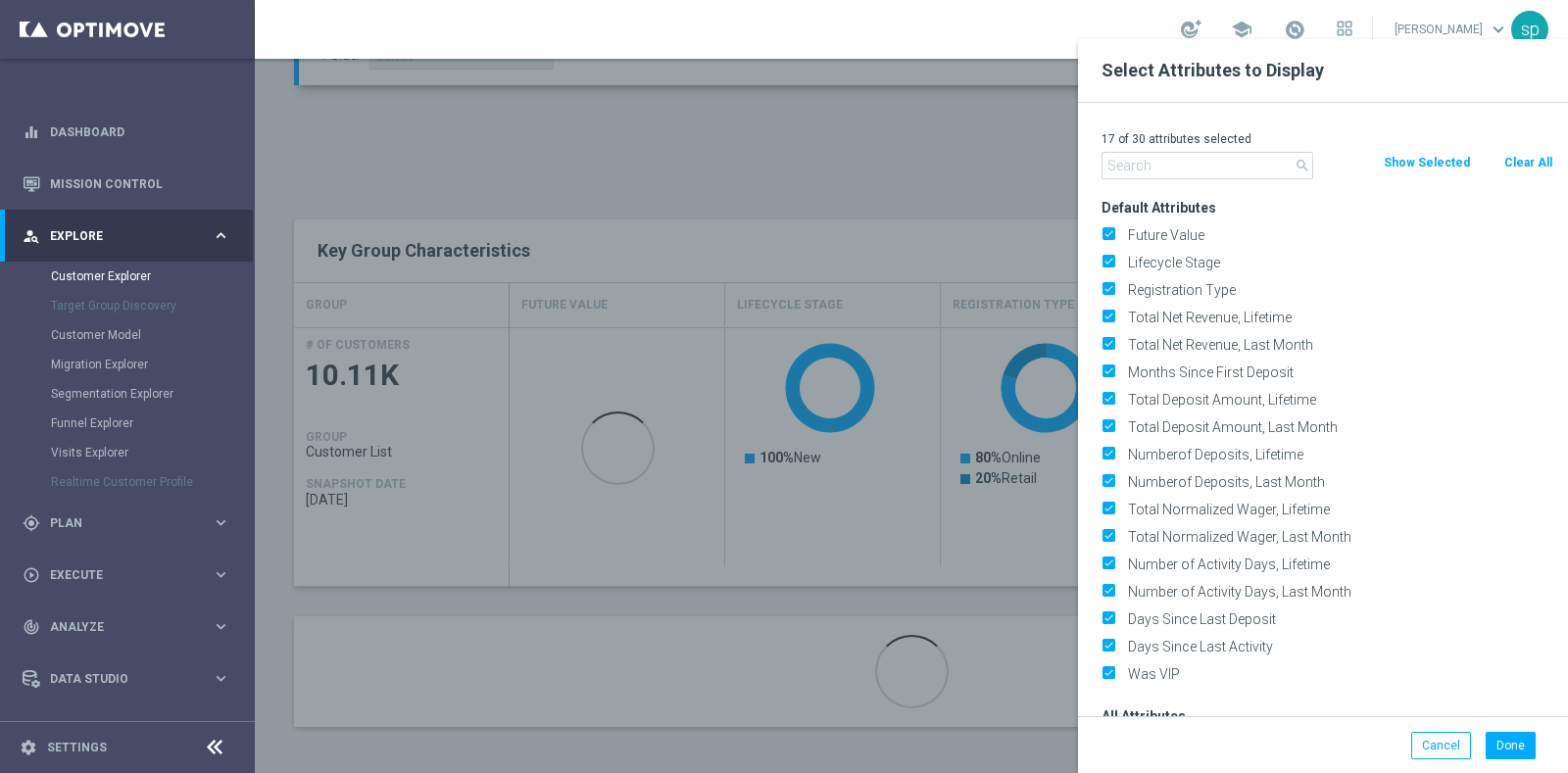
click at [1529, 155] on button "Clear All" at bounding box center [1528, 163] width 52 height 22
checkbox input "false"
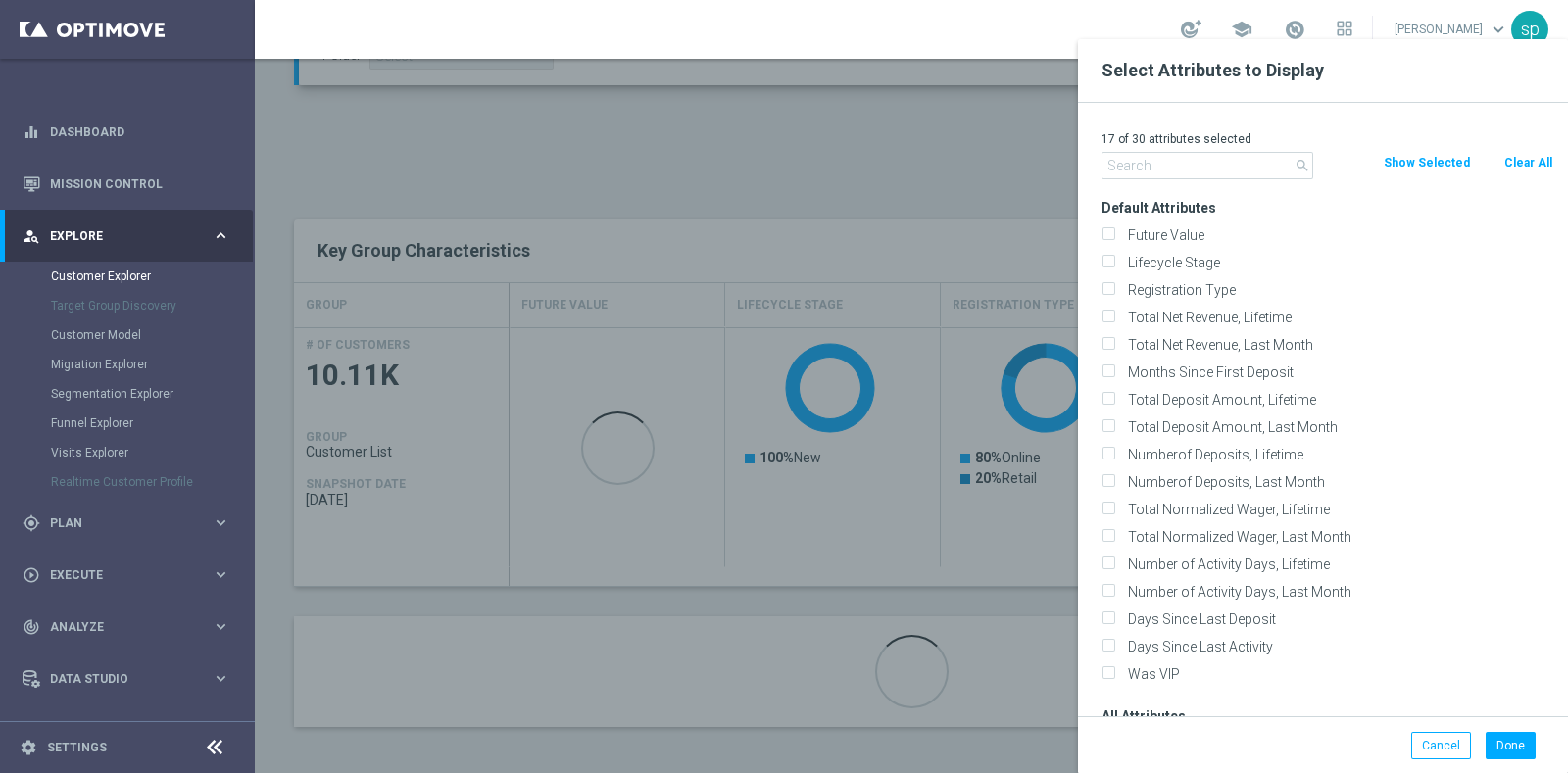
checkbox input "false"
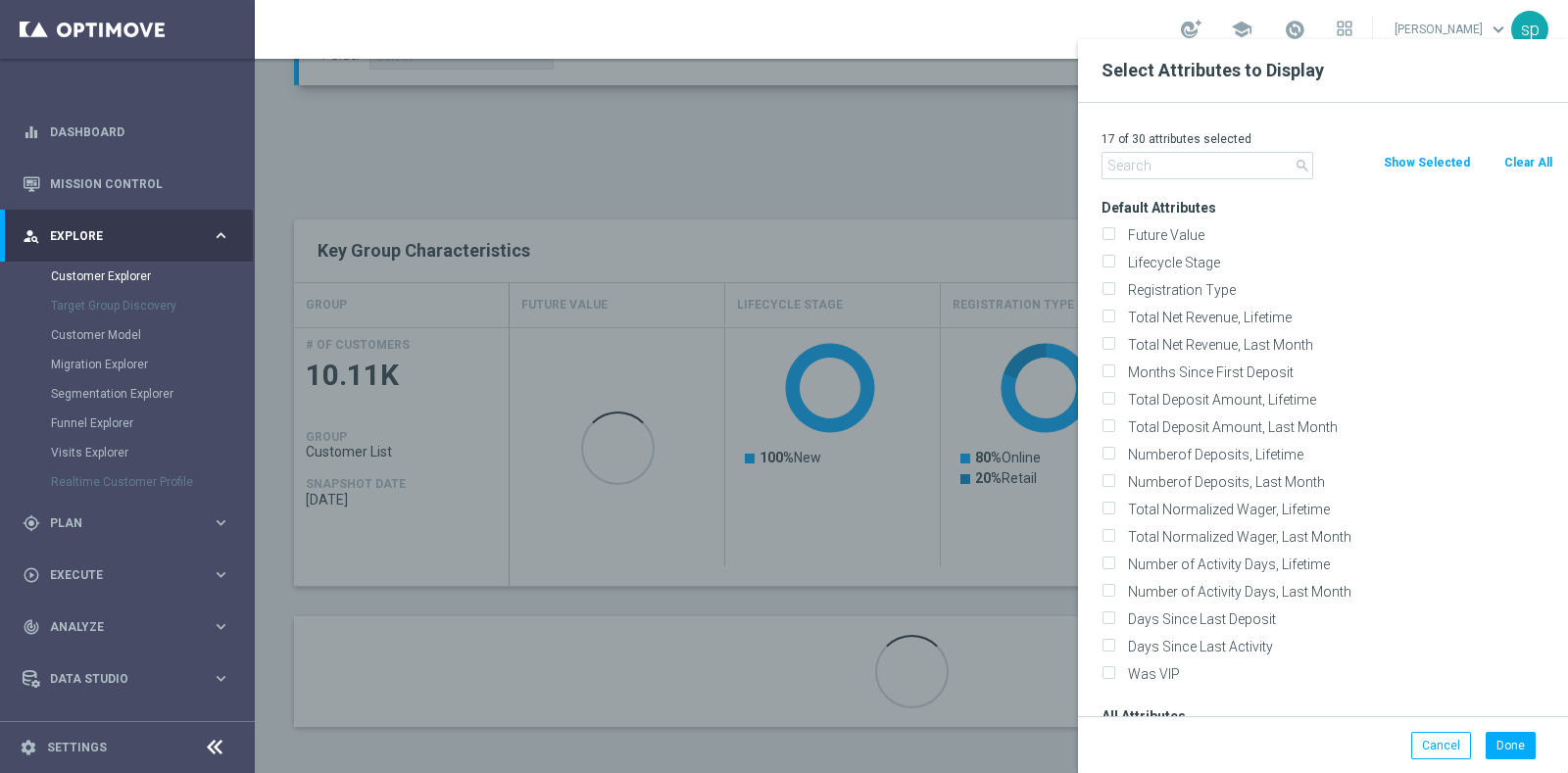
checkbox input "false"
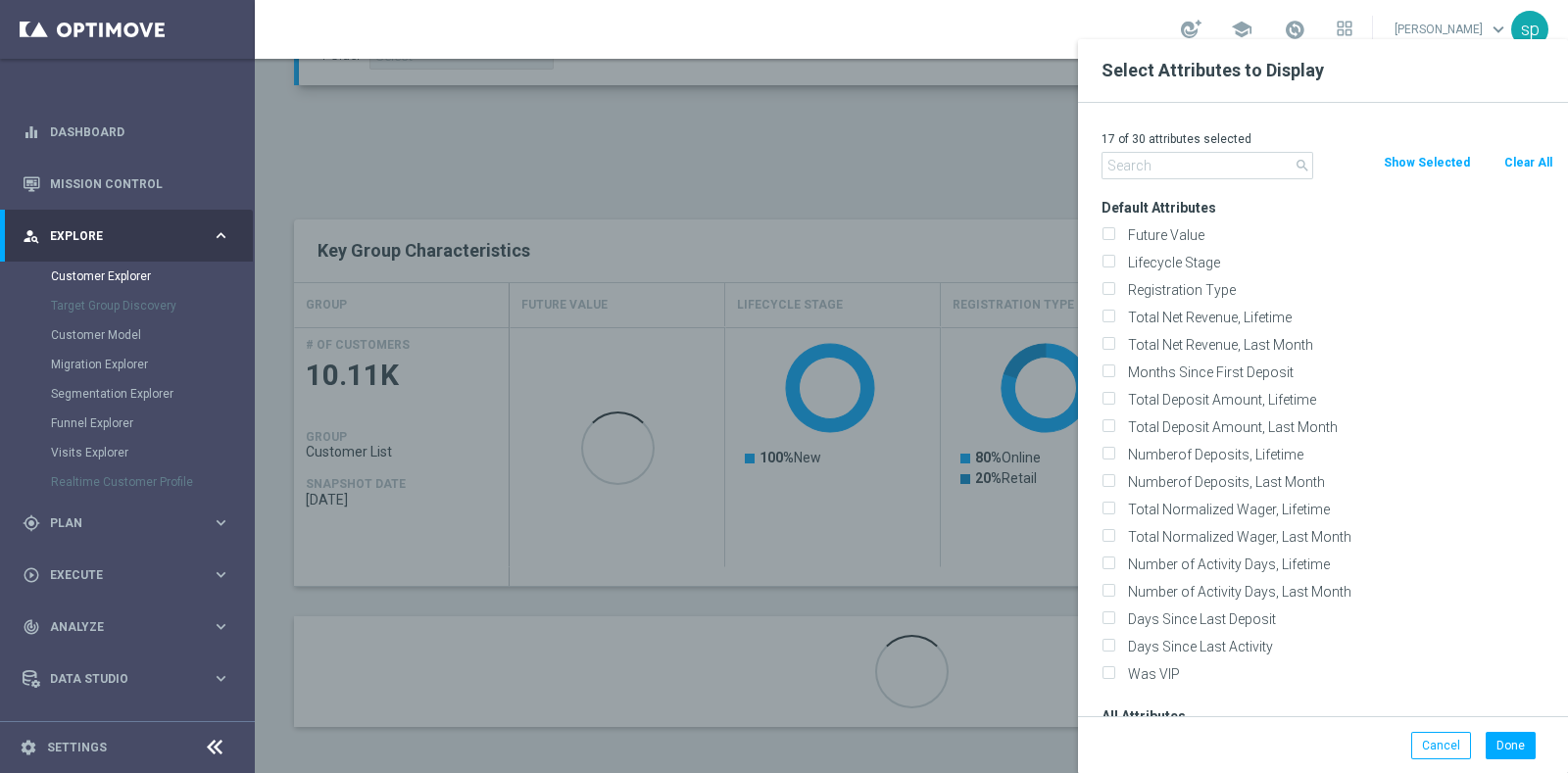
checkbox input "false"
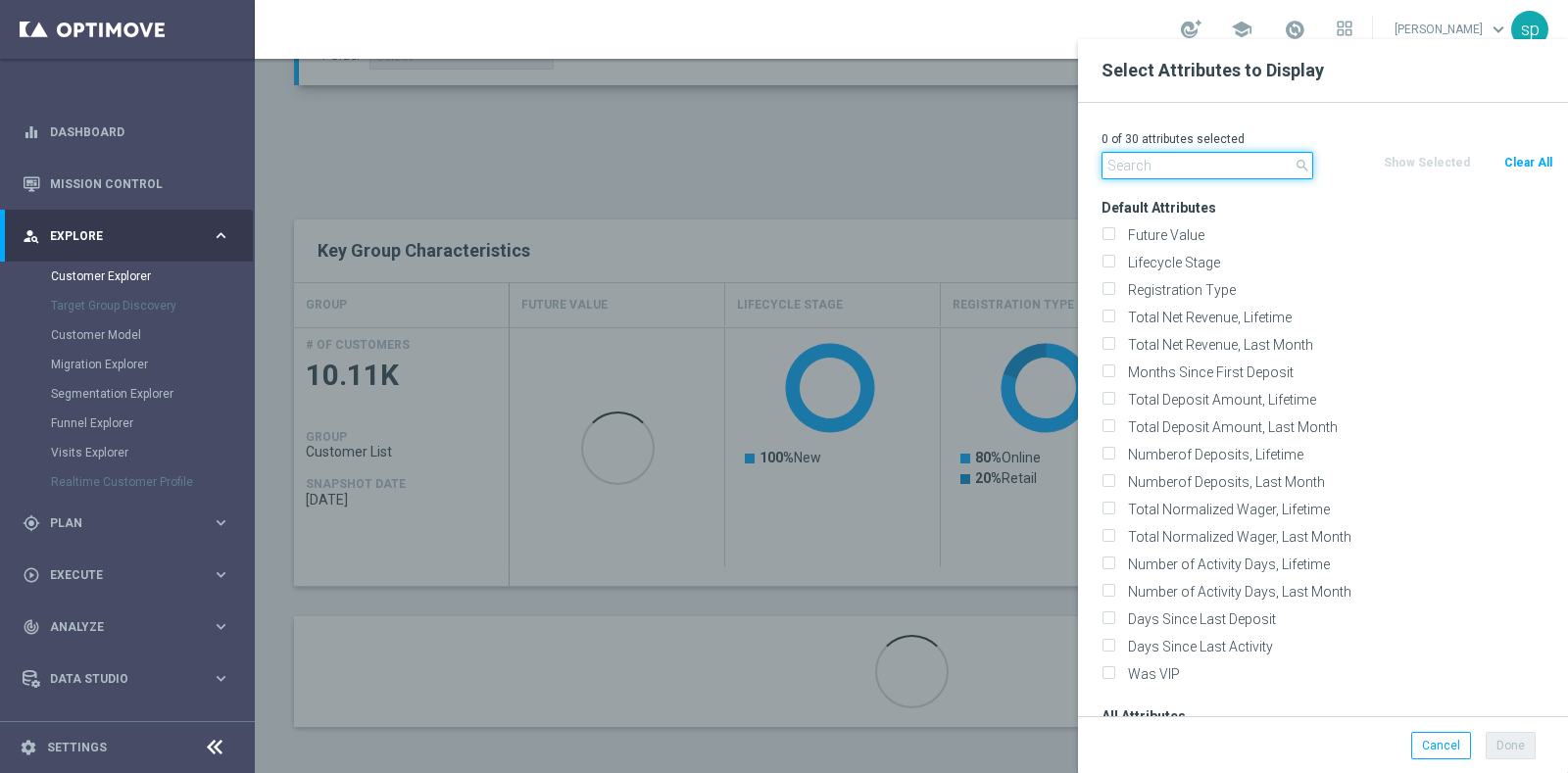
click at [1156, 160] on input "text" at bounding box center [1207, 166] width 212 height 28
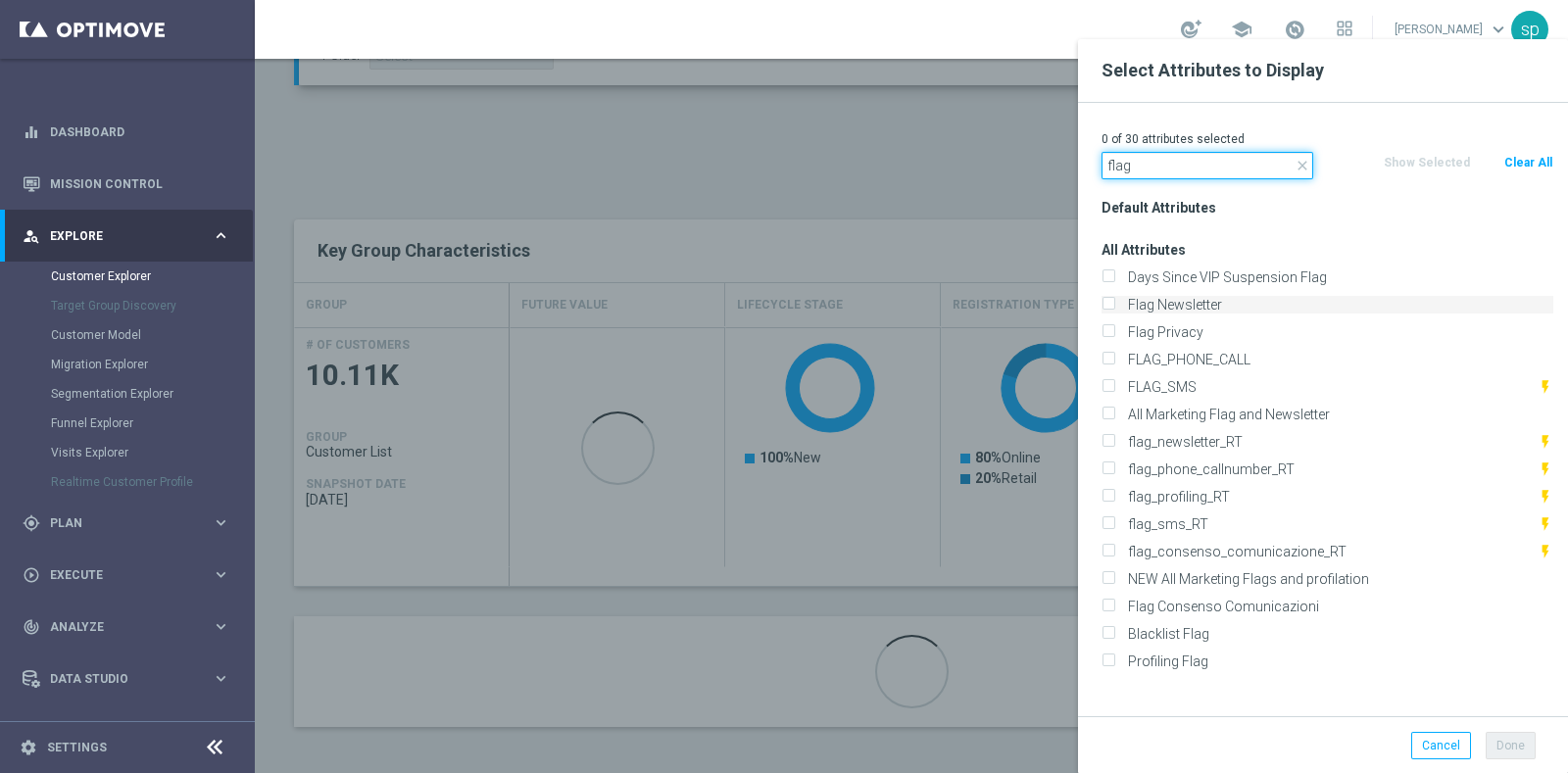
type input "flag"
click at [1200, 301] on label "Flag Newsletter" at bounding box center [1337, 305] width 432 height 18
click at [1114, 301] on input "Flag Newsletter" at bounding box center [1107, 307] width 13 height 13
checkbox input "true"
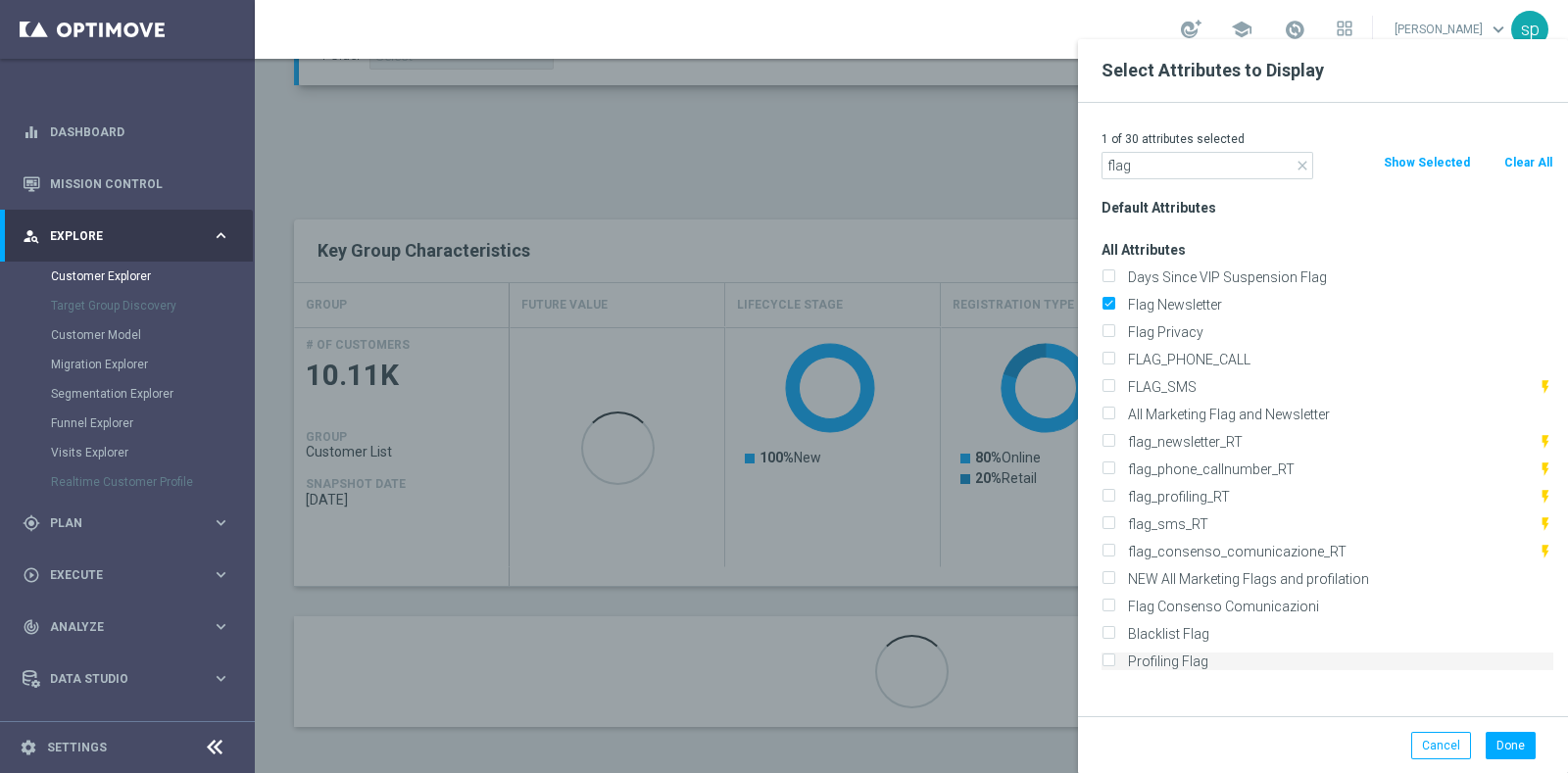
click at [1238, 654] on label "Profiling Flag" at bounding box center [1337, 662] width 432 height 18
click at [1114, 658] on input "Profiling Flag" at bounding box center [1107, 664] width 13 height 13
checkbox input "true"
click at [1501, 737] on button "Done" at bounding box center [1510, 745] width 50 height 28
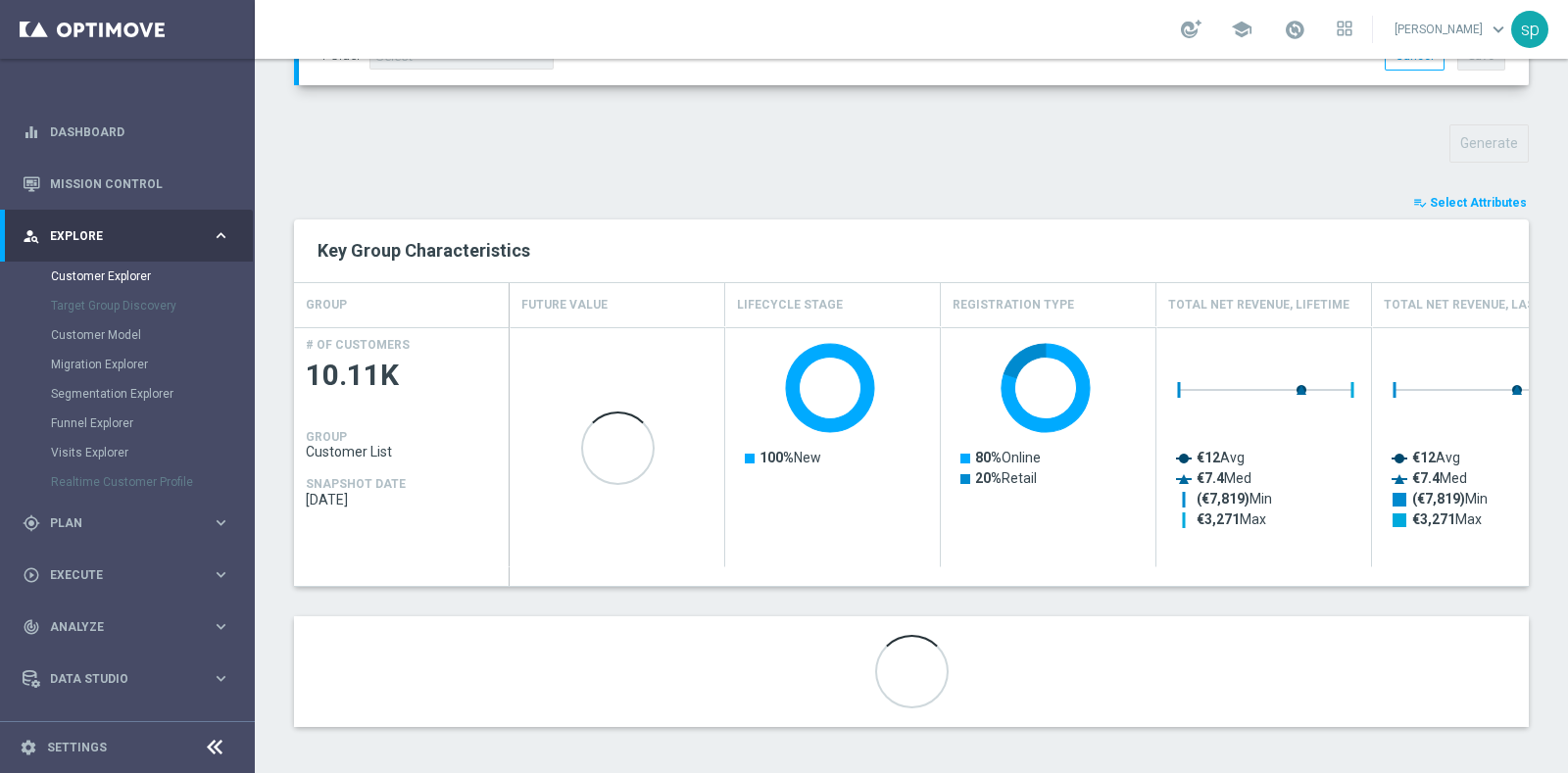
scroll to position [625, 0]
